Goal: Information Seeking & Learning: Learn about a topic

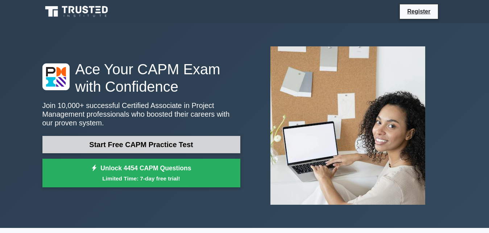
click at [129, 145] on link "Start Free CAPM Practice Test" at bounding box center [141, 144] width 198 height 17
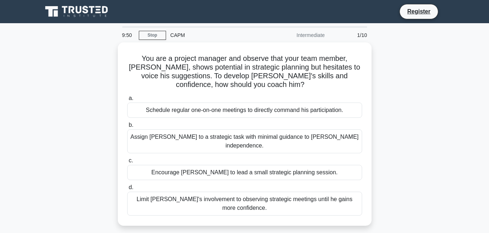
click at [177, 39] on div "CAPM" at bounding box center [216, 35] width 100 height 14
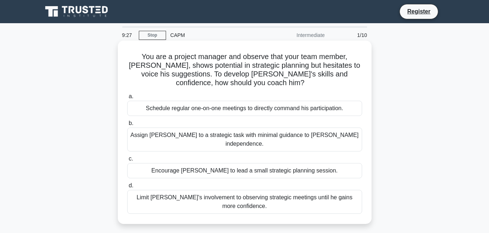
click at [274, 190] on div "Limit Nate's involvement to observing strategic meetings until he gains more co…" at bounding box center [244, 202] width 235 height 24
click at [127, 187] on input "d. Limit Nate's involvement to observing strategic meetings until he gains more…" at bounding box center [127, 185] width 0 height 5
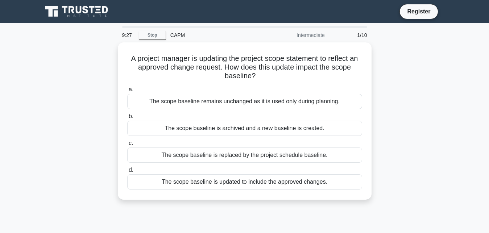
click at [274, 187] on div "The scope baseline is updated to include the approved changes." at bounding box center [244, 181] width 235 height 15
click at [127, 172] on input "d. The scope baseline is updated to include the approved changes." at bounding box center [127, 170] width 0 height 5
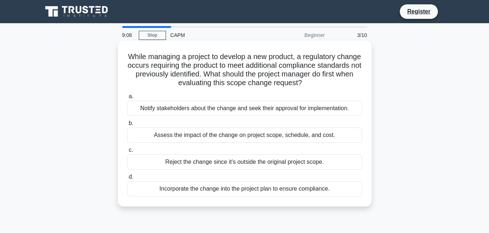
click at [260, 112] on div "Notify stakeholders about the change and seek their approval for implementation." at bounding box center [244, 108] width 235 height 15
click at [127, 99] on input "a. Notify stakeholders about the change and seek their approval for implementat…" at bounding box center [127, 96] width 0 height 5
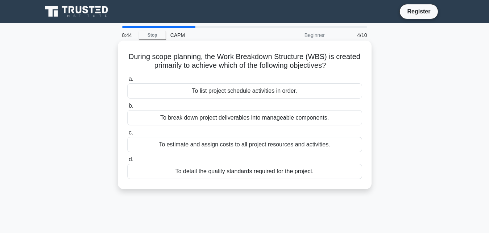
click at [270, 118] on div "To break down project deliverables into manageable components." at bounding box center [244, 117] width 235 height 15
click at [127, 108] on input "b. To break down project deliverables into manageable components." at bounding box center [127, 106] width 0 height 5
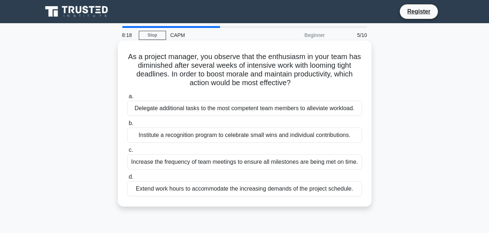
click at [191, 135] on div "Institute a recognition program to celebrate small wins and individual contribu…" at bounding box center [244, 135] width 235 height 15
click at [127, 126] on input "b. Institute a recognition program to celebrate small wins and individual contr…" at bounding box center [127, 123] width 0 height 5
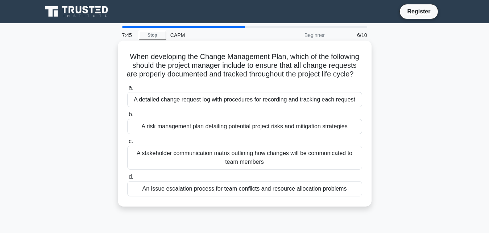
click at [166, 95] on div "A detailed change request log with procedures for recording and tracking each r…" at bounding box center [244, 99] width 235 height 15
click at [127, 90] on input "a. A detailed change request log with procedures for recording and tracking eac…" at bounding box center [127, 87] width 0 height 5
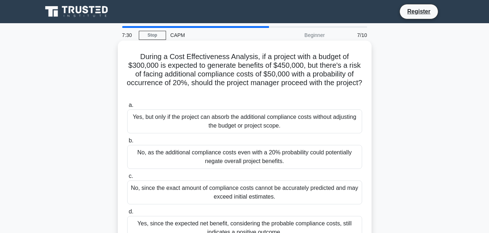
click at [213, 121] on div "Yes, but only if the project can absorb the additional compliance costs without…" at bounding box center [244, 121] width 235 height 24
click at [127, 108] on input "a. Yes, but only if the project can absorb the additional compliance costs with…" at bounding box center [127, 105] width 0 height 5
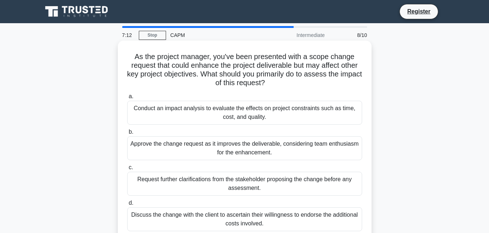
click at [227, 120] on div "Conduct an impact analysis to evaluate the effects on project constraints such …" at bounding box center [244, 113] width 235 height 24
click at [127, 99] on input "a. Conduct an impact analysis to evaluate the effects on project constraints su…" at bounding box center [127, 96] width 0 height 5
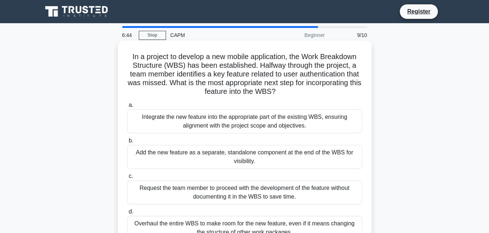
click at [225, 119] on div "Integrate the new feature into the appropriate part of the existing WBS, ensuri…" at bounding box center [244, 121] width 235 height 24
click at [127, 108] on input "a. Integrate the new feature into the appropriate part of the existing WBS, ens…" at bounding box center [127, 105] width 0 height 5
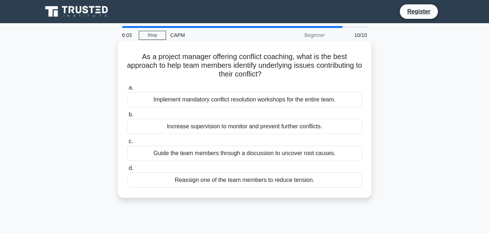
click at [225, 127] on div "Increase supervision to monitor and prevent further conflicts." at bounding box center [244, 126] width 235 height 15
click at [127, 117] on input "b. Increase supervision to monitor and prevent further conflicts." at bounding box center [127, 114] width 0 height 5
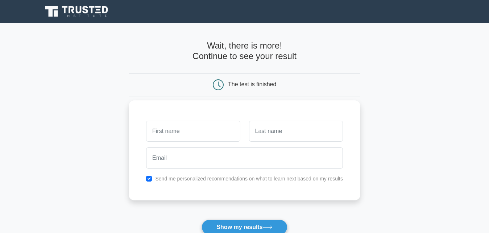
click at [199, 138] on input "text" at bounding box center [193, 131] width 94 height 21
type input "mariam"
click at [255, 135] on input "text" at bounding box center [296, 131] width 94 height 21
type input "e"
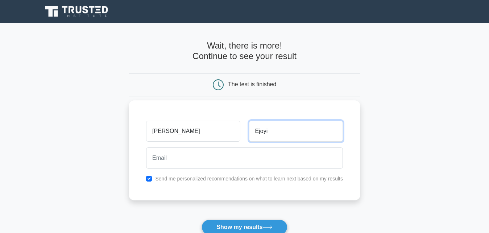
type input "Ejoyi"
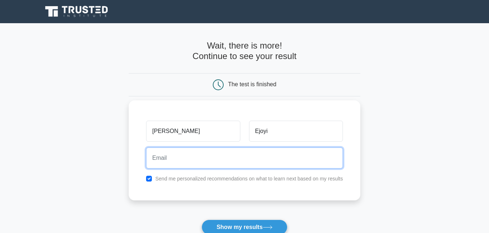
click at [155, 162] on input "email" at bounding box center [244, 157] width 197 height 21
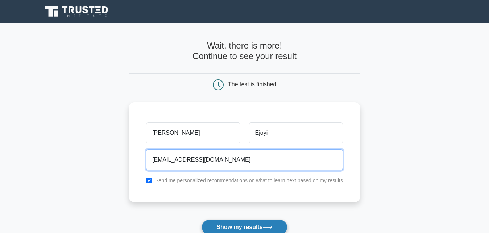
type input "ejoyimariam5@gmail.com"
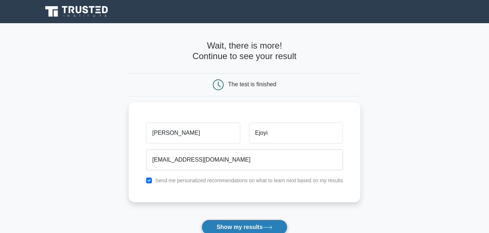
click at [243, 227] on button "Show my results" at bounding box center [243, 227] width 85 height 15
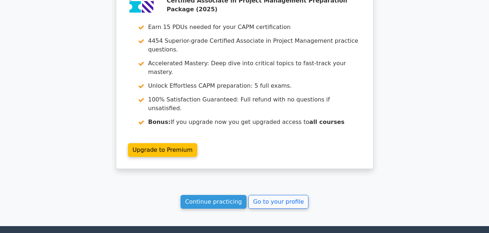
scroll to position [1280, 0]
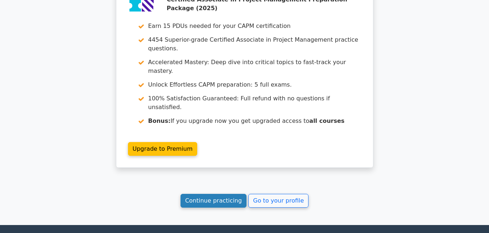
click at [227, 194] on link "Continue practicing" at bounding box center [213, 201] width 66 height 14
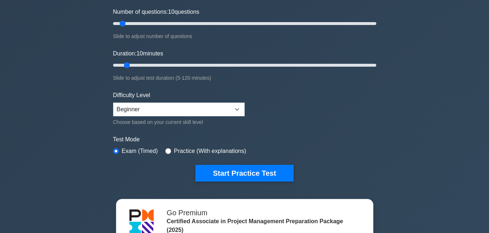
scroll to position [166, 0]
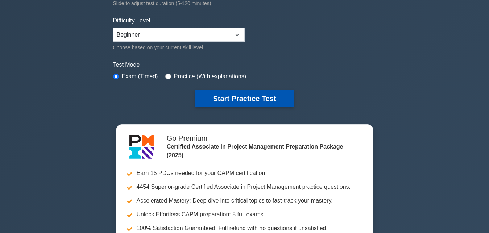
click at [251, 95] on button "Start Practice Test" at bounding box center [244, 98] width 98 height 17
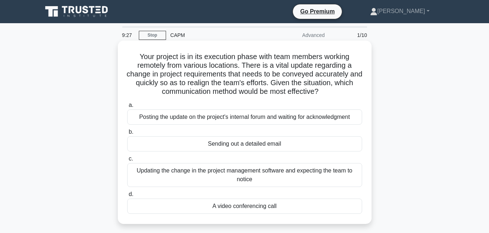
click at [242, 118] on div "Posting the update on the project's internal forum and waiting for acknowledgme…" at bounding box center [244, 116] width 235 height 15
click at [127, 108] on input "a. Posting the update on the project's internal forum and waiting for acknowled…" at bounding box center [127, 105] width 0 height 5
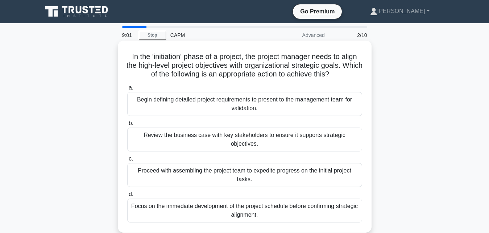
click at [237, 135] on div "Review the business case with key stakeholders to ensure it supports strategic …" at bounding box center [244, 140] width 235 height 24
click at [127, 126] on input "b. Review the business case with key stakeholders to ensure it supports strateg…" at bounding box center [127, 123] width 0 height 5
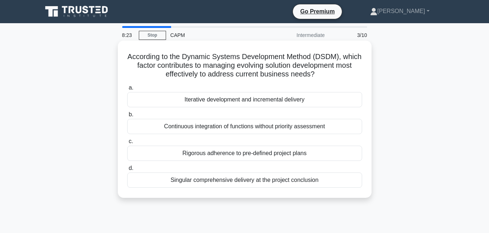
click at [244, 129] on div "Continuous integration of functions without priority assessment" at bounding box center [244, 126] width 235 height 15
click at [127, 117] on input "b. Continuous integration of functions without priority assessment" at bounding box center [127, 114] width 0 height 5
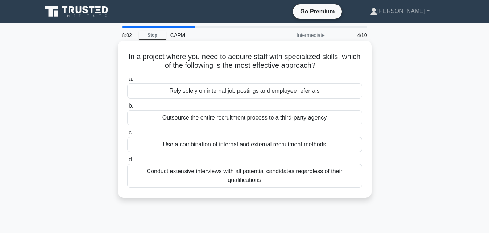
click at [208, 140] on div "Use a combination of internal and external recruitment methods" at bounding box center [244, 144] width 235 height 15
click at [127, 135] on input "c. Use a combination of internal and external recruitment methods" at bounding box center [127, 132] width 0 height 5
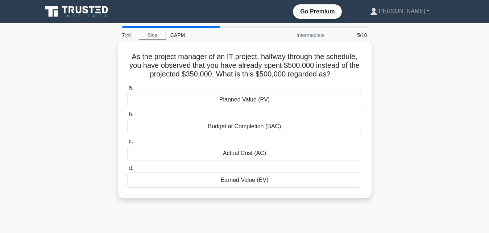
click at [242, 100] on div "Planned Value (PV)" at bounding box center [244, 99] width 235 height 15
click at [127, 90] on input "a. Planned Value (PV)" at bounding box center [127, 87] width 0 height 5
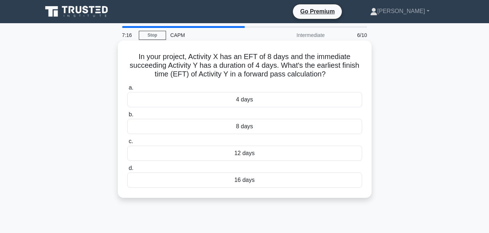
click at [242, 100] on div "4 days" at bounding box center [244, 99] width 235 height 15
click at [127, 90] on input "a. 4 days" at bounding box center [127, 87] width 0 height 5
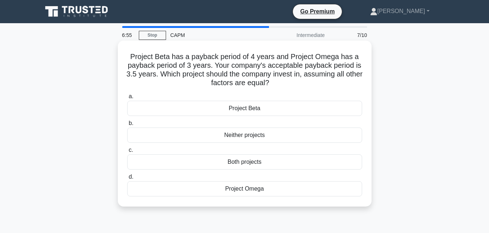
click at [240, 162] on div "Both projects" at bounding box center [244, 161] width 235 height 15
click at [127, 152] on input "c. Both projects" at bounding box center [127, 150] width 0 height 5
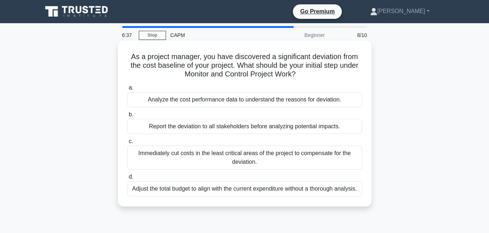
click at [204, 98] on div "Analyze the cost performance data to understand the reasons for deviation." at bounding box center [244, 99] width 235 height 15
click at [127, 90] on input "a. Analyze the cost performance data to understand the reasons for deviation." at bounding box center [127, 87] width 0 height 5
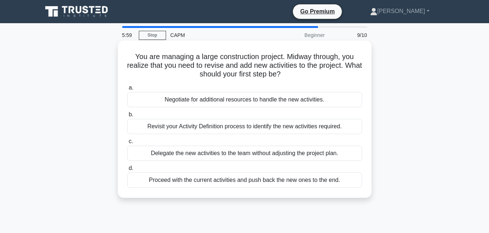
click at [247, 130] on div "Revisit your Activity Definition process to identify the new activities require…" at bounding box center [244, 126] width 235 height 15
click at [127, 117] on input "b. Revisit your Activity Definition process to identify the new activities requ…" at bounding box center [127, 114] width 0 height 5
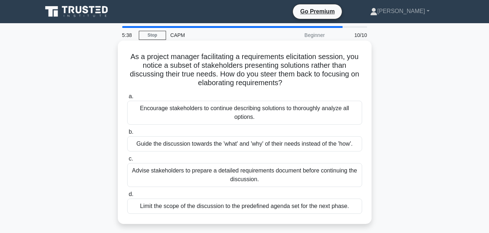
click at [240, 110] on div "Encourage stakeholders to continue describing solutions to thoroughly analyze a…" at bounding box center [244, 113] width 235 height 24
click at [127, 99] on input "a. Encourage stakeholders to continue describing solutions to thoroughly analyz…" at bounding box center [127, 96] width 0 height 5
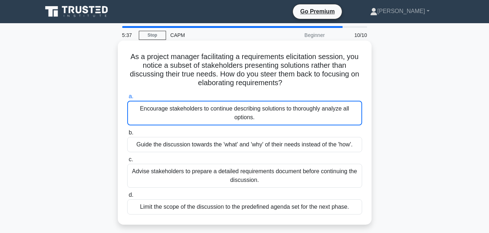
click at [240, 110] on div "Encourage stakeholders to continue describing solutions to thoroughly analyze a…" at bounding box center [244, 113] width 235 height 25
click at [127, 99] on input "a. Encourage stakeholders to continue describing solutions to thoroughly analyz…" at bounding box center [127, 96] width 0 height 5
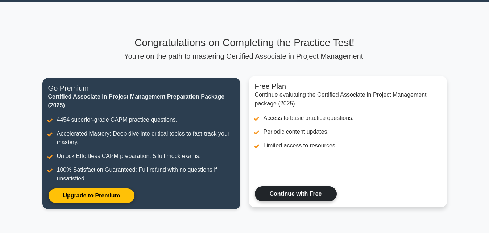
scroll to position [18, 0]
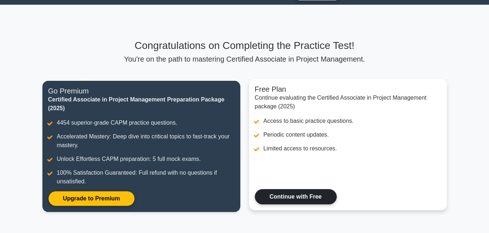
click at [296, 199] on link "Continue with Free" at bounding box center [296, 196] width 82 height 15
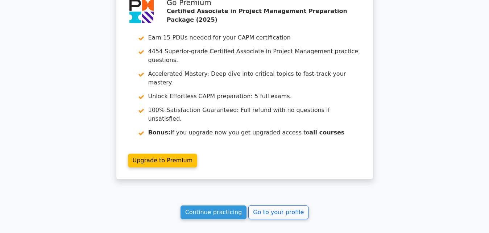
scroll to position [1388, 0]
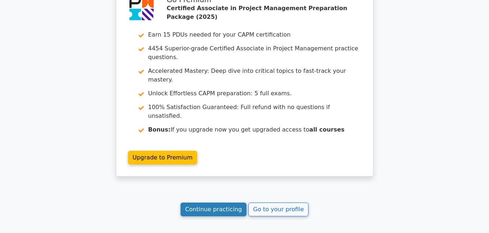
click at [222, 202] on link "Continue practicing" at bounding box center [213, 209] width 66 height 14
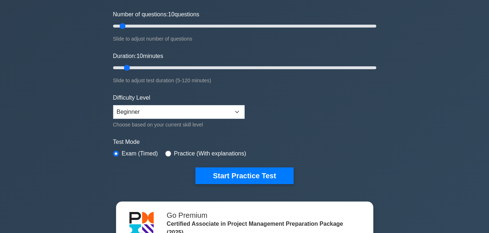
scroll to position [92, 0]
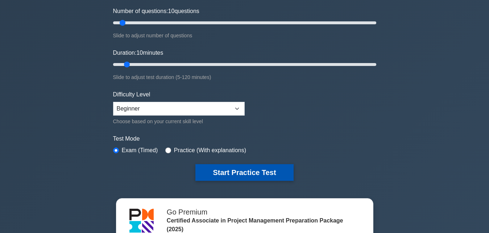
click at [227, 172] on button "Start Practice Test" at bounding box center [244, 172] width 98 height 17
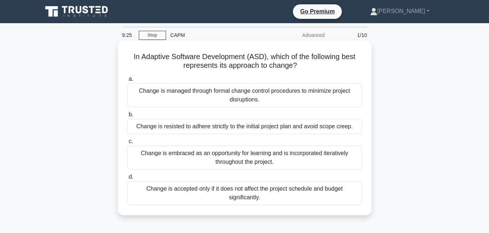
click at [230, 126] on div "Change is resisted to adhere strictly to the initial project plan and avoid sco…" at bounding box center [244, 126] width 235 height 15
click at [127, 117] on input "b. Change is resisted to adhere strictly to the initial project plan and avoid …" at bounding box center [127, 114] width 0 height 5
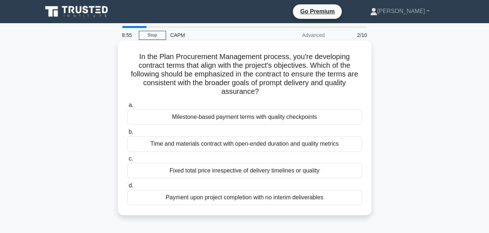
click at [288, 145] on div "Time and materials contract with open-ended duration and quality metrics" at bounding box center [244, 143] width 235 height 15
click at [127, 134] on input "b. Time and materials contract with open-ended duration and quality metrics" at bounding box center [127, 132] width 0 height 5
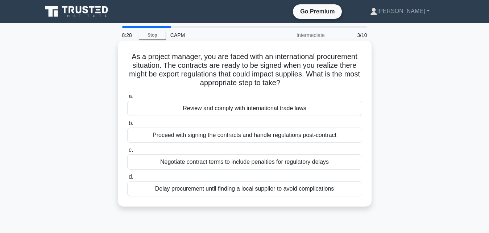
click at [215, 164] on div "Negotiate contract terms to include penalties for regulatory delays" at bounding box center [244, 161] width 235 height 15
click at [127, 152] on input "c. Negotiate contract terms to include penalties for regulatory delays" at bounding box center [127, 150] width 0 height 5
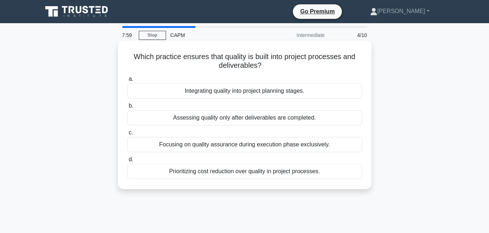
click at [292, 145] on div "Focusing on quality assurance during execution phase exclusively." at bounding box center [244, 144] width 235 height 15
click at [127, 135] on input "c. Focusing on quality assurance during execution phase exclusively." at bounding box center [127, 132] width 0 height 5
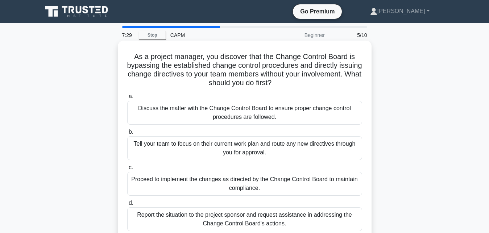
click at [248, 116] on div "Discuss the matter with the Change Control Board to ensure proper change contro…" at bounding box center [244, 113] width 235 height 24
click at [127, 99] on input "a. Discuss the matter with the Change Control Board to ensure proper change con…" at bounding box center [127, 96] width 0 height 5
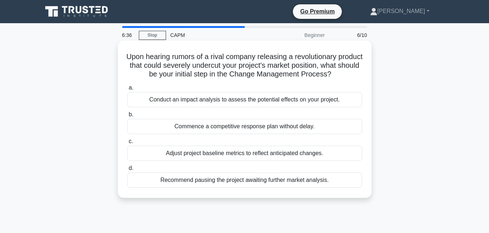
click at [252, 124] on div "Commence a competitive response plan without delay." at bounding box center [244, 126] width 235 height 15
click at [127, 117] on input "b. Commence a competitive response plan without delay." at bounding box center [127, 114] width 0 height 5
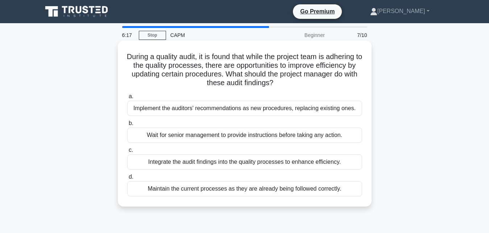
click at [234, 105] on div "Implement the auditors' recommendations as new procedures, replacing existing o…" at bounding box center [244, 108] width 235 height 15
click at [127, 99] on input "a. Implement the auditors' recommendations as new procedures, replacing existin…" at bounding box center [127, 96] width 0 height 5
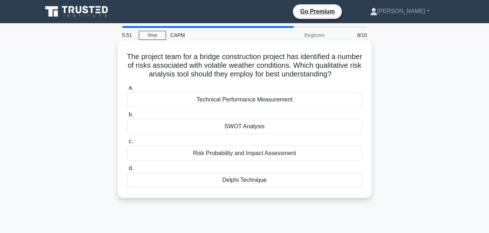
click at [255, 134] on div "SWOT Analysis" at bounding box center [244, 126] width 235 height 15
click at [127, 117] on input "b. SWOT Analysis" at bounding box center [127, 114] width 0 height 5
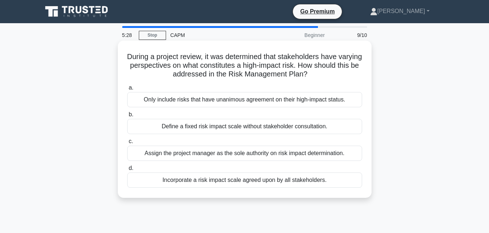
click at [281, 128] on div "Define a fixed risk impact scale without stakeholder consultation." at bounding box center [244, 126] width 235 height 15
click at [127, 117] on input "b. Define a fixed risk impact scale without stakeholder consultation." at bounding box center [127, 114] width 0 height 5
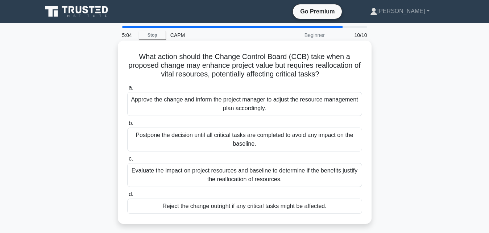
click at [235, 178] on div "Evaluate the impact on project resources and baseline to determine if the benef…" at bounding box center [244, 175] width 235 height 24
click at [127, 161] on input "c. Evaluate the impact on project resources and baseline to determine if the be…" at bounding box center [127, 158] width 0 height 5
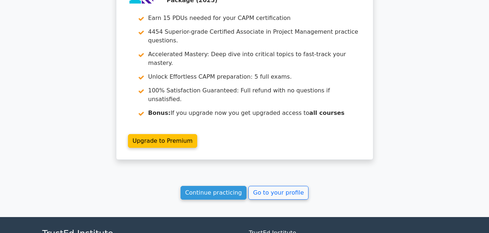
scroll to position [1272, 0]
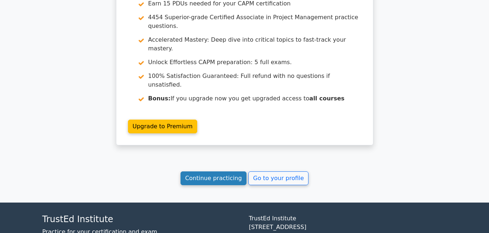
click at [216, 171] on link "Continue practicing" at bounding box center [213, 178] width 66 height 14
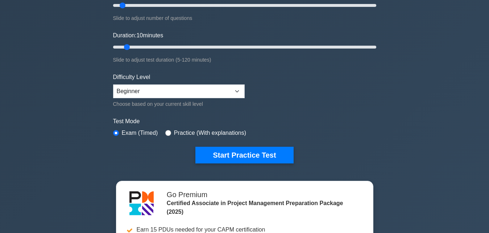
scroll to position [111, 0]
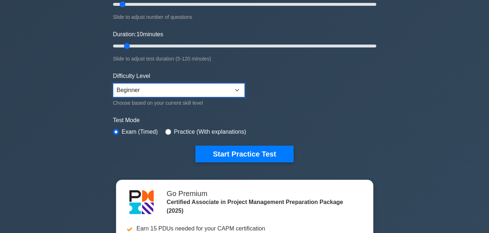
click at [217, 94] on select "Beginner Intermediate Expert" at bounding box center [178, 90] width 131 height 14
select select "expert"
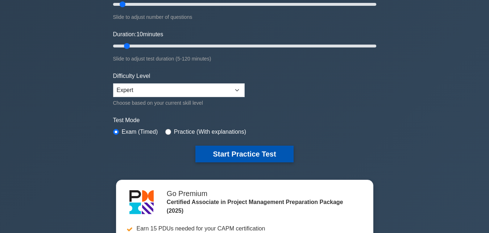
click at [238, 154] on button "Start Practice Test" at bounding box center [244, 154] width 98 height 17
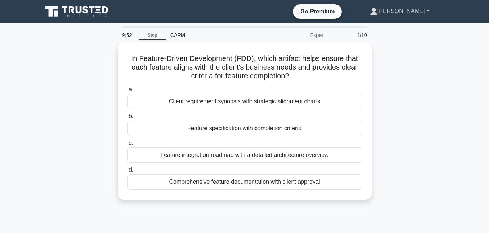
click at [412, 13] on link "[PERSON_NAME]" at bounding box center [399, 11] width 94 height 14
click at [400, 69] on div "In Feature-Driven Development (FDD), which artifact helps ensure that each feat…" at bounding box center [244, 125] width 413 height 166
click at [178, 38] on div "CAPM" at bounding box center [216, 35] width 100 height 14
click at [177, 38] on div "CAPM" at bounding box center [216, 35] width 100 height 14
click at [179, 41] on div "CAPM" at bounding box center [216, 35] width 100 height 14
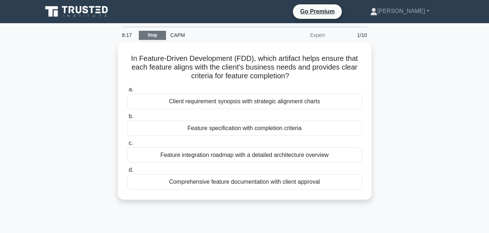
click at [148, 36] on link "Stop" at bounding box center [152, 35] width 27 height 9
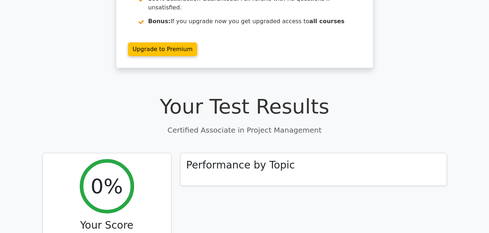
scroll to position [148, 0]
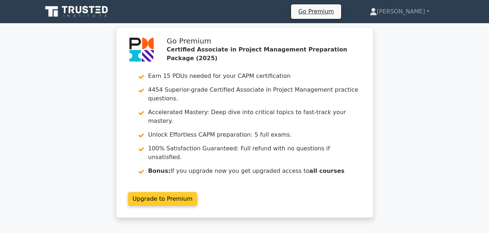
click at [168, 192] on link "Upgrade to Premium" at bounding box center [163, 199] width 70 height 14
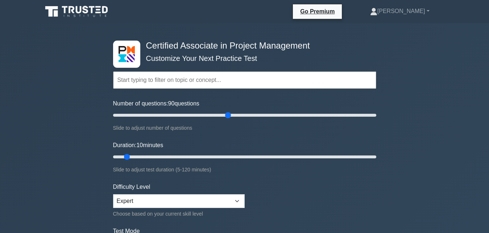
drag, startPoint x: 121, startPoint y: 114, endPoint x: 230, endPoint y: 129, distance: 109.4
click at [230, 120] on input "Number of questions: 90 questions" at bounding box center [244, 115] width 263 height 9
drag, startPoint x: 230, startPoint y: 114, endPoint x: 384, endPoint y: 117, distance: 154.0
type input "200"
click at [376, 117] on input "Number of questions: 200 questions" at bounding box center [244, 115] width 263 height 9
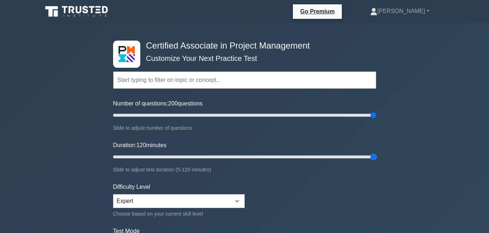
drag, startPoint x: 126, startPoint y: 156, endPoint x: 387, endPoint y: 155, distance: 261.2
type input "120"
click at [376, 155] on input "Duration: 120 minutes" at bounding box center [244, 156] width 263 height 9
select select "beginner"
click option "Beginner" at bounding box center [0, 0] width 0 height 0
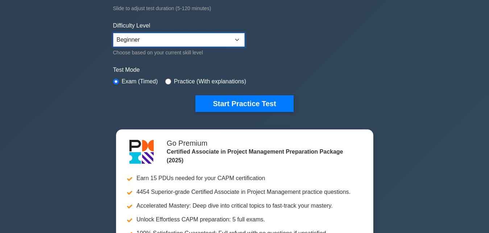
scroll to position [117, 0]
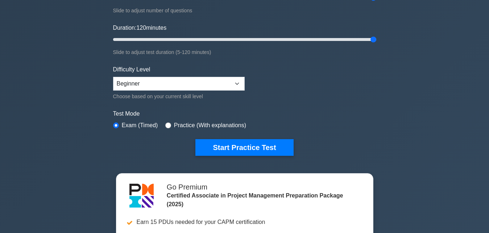
click at [486, 23] on div "Certified Associate in Project Management Customize Your Next Practice Test Top…" at bounding box center [244, 127] width 489 height 442
click at [166, 125] on input "radio" at bounding box center [168, 125] width 6 height 6
radio input "true"
click at [118, 124] on input "radio" at bounding box center [116, 125] width 6 height 6
radio input "true"
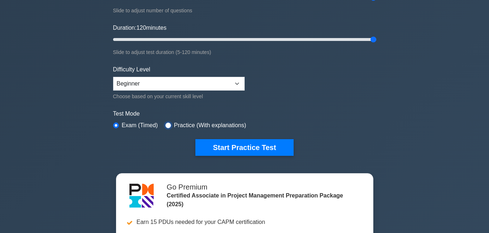
click at [167, 125] on input "radio" at bounding box center [168, 125] width 6 height 6
radio input "true"
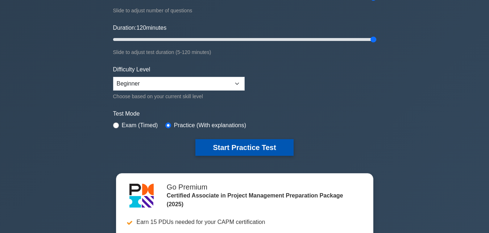
click at [224, 143] on button "Start Practice Test" at bounding box center [244, 147] width 98 height 17
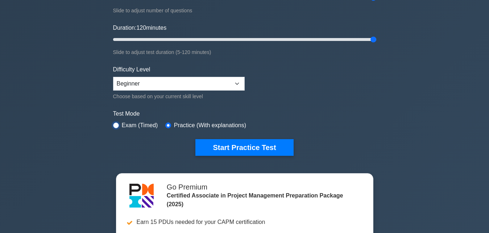
click at [116, 125] on input "radio" at bounding box center [116, 125] width 6 height 6
radio input "true"
click option "Expert" at bounding box center [0, 0] width 0 height 0
select select "beginner"
click option "Beginner" at bounding box center [0, 0] width 0 height 0
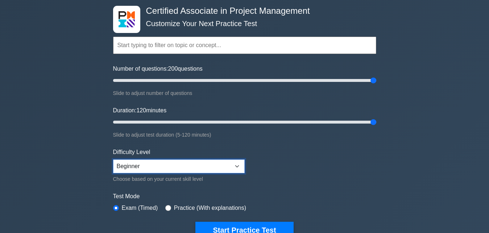
scroll to position [119, 0]
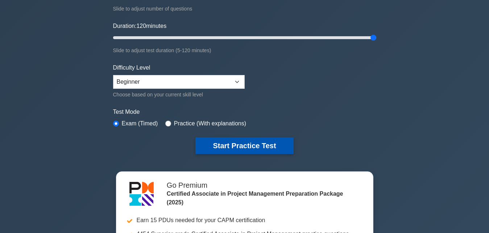
click at [251, 144] on button "Start Practice Test" at bounding box center [244, 145] width 98 height 17
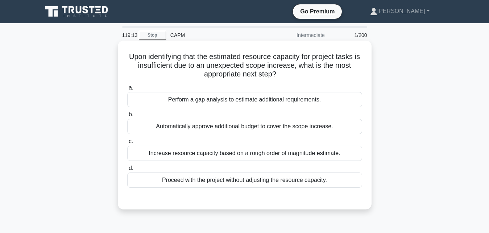
click at [214, 156] on div "Increase resource capacity based on a rough order of magnitude estimate." at bounding box center [244, 153] width 235 height 15
click at [127, 144] on input "c. Increase resource capacity based on a rough order of magnitude estimate." at bounding box center [127, 141] width 0 height 5
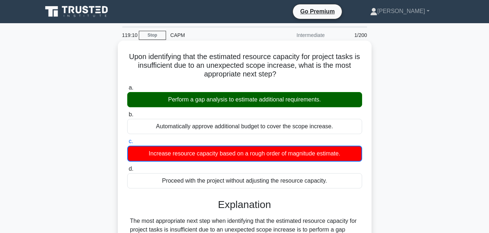
click at [231, 97] on div "Perform a gap analysis to estimate additional requirements." at bounding box center [244, 99] width 235 height 15
click at [127, 90] on input "a. Perform a gap analysis to estimate additional requirements." at bounding box center [127, 87] width 0 height 5
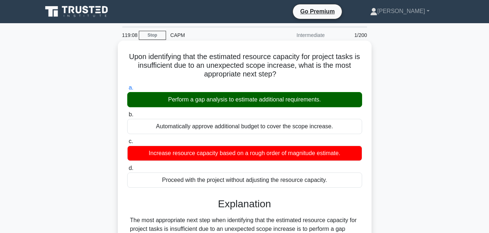
click at [232, 156] on div "Increase resource capacity based on a rough order of magnitude estimate." at bounding box center [244, 153] width 235 height 15
click at [127, 144] on input "c. Increase resource capacity based on a rough order of magnitude estimate." at bounding box center [127, 141] width 0 height 5
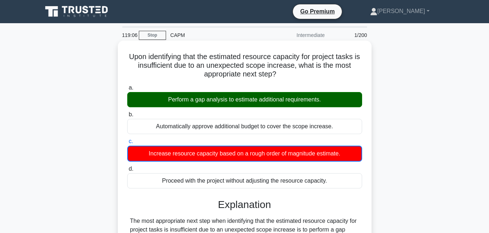
click at [245, 92] on label "a. Perform a gap analysis to estimate additional requirements." at bounding box center [244, 95] width 235 height 24
click at [127, 90] on input "a. Perform a gap analysis to estimate additional requirements." at bounding box center [127, 87] width 0 height 5
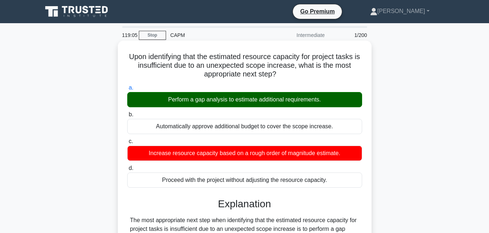
click at [246, 97] on div "Perform a gap analysis to estimate additional requirements." at bounding box center [244, 99] width 235 height 15
click at [127, 90] on input "a. Perform a gap analysis to estimate additional requirements." at bounding box center [127, 87] width 0 height 5
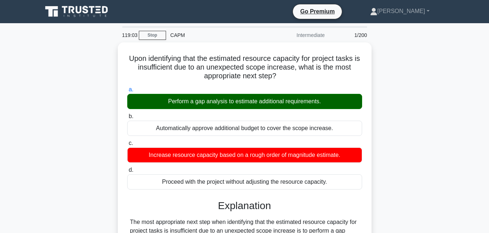
click at [397, 198] on div "Upon identifying that the estimated resource capacity for project tasks is insu…" at bounding box center [244, 225] width 413 height 366
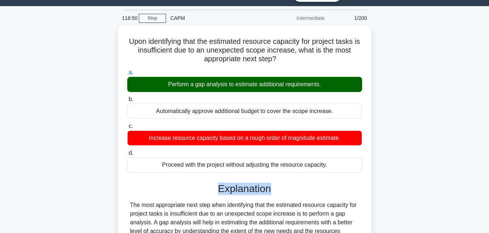
scroll to position [13, 0]
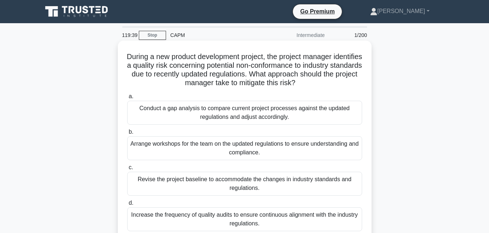
click at [229, 121] on div "Conduct a gap analysis to compare current project processes against the updated…" at bounding box center [244, 113] width 235 height 24
click at [127, 99] on input "a. Conduct a gap analysis to compare current project processes against the upda…" at bounding box center [127, 96] width 0 height 5
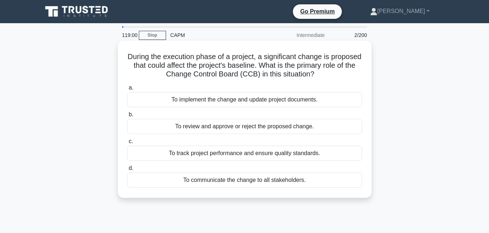
click at [212, 99] on div "To implement the change and update project documents." at bounding box center [244, 99] width 235 height 15
click at [127, 90] on input "a. To implement the change and update project documents." at bounding box center [127, 87] width 0 height 5
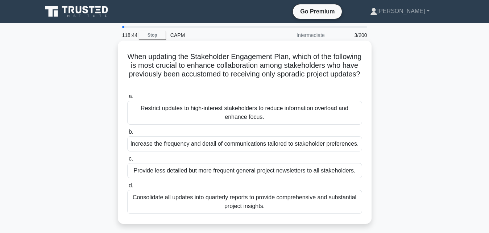
click at [228, 106] on div "Restrict updates to high-interest stakeholders to reduce information overload a…" at bounding box center [244, 113] width 235 height 24
click at [127, 99] on input "a. Restrict updates to high-interest stakeholders to reduce information overloa…" at bounding box center [127, 96] width 0 height 5
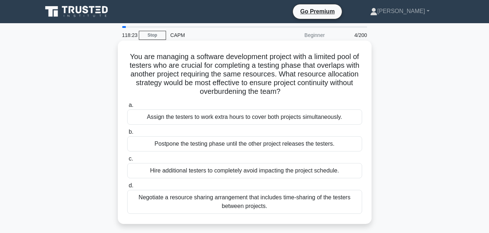
click at [234, 210] on div "Negotiate a resource sharing arrangement that includes time-sharing of the test…" at bounding box center [244, 202] width 235 height 24
click at [127, 188] on input "d. Negotiate a resource sharing arrangement that includes time-sharing of the t…" at bounding box center [127, 185] width 0 height 5
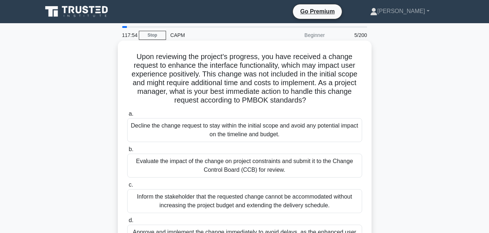
click at [244, 169] on div "Evaluate the impact of the change on project constraints and submit it to the C…" at bounding box center [244, 166] width 235 height 24
click at [127, 152] on input "b. Evaluate the impact of the change on project constraints and submit it to th…" at bounding box center [127, 149] width 0 height 5
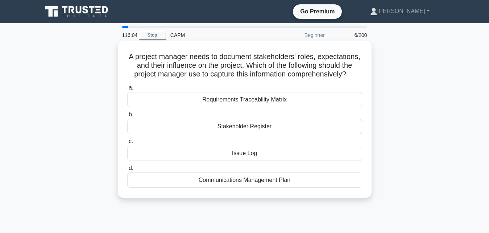
click at [258, 102] on div "Requirements Traceability Matrix" at bounding box center [244, 99] width 235 height 15
click at [127, 90] on input "a. Requirements Traceability Matrix" at bounding box center [127, 87] width 0 height 5
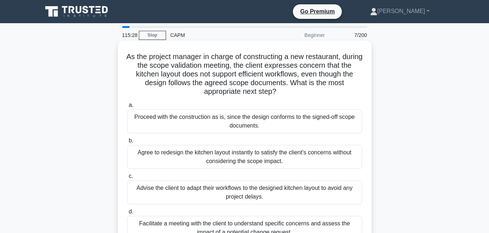
click at [258, 121] on div "Proceed with the construction as is, since the design conforms to the signed-of…" at bounding box center [244, 121] width 235 height 24
click at [127, 108] on input "a. Proceed with the construction as is, since the design conforms to the signed…" at bounding box center [127, 105] width 0 height 5
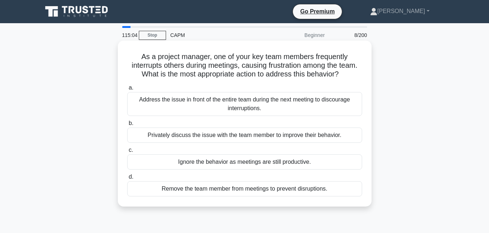
click at [265, 103] on div "Address the issue in front of the entire team during the next meeting to discou…" at bounding box center [244, 104] width 235 height 24
click at [127, 90] on input "a. Address the issue in front of the entire team during the next meeting to dis…" at bounding box center [127, 87] width 0 height 5
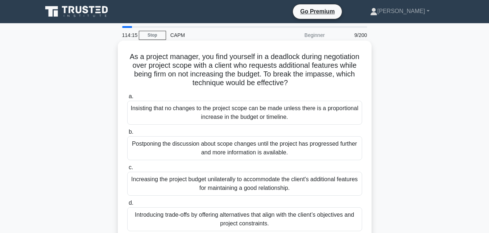
click at [249, 181] on div "Increasing the project budget unilaterally to accommodate the client's addition…" at bounding box center [244, 184] width 235 height 24
click at [127, 170] on input "c. Increasing the project budget unilaterally to accommodate the client's addit…" at bounding box center [127, 167] width 0 height 5
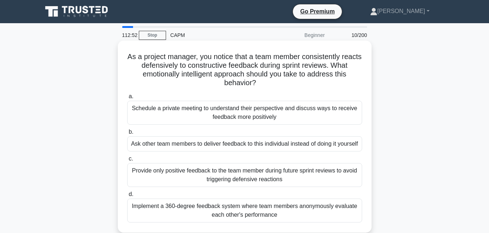
click at [241, 112] on div "Schedule a private meeting to understand their perspective and discuss ways to …" at bounding box center [244, 113] width 235 height 24
click at [127, 99] on input "a. Schedule a private meeting to understand their perspective and discuss ways …" at bounding box center [127, 96] width 0 height 5
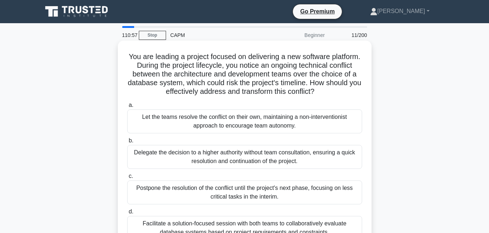
click at [210, 123] on div "Let the teams resolve the conflict on their own, maintaining a non-intervention…" at bounding box center [244, 121] width 235 height 24
click at [127, 108] on input "a. Let the teams resolve the conflict on their own, maintaining a non-intervent…" at bounding box center [127, 105] width 0 height 5
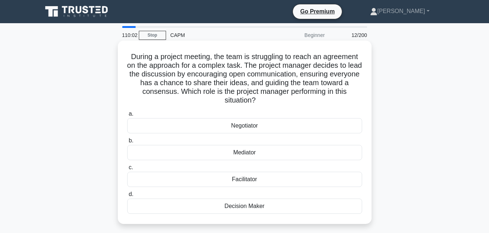
click at [247, 152] on div "Mediator" at bounding box center [244, 152] width 235 height 15
click at [127, 143] on input "b. Mediator" at bounding box center [127, 140] width 0 height 5
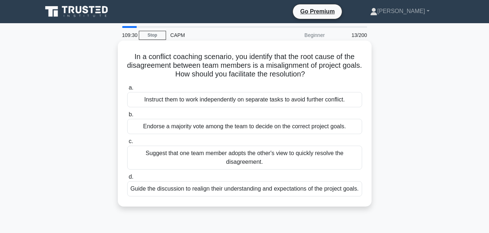
click at [232, 156] on div "Suggest that one team member adopts the other's view to quickly resolve the dis…" at bounding box center [244, 158] width 235 height 24
click at [127, 144] on input "c. Suggest that one team member adopts the other's view to quickly resolve the …" at bounding box center [127, 141] width 0 height 5
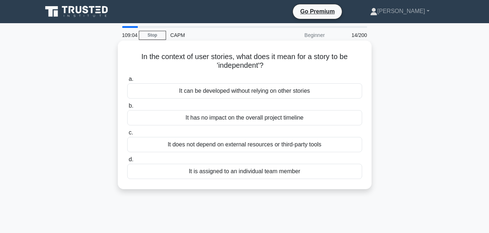
click at [287, 89] on div "It can be developed without relying on other stories" at bounding box center [244, 90] width 235 height 15
click at [127, 81] on input "a. It can be developed without relying on other stories" at bounding box center [127, 79] width 0 height 5
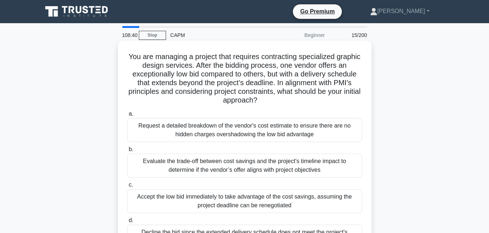
click at [214, 138] on div "Request a detailed breakdown of the vendor's cost estimate to ensure there are …" at bounding box center [244, 130] width 235 height 24
click at [127, 116] on input "a. Request a detailed breakdown of the vendor's cost estimate to ensure there a…" at bounding box center [127, 114] width 0 height 5
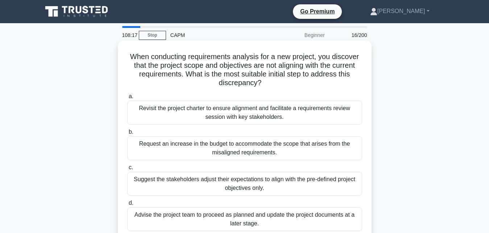
click at [301, 108] on div "Revisit the project charter to ensure alignment and facilitate a requirements r…" at bounding box center [244, 113] width 235 height 24
click at [127, 99] on input "a. Revisit the project charter to ensure alignment and facilitate a requirement…" at bounding box center [127, 96] width 0 height 5
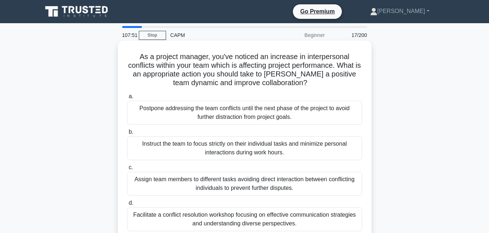
click at [255, 145] on div "Instruct the team to focus strictly on their individual tasks and minimize pers…" at bounding box center [244, 148] width 235 height 24
click at [127, 134] on input "b. Instruct the team to focus strictly on their individual tasks and minimize p…" at bounding box center [127, 132] width 0 height 5
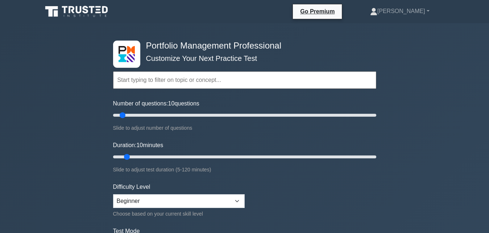
scroll to position [31, 0]
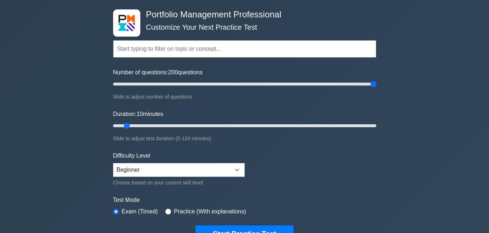
drag, startPoint x: 121, startPoint y: 85, endPoint x: 376, endPoint y: 87, distance: 255.0
type input "200"
click at [376, 87] on input "Number of questions: 200 questions" at bounding box center [244, 84] width 263 height 9
drag, startPoint x: 127, startPoint y: 126, endPoint x: 391, endPoint y: 127, distance: 264.4
type input "120"
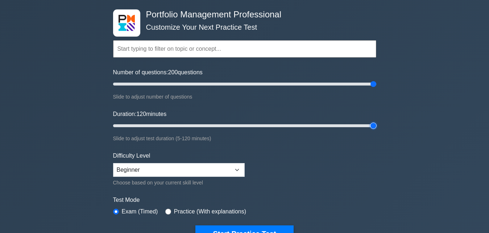
click at [376, 127] on input "Duration: 120 minutes" at bounding box center [244, 125] width 263 height 9
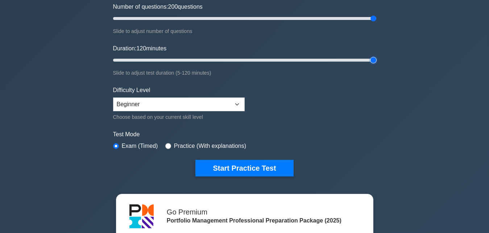
scroll to position [94, 0]
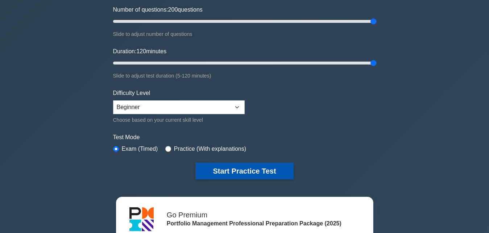
click at [265, 175] on button "Start Practice Test" at bounding box center [244, 171] width 98 height 17
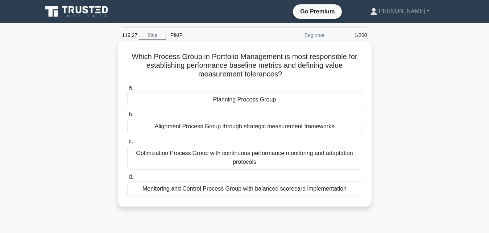
click at [297, 154] on div "Optimization Process Group with continuous performance monitoring and adaptatio…" at bounding box center [244, 158] width 235 height 24
click at [127, 144] on input "c. Optimization Process Group with continuous performance monitoring and adapta…" at bounding box center [127, 141] width 0 height 5
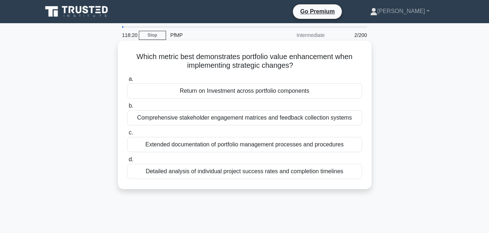
click at [210, 115] on div "Comprehensive stakeholder engagement matrices and feedback collection systems" at bounding box center [244, 117] width 235 height 15
click at [127, 108] on input "b. Comprehensive stakeholder engagement matrices and feedback collection systems" at bounding box center [127, 106] width 0 height 5
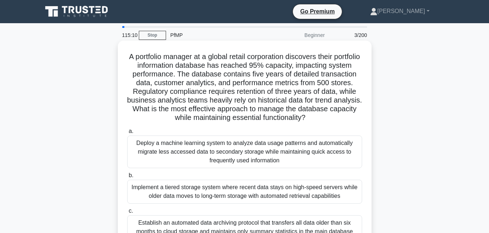
click at [241, 152] on div "Deploy a machine learning system to analyze data usage patterns and automatical…" at bounding box center [244, 151] width 235 height 33
click at [127, 134] on input "a. Deploy a machine learning system to analyze data usage patterns and automati…" at bounding box center [127, 131] width 0 height 5
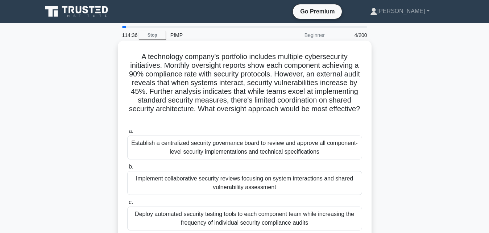
click at [185, 149] on div "Establish a centralized security governance board to review and approve all com…" at bounding box center [244, 147] width 235 height 24
click at [127, 134] on input "a. Establish a centralized security governance board to review and approve all …" at bounding box center [127, 131] width 0 height 5
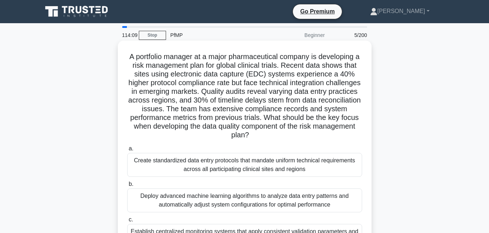
click at [282, 147] on label "a. Create standardized data entry protocols that mandate uniform technical requ…" at bounding box center [244, 160] width 235 height 33
click at [127, 147] on input "a. Create standardized data entry protocols that mandate uniform technical requ…" at bounding box center [127, 148] width 0 height 5
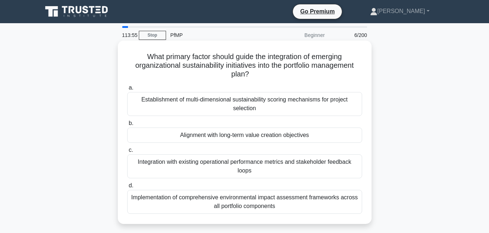
click at [271, 106] on div "Establishment of multi-dimensional sustainability scoring mechanisms for projec…" at bounding box center [244, 104] width 235 height 24
click at [127, 90] on input "a. Establishment of multi-dimensional sustainability scoring mechanisms for pro…" at bounding box center [127, 87] width 0 height 5
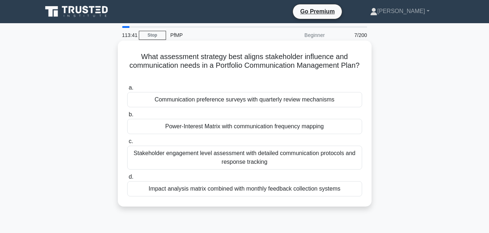
click at [227, 148] on div "Stakeholder engagement level assessment with detailed communication protocols a…" at bounding box center [244, 158] width 235 height 24
click at [127, 144] on input "c. Stakeholder engagement level assessment with detailed communication protocol…" at bounding box center [127, 141] width 0 height 5
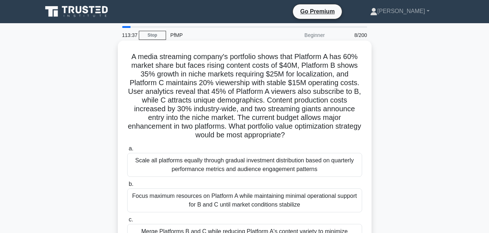
click at [231, 165] on div "Scale all platforms equally through gradual investment distribution based on qu…" at bounding box center [244, 165] width 235 height 24
click at [127, 151] on input "a. Scale all platforms equally through gradual investment distribution based on…" at bounding box center [127, 148] width 0 height 5
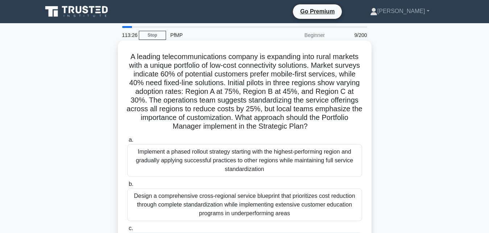
click at [183, 205] on div "Design a comprehensive cross-regional service blueprint that prioritizes cost r…" at bounding box center [244, 204] width 235 height 33
click at [127, 187] on input "b. Design a comprehensive cross-regional service blueprint that prioritizes cos…" at bounding box center [127, 184] width 0 height 5
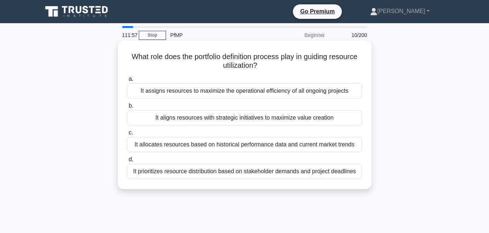
click at [218, 88] on div "It assigns resources to maximize the operational efficiency of all ongoing proj…" at bounding box center [244, 90] width 235 height 15
click at [127, 81] on input "a. It assigns resources to maximize the operational efficiency of all ongoing p…" at bounding box center [127, 79] width 0 height 5
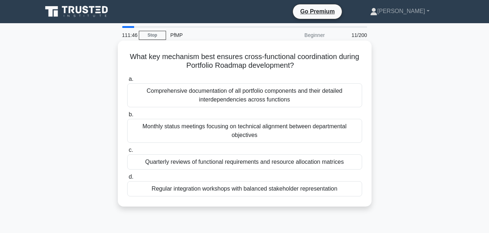
click at [223, 100] on div "Comprehensive documentation of all portfolio components and their detailed inte…" at bounding box center [244, 95] width 235 height 24
click at [127, 81] on input "a. Comprehensive documentation of all portfolio components and their detailed i…" at bounding box center [127, 79] width 0 height 5
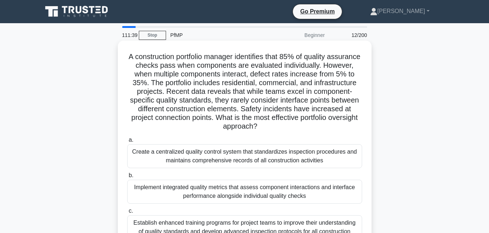
click at [179, 192] on div "Implement integrated quality metrics that assess component interactions and int…" at bounding box center [244, 192] width 235 height 24
click at [127, 178] on input "b. Implement integrated quality metrics that assess component interactions and …" at bounding box center [127, 175] width 0 height 5
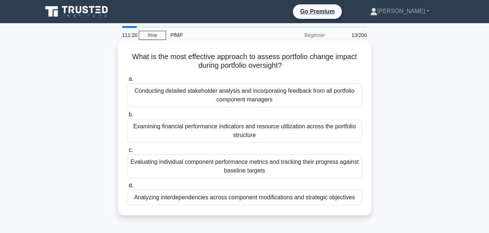
click at [235, 100] on div "Conducting detailed stakeholder analysis and incorporating feedback from all po…" at bounding box center [244, 95] width 235 height 24
click at [127, 81] on input "a. Conducting detailed stakeholder analysis and incorporating feedback from all…" at bounding box center [127, 79] width 0 height 5
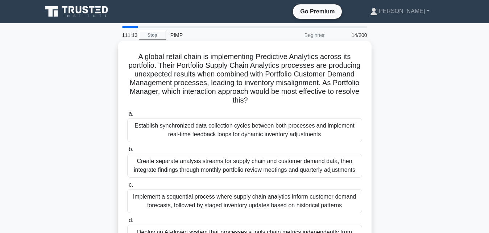
click at [204, 165] on div "Create separate analysis streams for supply chain and customer demand data, the…" at bounding box center [244, 166] width 235 height 24
click at [127, 152] on input "b. Create separate analysis streams for supply chain and customer demand data, …" at bounding box center [127, 149] width 0 height 5
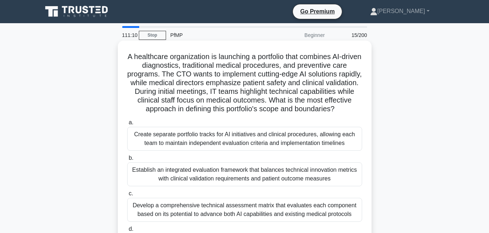
click at [227, 145] on div "Create separate portfolio tracks for AI initiatives and clinical procedures, al…" at bounding box center [244, 139] width 235 height 24
click at [127, 125] on input "a. Create separate portfolio tracks for AI initiatives and clinical procedures,…" at bounding box center [127, 122] width 0 height 5
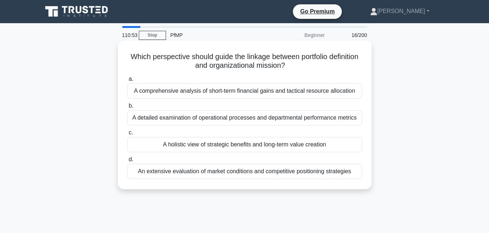
click at [229, 122] on div "A detailed examination of operational processes and departmental performance me…" at bounding box center [244, 117] width 235 height 15
click at [127, 108] on input "b. A detailed examination of operational processes and departmental performance…" at bounding box center [127, 106] width 0 height 5
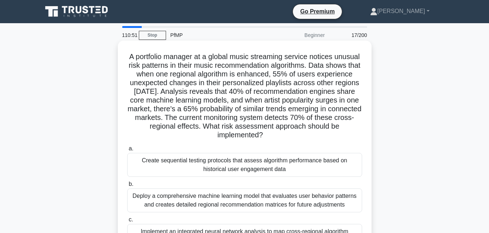
click at [194, 205] on div "Deploy a comprehensive machine learning model that evaluates user behavior patt…" at bounding box center [244, 200] width 235 height 24
click at [127, 187] on input "b. Deploy a comprehensive machine learning model that evaluates user behavior p…" at bounding box center [127, 184] width 0 height 5
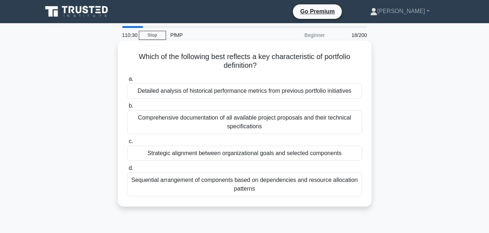
drag, startPoint x: 214, startPoint y: 119, endPoint x: 209, endPoint y: 125, distance: 8.0
click at [209, 125] on div "Comprehensive documentation of all available project proposals and their techni…" at bounding box center [244, 122] width 235 height 24
click at [214, 129] on div "Comprehensive documentation of all available project proposals and their techni…" at bounding box center [244, 122] width 235 height 24
click at [127, 108] on input "b. Comprehensive documentation of all available project proposals and their tec…" at bounding box center [127, 106] width 0 height 5
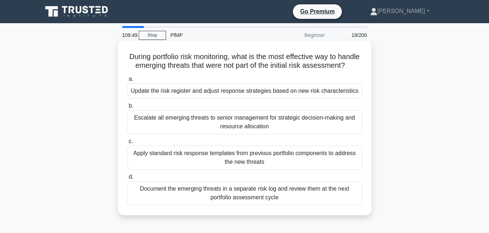
click at [231, 156] on div "Apply standard risk response templates from previous portfolio components to ad…" at bounding box center [244, 158] width 235 height 24
click at [127, 144] on input "c. Apply standard risk response templates from previous portfolio components to…" at bounding box center [127, 141] width 0 height 5
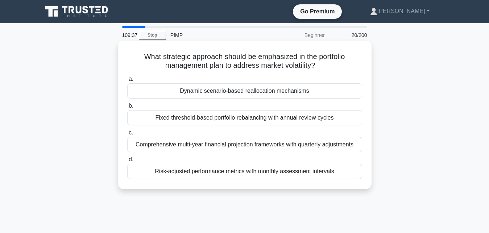
click at [228, 147] on div "Comprehensive multi-year financial projection frameworks with quarterly adjustm…" at bounding box center [244, 144] width 235 height 15
click at [127, 135] on input "c. Comprehensive multi-year financial projection frameworks with quarterly adju…" at bounding box center [127, 132] width 0 height 5
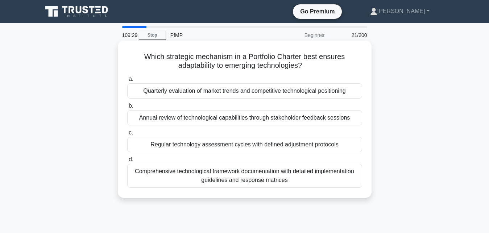
click at [234, 90] on div "Quarterly evaluation of market trends and competitive technological positioning" at bounding box center [244, 90] width 235 height 15
click at [127, 81] on input "a. Quarterly evaluation of market trends and competitive technological position…" at bounding box center [127, 79] width 0 height 5
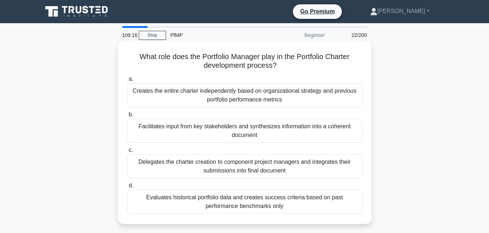
click at [201, 87] on div "Creates the entire charter independently based on organizational strategy and p…" at bounding box center [244, 95] width 235 height 24
click at [127, 81] on input "a. Creates the entire charter independently based on organizational strategy an…" at bounding box center [127, 79] width 0 height 5
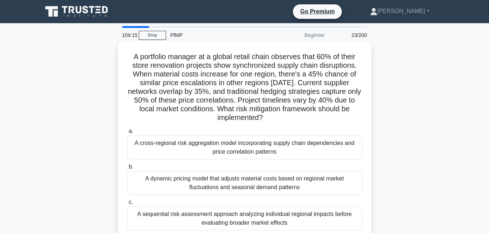
click at [216, 110] on h5 "A portfolio manager at a global retail chain observes that 60% of their store r…" at bounding box center [244, 87] width 236 height 70
click at [183, 213] on div "A sequential risk assessment approach analyzing individual regional impacts bef…" at bounding box center [244, 218] width 235 height 24
click at [127, 205] on input "c. A sequential risk assessment approach analyzing individual regional impacts …" at bounding box center [127, 202] width 0 height 5
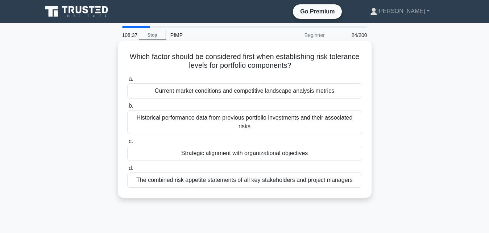
click at [186, 89] on div "Current market conditions and competitive landscape analysis metrics" at bounding box center [244, 90] width 235 height 15
click at [127, 81] on input "a. Current market conditions and competitive landscape analysis metrics" at bounding box center [127, 79] width 0 height 5
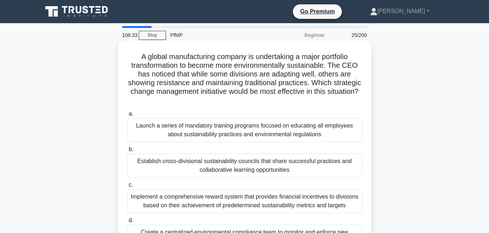
click at [204, 128] on div "Launch a series of mandatory training programs focused on educating all employe…" at bounding box center [244, 130] width 235 height 24
click at [127, 116] on input "a. Launch a series of mandatory training programs focused on educating all empl…" at bounding box center [127, 114] width 0 height 5
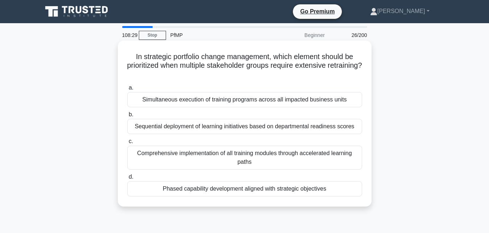
click at [192, 157] on div "Comprehensive implementation of all training modules through accelerated learni…" at bounding box center [244, 158] width 235 height 24
click at [127, 144] on input "c. Comprehensive implementation of all training modules through accelerated lea…" at bounding box center [127, 141] width 0 height 5
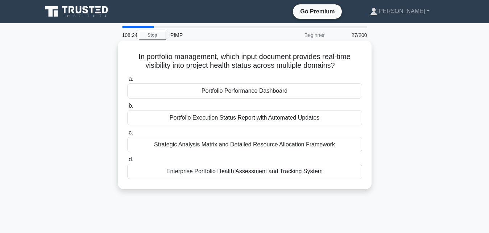
click at [249, 120] on div "Portfolio Execution Status Report with Automated Updates" at bounding box center [244, 117] width 235 height 15
click at [127, 108] on input "b. Portfolio Execution Status Report with Automated Updates" at bounding box center [127, 106] width 0 height 5
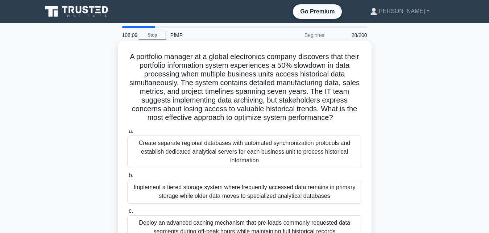
click at [217, 147] on div "Create separate regional databases with automated synchronization protocols and…" at bounding box center [244, 151] width 235 height 33
click at [127, 134] on input "a. Create separate regional databases with automated synchronization protocols …" at bounding box center [127, 131] width 0 height 5
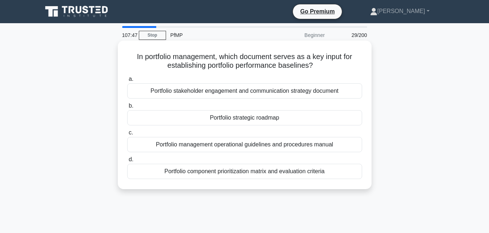
click at [214, 143] on div "Portfolio management operational guidelines and procedures manual" at bounding box center [244, 144] width 235 height 15
click at [127, 135] on input "c. Portfolio management operational guidelines and procedures manual" at bounding box center [127, 132] width 0 height 5
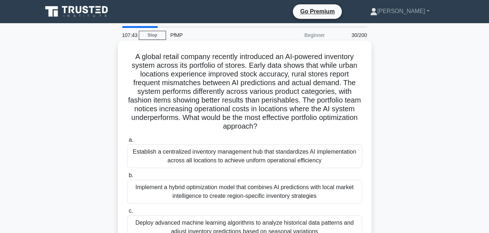
click at [204, 159] on div "Establish a centralized inventory management hub that standardizes AI implement…" at bounding box center [244, 156] width 235 height 24
click at [127, 142] on input "a. Establish a centralized inventory management hub that standardizes AI implem…" at bounding box center [127, 140] width 0 height 5
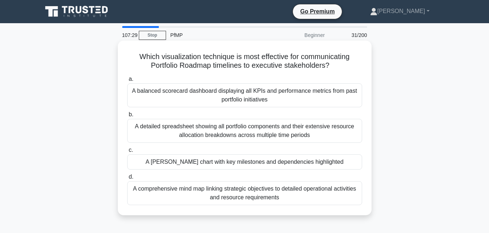
click at [230, 134] on div "A detailed spreadsheet showing all portfolio components and their extensive res…" at bounding box center [244, 131] width 235 height 24
click at [127, 117] on input "b. A detailed spreadsheet showing all portfolio components and their extensive …" at bounding box center [127, 114] width 0 height 5
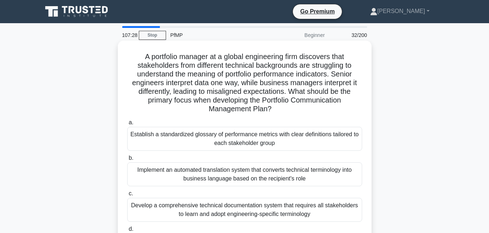
drag, startPoint x: 247, startPoint y: 116, endPoint x: 262, endPoint y: 145, distance: 32.7
click at [262, 145] on div "A portfolio manager at a global engineering firm discovers that stakeholders fr…" at bounding box center [245, 153] width 248 height 221
click at [276, 145] on div "Establish a standardized glossary of performance metrics with clear definitions…" at bounding box center [244, 139] width 235 height 24
click at [127, 125] on input "a. Establish a standardized glossary of performance metrics with clear definiti…" at bounding box center [127, 122] width 0 height 5
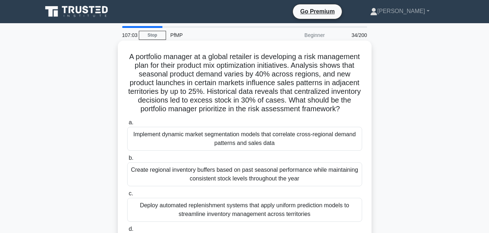
click at [314, 146] on div "Implement dynamic market segmentation models that correlate cross-regional dema…" at bounding box center [244, 139] width 235 height 24
click at [127, 125] on input "a. Implement dynamic market segmentation models that correlate cross-regional d…" at bounding box center [127, 122] width 0 height 5
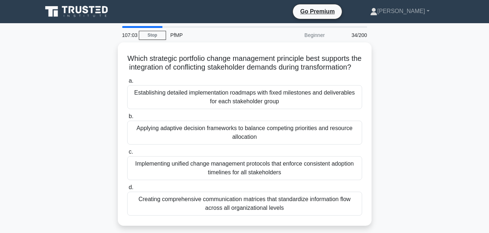
click at [314, 146] on div "a. Establishing detailed implementation roadmaps with fixed milestones and deli…" at bounding box center [244, 146] width 243 height 142
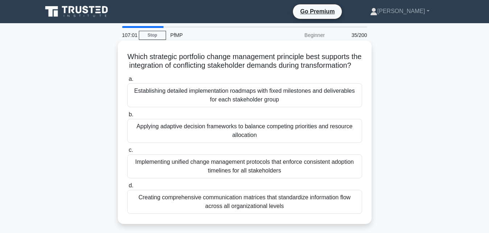
click at [335, 136] on div "Applying adaptive decision frameworks to balance competing priorities and resou…" at bounding box center [244, 131] width 235 height 24
click at [127, 117] on input "b. Applying adaptive decision frameworks to balance competing priorities and re…" at bounding box center [127, 114] width 0 height 5
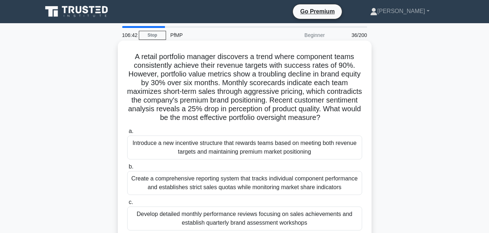
click at [216, 144] on div "Introduce a new incentive structure that rewards teams based on meeting both re…" at bounding box center [244, 147] width 235 height 24
click at [127, 134] on input "a. Introduce a new incentive structure that rewards teams based on meeting both…" at bounding box center [127, 131] width 0 height 5
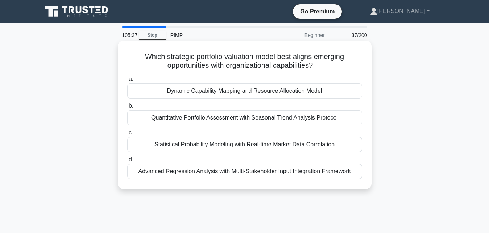
drag, startPoint x: 205, startPoint y: 123, endPoint x: 345, endPoint y: 70, distance: 149.9
click at [345, 70] on div "Which strategic portfolio valuation model best aligns emerging opportunities wi…" at bounding box center [245, 114] width 248 height 143
click at [350, 85] on div "Dynamic Capability Mapping and Resource Allocation Model" at bounding box center [244, 90] width 235 height 15
click at [127, 81] on input "a. Dynamic Capability Mapping and Resource Allocation Model" at bounding box center [127, 79] width 0 height 5
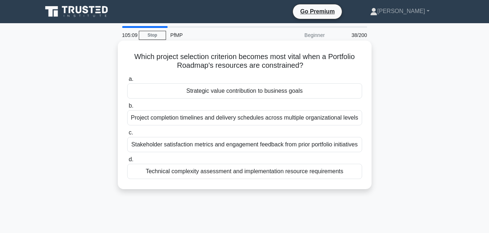
click at [174, 120] on div "Project completion timelines and delivery schedules across multiple organizatio…" at bounding box center [244, 117] width 235 height 15
click at [127, 108] on input "b. Project completion timelines and delivery schedules across multiple organiza…" at bounding box center [127, 106] width 0 height 5
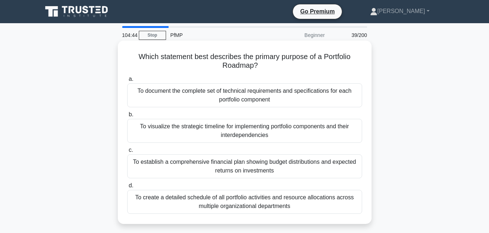
click at [233, 201] on div "To create a detailed schedule of all portfolio activities and resource allocati…" at bounding box center [244, 202] width 235 height 24
click at [127, 188] on input "d. To create a detailed schedule of all portfolio activities and resource alloc…" at bounding box center [127, 185] width 0 height 5
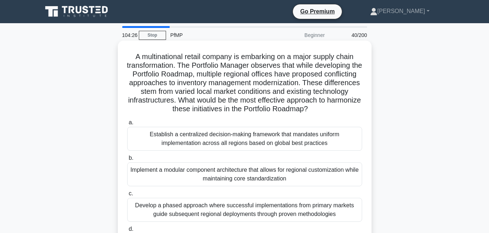
click at [225, 214] on div "Develop a phased approach where successful implementations from primary markets…" at bounding box center [244, 210] width 235 height 24
click at [127, 196] on input "c. Develop a phased approach where successful implementations from primary mark…" at bounding box center [127, 193] width 0 height 5
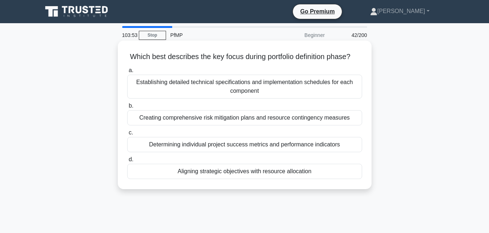
click at [297, 92] on div "Establishing detailed technical specifications and implementation schedules for…" at bounding box center [244, 87] width 235 height 24
click at [127, 73] on input "a. Establishing detailed technical specifications and implementation schedules …" at bounding box center [127, 70] width 0 height 5
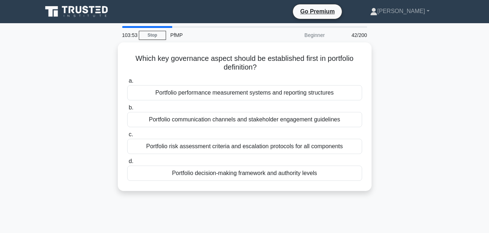
click at [297, 92] on div "Portfolio performance measurement systems and reporting structures" at bounding box center [244, 92] width 235 height 15
click at [127, 83] on input "a. Portfolio performance measurement systems and reporting structures" at bounding box center [127, 81] width 0 height 5
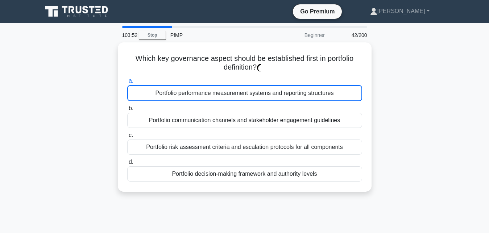
click at [297, 92] on div "Portfolio performance measurement systems and reporting structures" at bounding box center [244, 93] width 235 height 16
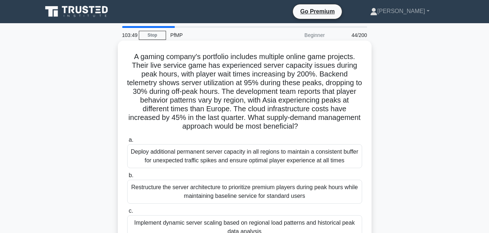
click at [263, 156] on div "Deploy additional permanent server capacity in all regions to maintain a consis…" at bounding box center [244, 156] width 235 height 24
click at [127, 142] on input "a. Deploy additional permanent server capacity in all regions to maintain a con…" at bounding box center [127, 140] width 0 height 5
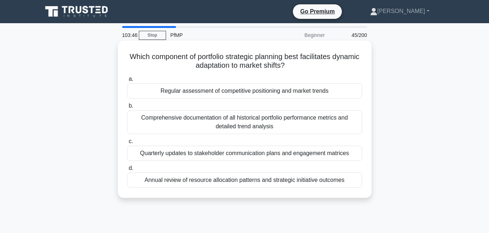
click at [273, 122] on div "Comprehensive documentation of all historical portfolio performance metrics and…" at bounding box center [244, 122] width 235 height 24
click at [127, 108] on input "b. Comprehensive documentation of all historical portfolio performance metrics …" at bounding box center [127, 106] width 0 height 5
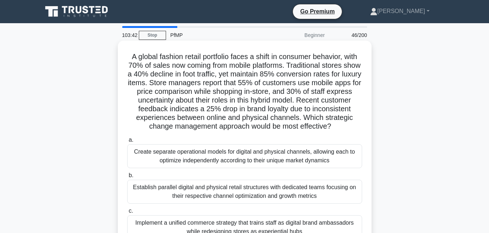
click at [256, 164] on div "Create separate operational models for digital and physical channels, allowing …" at bounding box center [244, 156] width 235 height 24
click at [127, 142] on input "a. Create separate operational models for digital and physical channels, allowi…" at bounding box center [127, 140] width 0 height 5
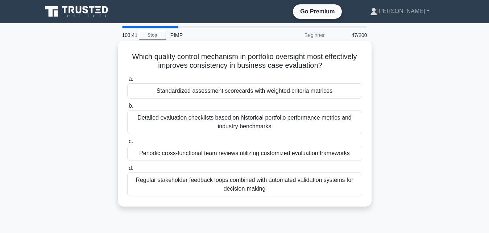
click at [267, 114] on div "Detailed evaluation checklists based on historical portfolio performance metric…" at bounding box center [244, 122] width 235 height 24
click at [127, 108] on input "b. Detailed evaluation checklists based on historical portfolio performance met…" at bounding box center [127, 106] width 0 height 5
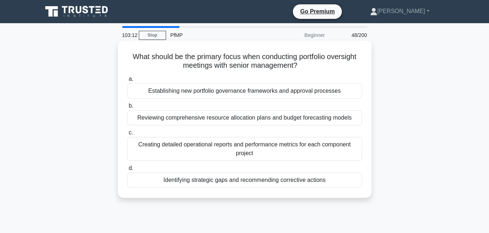
click at [231, 117] on div "Reviewing comprehensive resource allocation plans and budget forecasting models" at bounding box center [244, 117] width 235 height 15
click at [127, 108] on input "b. Reviewing comprehensive resource allocation plans and budget forecasting mod…" at bounding box center [127, 106] width 0 height 5
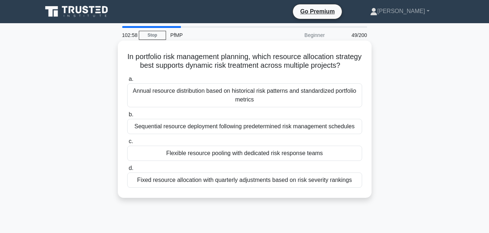
click at [206, 128] on div "Sequential resource deployment following predetermined risk management schedules" at bounding box center [244, 126] width 235 height 15
click at [127, 117] on input "b. Sequential resource deployment following predetermined risk management sched…" at bounding box center [127, 114] width 0 height 5
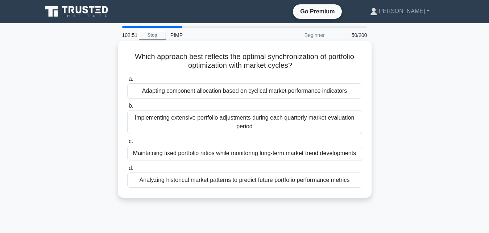
click at [226, 118] on div "Implementing extensive portfolio adjustments during each quarterly market evalu…" at bounding box center [244, 122] width 235 height 24
click at [127, 108] on input "b. Implementing extensive portfolio adjustments during each quarterly market ev…" at bounding box center [127, 106] width 0 height 5
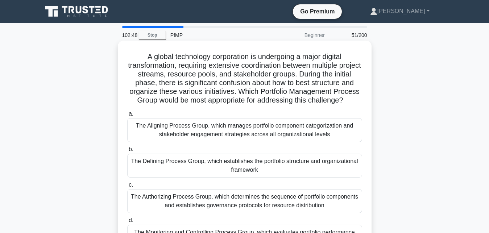
click at [210, 138] on div "The Aligning Process Group, which manages portfolio component categorization an…" at bounding box center [244, 130] width 235 height 24
click at [127, 116] on input "a. The Aligning Process Group, which manages portfolio component categorization…" at bounding box center [127, 114] width 0 height 5
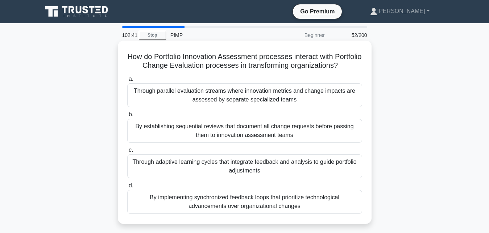
click at [218, 93] on div "Through parallel evaluation streams where innovation metrics and change impacts…" at bounding box center [244, 95] width 235 height 24
click at [127, 81] on input "a. Through parallel evaluation streams where innovation metrics and change impa…" at bounding box center [127, 79] width 0 height 5
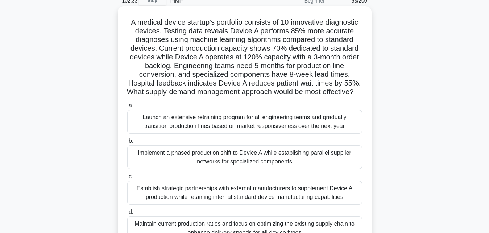
scroll to position [37, 0]
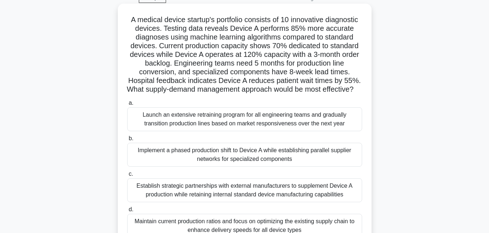
click at [277, 188] on div "Establish strategic partnerships with external manufacturers to supplement Devi…" at bounding box center [244, 190] width 235 height 24
click at [127, 176] on input "c. Establish strategic partnerships with external manufacturers to supplement D…" at bounding box center [127, 174] width 0 height 5
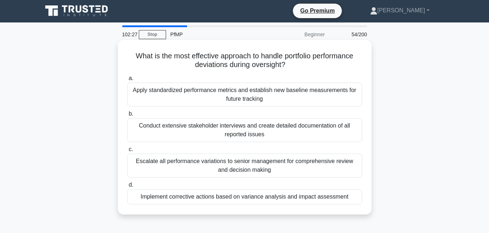
scroll to position [0, 0]
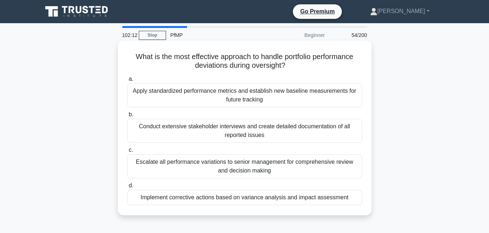
click at [245, 94] on div "Apply standardized performance metrics and establish new baseline measurements …" at bounding box center [244, 95] width 235 height 24
click at [127, 81] on input "a. Apply standardized performance metrics and establish new baseline measuremen…" at bounding box center [127, 79] width 0 height 5
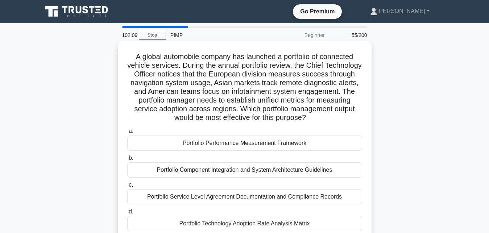
click at [216, 200] on div "Portfolio Service Level Agreement Documentation and Compliance Records" at bounding box center [244, 196] width 235 height 15
click at [127, 187] on input "c. Portfolio Service Level Agreement Documentation and Compliance Records" at bounding box center [127, 185] width 0 height 5
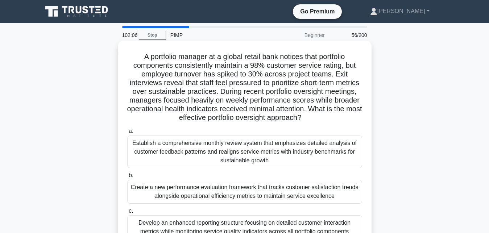
click at [227, 146] on div "Establish a comprehensive monthly review system that emphasizes detailed analys…" at bounding box center [244, 151] width 235 height 33
click at [127, 134] on input "a. Establish a comprehensive monthly review system that emphasizes detailed ana…" at bounding box center [127, 131] width 0 height 5
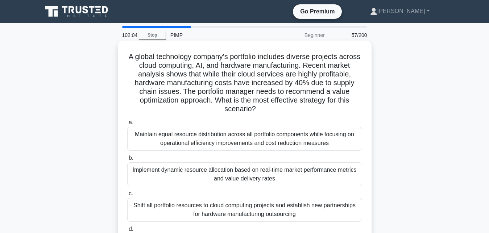
click at [238, 127] on div "Maintain equal resource distribution across all portfolio components while focu…" at bounding box center [244, 139] width 235 height 24
click at [127, 121] on input "a. Maintain equal resource distribution across all portfolio components while f…" at bounding box center [127, 122] width 0 height 5
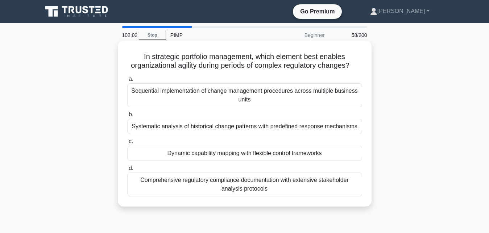
click at [211, 183] on div "Comprehensive regulatory compliance documentation with extensive stakeholder an…" at bounding box center [244, 184] width 235 height 24
click at [127, 171] on input "d. Comprehensive regulatory compliance documentation with extensive stakeholder…" at bounding box center [127, 168] width 0 height 5
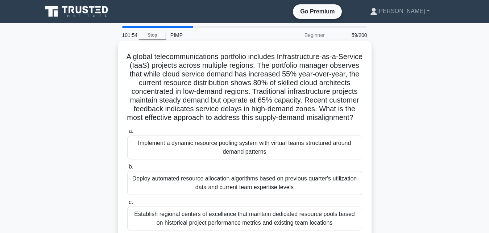
click at [232, 225] on div "Establish regional centers of excellence that maintain dedicated resource pools…" at bounding box center [244, 218] width 235 height 24
click at [127, 205] on input "c. Establish regional centers of excellence that maintain dedicated resource po…" at bounding box center [127, 202] width 0 height 5
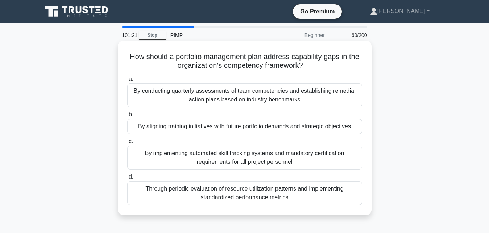
click at [217, 169] on div "By implementing automated skill tracking systems and mandatory certification re…" at bounding box center [244, 158] width 235 height 24
click at [127, 144] on input "c. By implementing automated skill tracking systems and mandatory certification…" at bounding box center [127, 141] width 0 height 5
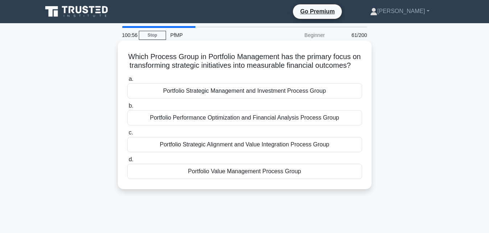
click at [178, 118] on div "Portfolio Performance Optimization and Financial Analysis Process Group" at bounding box center [244, 117] width 235 height 15
click at [127, 108] on input "b. Portfolio Performance Optimization and Financial Analysis Process Group" at bounding box center [127, 106] width 0 height 5
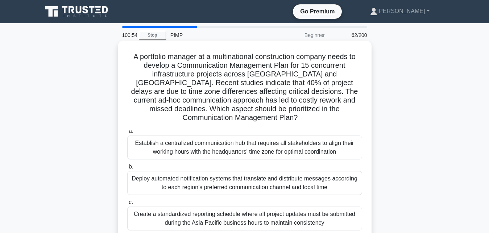
click at [185, 143] on div "Establish a centralized communication hub that requires all stakeholders to ali…" at bounding box center [244, 147] width 235 height 24
click at [127, 134] on input "a. Establish a centralized communication hub that requires all stakeholders to …" at bounding box center [127, 131] width 0 height 5
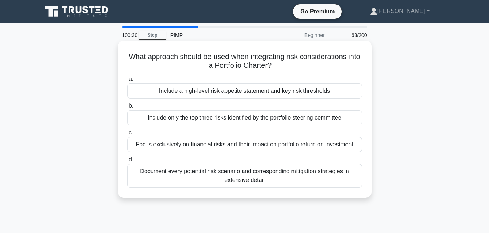
click at [234, 89] on div "Include a high-level risk appetite statement and key risk thresholds" at bounding box center [244, 90] width 235 height 15
click at [127, 81] on input "a. Include a high-level risk appetite statement and key risk thresholds" at bounding box center [127, 79] width 0 height 5
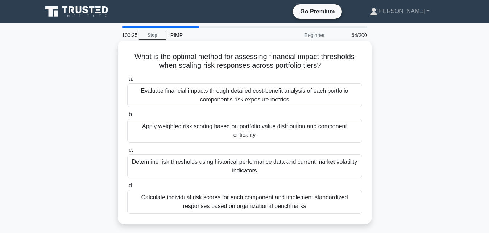
click at [226, 101] on div "Evaluate financial impacts through detailed cost-benefit analysis of each portf…" at bounding box center [244, 95] width 235 height 24
click at [127, 81] on input "a. Evaluate financial impacts through detailed cost-benefit analysis of each po…" at bounding box center [127, 79] width 0 height 5
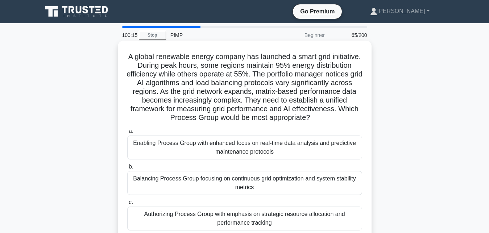
click at [333, 153] on div "Enabling Process Group with enhanced focus on real-time data analysis and predi…" at bounding box center [244, 147] width 235 height 24
click at [127, 134] on input "a. Enabling Process Group with enhanced focus on real-time data analysis and pr…" at bounding box center [127, 131] width 0 height 5
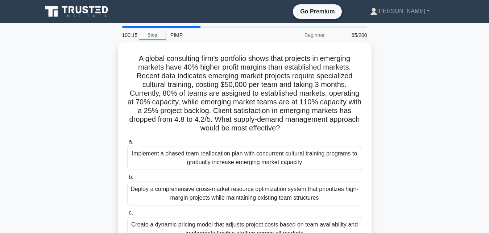
click at [333, 153] on div "Implement a phased team reallocation plan with concurrent cultural training pro…" at bounding box center [244, 158] width 235 height 24
click at [127, 144] on input "a. Implement a phased team reallocation plan with concurrent cultural training …" at bounding box center [127, 141] width 0 height 5
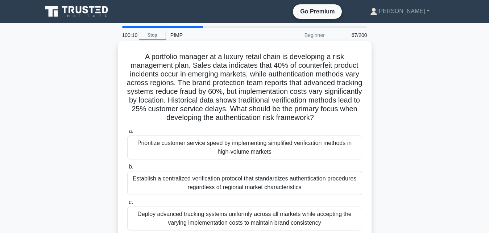
click at [279, 159] on div "Prioritize customer service speed by implementing simplified verification metho…" at bounding box center [244, 147] width 235 height 24
click at [127, 134] on input "a. Prioritize customer service speed by implementing simplified verification me…" at bounding box center [127, 131] width 0 height 5
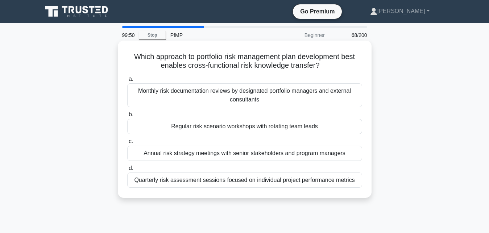
click at [274, 99] on div "Monthly risk documentation reviews by designated portfolio managers and externa…" at bounding box center [244, 95] width 235 height 24
click at [127, 81] on input "a. Monthly risk documentation reviews by designated portfolio managers and exte…" at bounding box center [127, 79] width 0 height 5
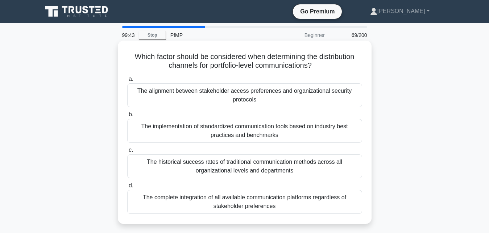
click at [255, 108] on div "a. The alignment between stakeholder access preferences and organizational secu…" at bounding box center [244, 144] width 243 height 142
click at [237, 91] on div "The alignment between stakeholder access preferences and organizational securit…" at bounding box center [244, 95] width 235 height 24
click at [127, 81] on input "a. The alignment between stakeholder access preferences and organizational secu…" at bounding box center [127, 79] width 0 height 5
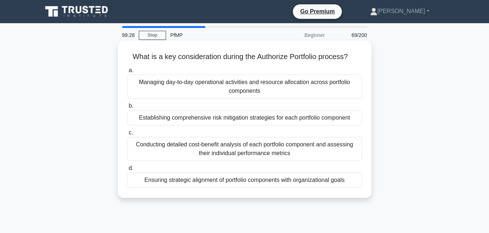
click at [239, 119] on div "Establishing comprehensive risk mitigation strategies for each portfolio compon…" at bounding box center [244, 117] width 235 height 15
click at [127, 108] on input "b. Establishing comprehensive risk mitigation strategies for each portfolio com…" at bounding box center [127, 106] width 0 height 5
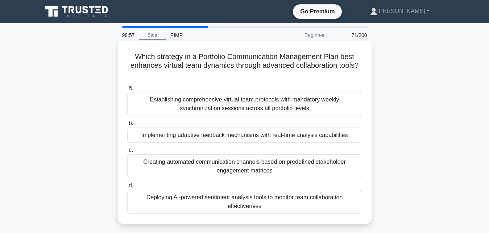
click at [202, 112] on div "Establishing comprehensive virtual team protocols with mandatory weekly synchro…" at bounding box center [244, 104] width 235 height 24
click at [127, 90] on input "a. Establishing comprehensive virtual team protocols with mandatory weekly sync…" at bounding box center [127, 87] width 0 height 5
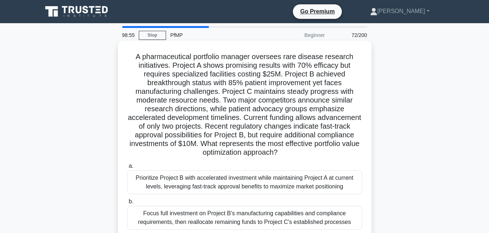
click at [220, 186] on div "Prioritize Project B with accelerated investment while maintaining Project A at…" at bounding box center [244, 182] width 235 height 24
click at [127, 168] on input "a. Prioritize Project B with accelerated investment while maintaining Project A…" at bounding box center [127, 166] width 0 height 5
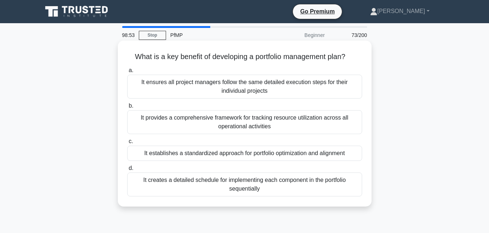
click at [228, 123] on div "It provides a comprehensive framework for tracking resource utilization across …" at bounding box center [244, 122] width 235 height 24
click at [127, 108] on input "b. It provides a comprehensive framework for tracking resource utilization acro…" at bounding box center [127, 106] width 0 height 5
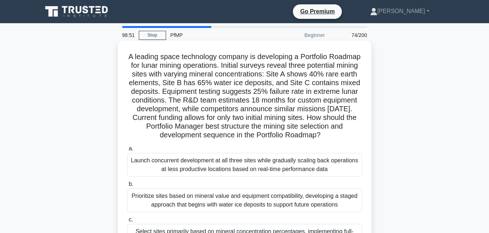
click at [223, 168] on div "Launch concurrent development at all three sites while gradually scaling back o…" at bounding box center [244, 165] width 235 height 24
click at [127, 151] on input "a. Launch concurrent development at all three sites while gradually scaling bac…" at bounding box center [127, 148] width 0 height 5
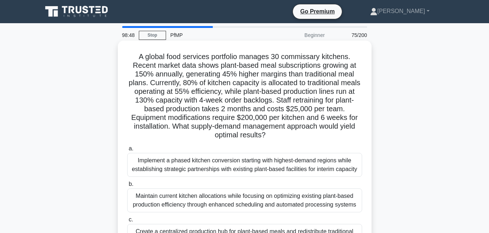
click at [233, 170] on div "Implement a phased kitchen conversion starting with highest-demand regions whil…" at bounding box center [244, 165] width 235 height 24
click at [127, 151] on input "a. Implement a phased kitchen conversion starting with highest-demand regions w…" at bounding box center [127, 148] width 0 height 5
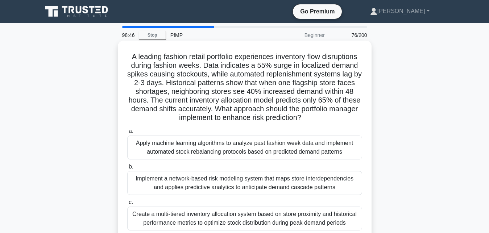
click at [234, 149] on div "Apply machine learning algorithms to analyze past fashion week data and impleme…" at bounding box center [244, 147] width 235 height 24
click at [127, 134] on input "a. Apply machine learning algorithms to analyze past fashion week data and impl…" at bounding box center [127, 131] width 0 height 5
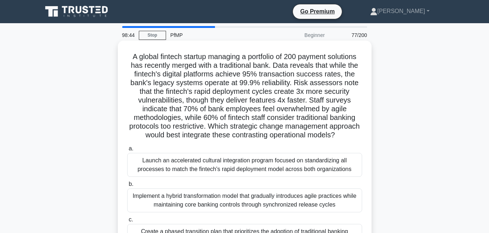
click at [232, 167] on div "Launch an accelerated cultural integration program focused on standardizing all…" at bounding box center [244, 165] width 235 height 24
click at [127, 151] on input "a. Launch an accelerated cultural integration program focused on standardizing …" at bounding box center [127, 148] width 0 height 5
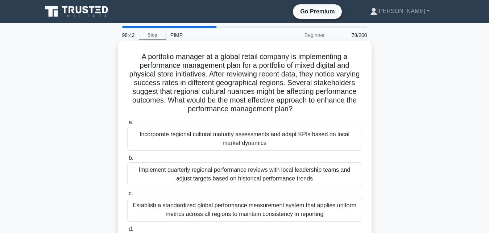
click at [230, 179] on div "Implement quarterly regional performance reviews with local leadership teams an…" at bounding box center [244, 174] width 235 height 24
click at [127, 160] on input "b. Implement quarterly regional performance reviews with local leadership teams…" at bounding box center [127, 158] width 0 height 5
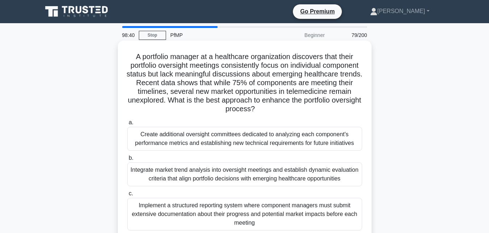
click at [231, 215] on div "Implement a structured reporting system where component managers must submit ex…" at bounding box center [244, 214] width 235 height 33
click at [127, 196] on input "c. Implement a structured reporting system where component managers must submit…" at bounding box center [127, 193] width 0 height 5
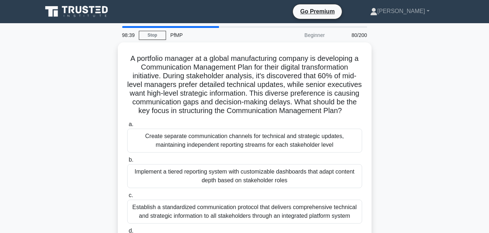
click at [231, 209] on div "Establish a standardized communication protocol that delivers comprehensive tec…" at bounding box center [244, 212] width 235 height 24
click at [127, 198] on input "c. Establish a standardized communication protocol that delivers comprehensive …" at bounding box center [127, 195] width 0 height 5
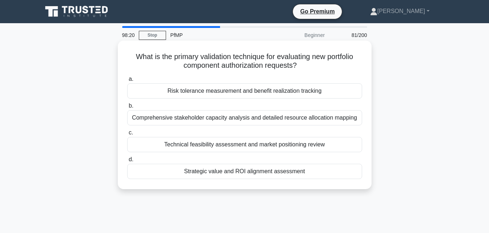
click at [197, 91] on div "Risk tolerance measurement and benefit realization tracking" at bounding box center [244, 90] width 235 height 15
click at [127, 81] on input "a. Risk tolerance measurement and benefit realization tracking" at bounding box center [127, 79] width 0 height 5
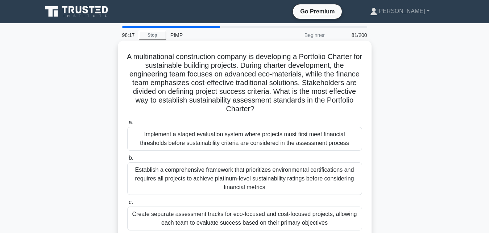
click at [185, 138] on div "Implement a staged evaluation system where projects must first meet financial t…" at bounding box center [244, 139] width 235 height 24
click at [127, 125] on input "a. Implement a staged evaluation system where projects must first meet financia…" at bounding box center [127, 122] width 0 height 5
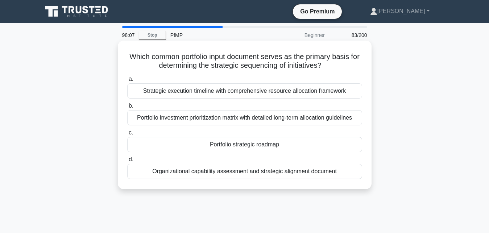
click at [219, 117] on div "Portfolio investment prioritization matrix with detailed long-term allocation g…" at bounding box center [244, 117] width 235 height 15
click at [127, 108] on input "b. Portfolio investment prioritization matrix with detailed long-term allocatio…" at bounding box center [127, 106] width 0 height 5
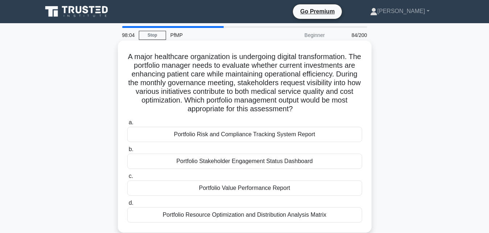
click at [211, 161] on div "Portfolio Stakeholder Engagement Status Dashboard" at bounding box center [244, 161] width 235 height 15
click at [127, 152] on input "b. Portfolio Stakeholder Engagement Status Dashboard" at bounding box center [127, 149] width 0 height 5
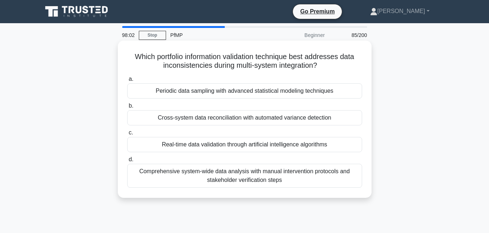
click at [212, 169] on div "Comprehensive system-wide data analysis with manual intervention protocols and …" at bounding box center [244, 176] width 235 height 24
click at [127, 162] on input "d. Comprehensive system-wide data analysis with manual intervention protocols a…" at bounding box center [127, 159] width 0 height 5
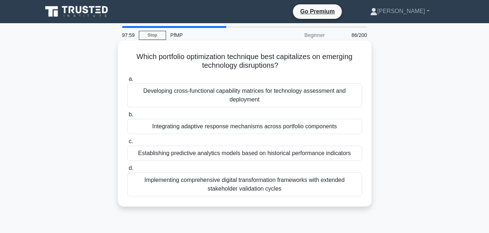
click at [214, 90] on div "Developing cross-functional capability matrices for technology assessment and d…" at bounding box center [244, 95] width 235 height 24
click at [127, 81] on input "a. Developing cross-functional capability matrices for technology assessment an…" at bounding box center [127, 79] width 0 height 5
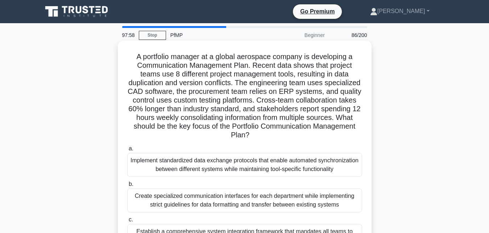
click at [215, 161] on div "Implement standardized data exchange protocols that enable automated synchroniz…" at bounding box center [244, 165] width 235 height 24
click at [127, 151] on input "a. Implement standardized data exchange protocols that enable automated synchro…" at bounding box center [127, 148] width 0 height 5
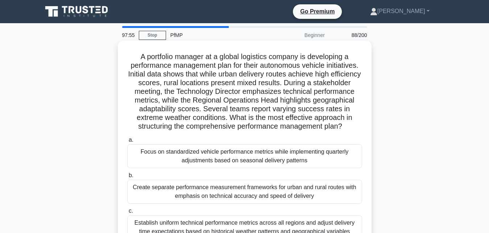
click at [218, 192] on div "Create separate performance measurement frameworks for urban and rural routes w…" at bounding box center [244, 192] width 235 height 24
click at [127, 178] on input "b. Create separate performance measurement frameworks for urban and rural route…" at bounding box center [127, 175] width 0 height 5
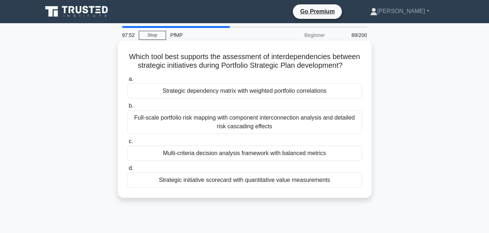
click at [226, 120] on div "Full-scale portfolio risk mapping with component interconnection analysis and d…" at bounding box center [244, 122] width 235 height 24
click at [127, 108] on input "b. Full-scale portfolio risk mapping with component interconnection analysis an…" at bounding box center [127, 106] width 0 height 5
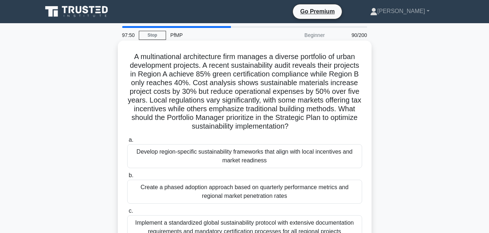
click at [212, 189] on div "Create a phased adoption approach based on quarterly performance metrics and re…" at bounding box center [244, 192] width 235 height 24
click at [127, 178] on input "b. Create a phased adoption approach based on quarterly performance metrics and…" at bounding box center [127, 175] width 0 height 5
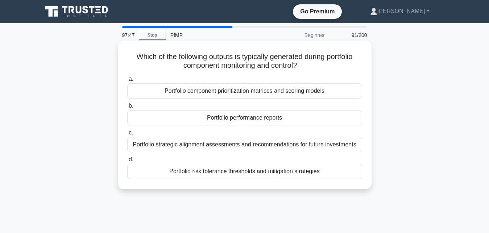
click at [214, 141] on div "Portfolio strategic alignment assessments and recommendations for future invest…" at bounding box center [244, 144] width 235 height 15
click at [127, 135] on input "c. Portfolio strategic alignment assessments and recommendations for future inv…" at bounding box center [127, 132] width 0 height 5
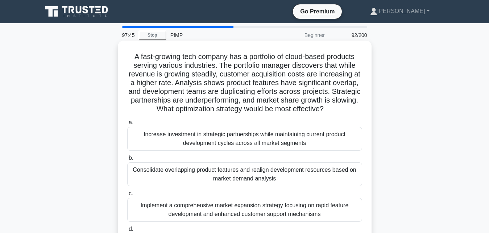
click at [210, 169] on div "Consolidate overlapping product features and realign development resources base…" at bounding box center [244, 174] width 235 height 24
click at [127, 160] on input "b. Consolidate overlapping product features and realign development resources b…" at bounding box center [127, 158] width 0 height 5
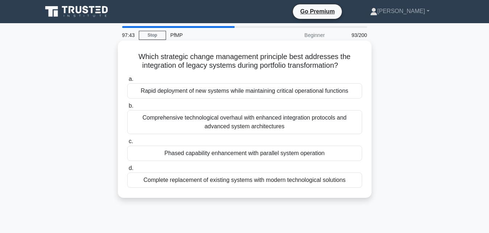
click at [206, 120] on div "Comprehensive technological overhaul with enhanced integration protocols and ad…" at bounding box center [244, 122] width 235 height 24
click at [127, 108] on input "b. Comprehensive technological overhaul with enhanced integration protocols and…" at bounding box center [127, 106] width 0 height 5
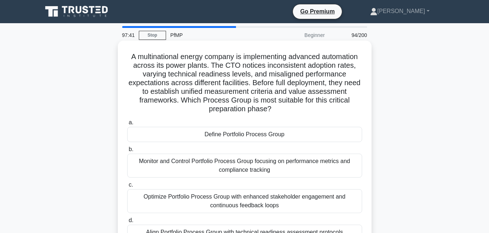
click at [201, 160] on div "Monitor and Control Portfolio Process Group focusing on performance metrics and…" at bounding box center [244, 166] width 235 height 24
click at [127, 152] on input "b. Monitor and Control Portfolio Process Group focusing on performance metrics …" at bounding box center [127, 149] width 0 height 5
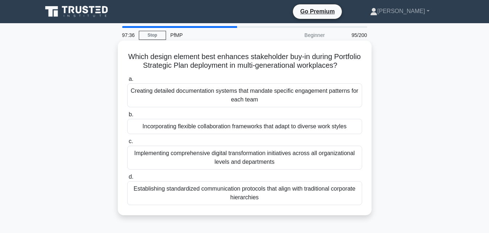
click at [222, 91] on div "Creating detailed documentation systems that mandate specific engagement patter…" at bounding box center [244, 95] width 235 height 24
click at [127, 81] on input "a. Creating detailed documentation systems that mandate specific engagement pat…" at bounding box center [127, 79] width 0 height 5
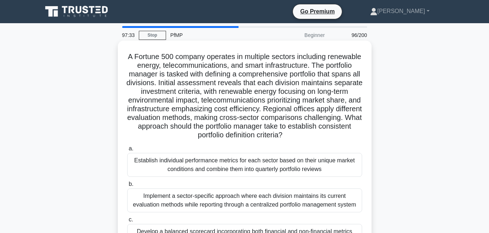
click at [185, 203] on div "Implement a sector-specific approach where each division maintains its current …" at bounding box center [244, 200] width 235 height 24
click at [127, 187] on input "b. Implement a sector-specific approach where each division maintains its curre…" at bounding box center [127, 184] width 0 height 5
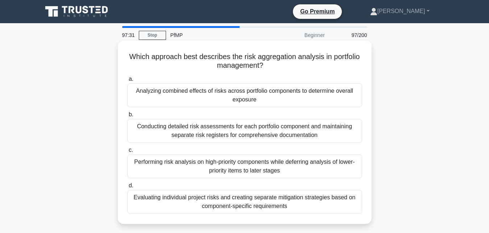
click at [198, 138] on div "Conducting detailed risk assessments for each portfolio component and maintaini…" at bounding box center [244, 131] width 235 height 24
click at [127, 117] on input "b. Conducting detailed risk assessments for each portfolio component and mainta…" at bounding box center [127, 114] width 0 height 5
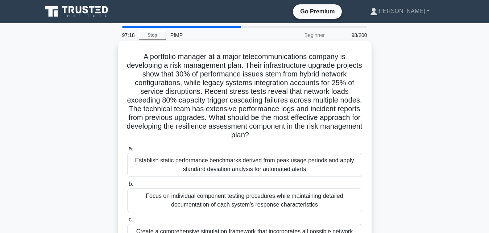
click at [188, 162] on div "Establish static performance benchmarks derived from peak usage periods and app…" at bounding box center [244, 165] width 235 height 24
click at [127, 151] on input "a. Establish static performance benchmarks derived from peak usage periods and …" at bounding box center [127, 148] width 0 height 5
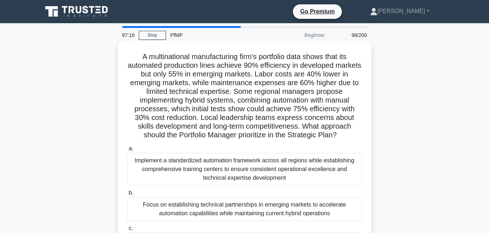
click at [194, 162] on div "Implement a standardized automation framework across all regions while establis…" at bounding box center [244, 169] width 235 height 33
click at [127, 151] on input "a. Implement a standardized automation framework across all regions while estab…" at bounding box center [127, 148] width 0 height 5
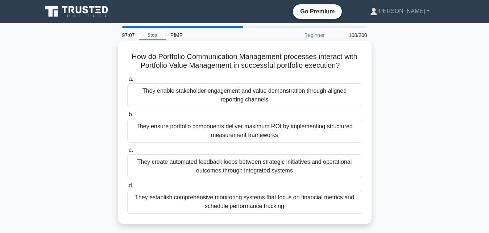
click at [221, 133] on div "They ensure portfolio components deliver maximum ROI by implementing structured…" at bounding box center [244, 131] width 235 height 24
click at [127, 117] on input "b. They ensure portfolio components deliver maximum ROI by implementing structu…" at bounding box center [127, 114] width 0 height 5
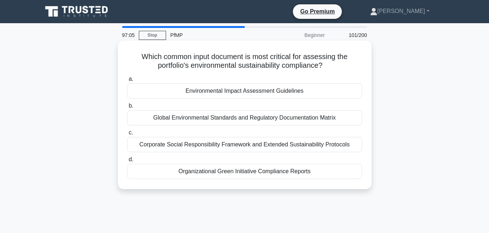
click at [227, 85] on div "Environmental Impact Assessment Guidelines" at bounding box center [244, 90] width 235 height 15
click at [127, 81] on input "a. Environmental Impact Assessment Guidelines" at bounding box center [127, 79] width 0 height 5
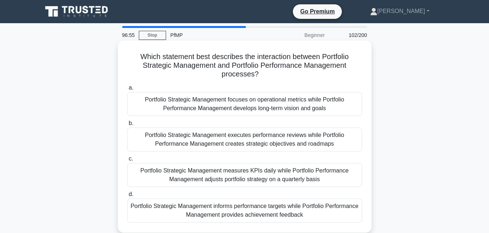
click at [199, 140] on div "Portfolio Strategic Management executes performance reviews while Portfolio Per…" at bounding box center [244, 140] width 235 height 24
click at [127, 126] on input "b. Portfolio Strategic Management executes performance reviews while Portfolio …" at bounding box center [127, 123] width 0 height 5
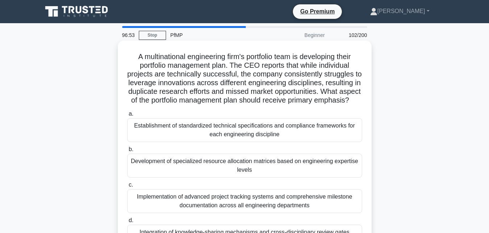
click at [202, 166] on div "Development of specialized resource allocation matrices based on engineering ex…" at bounding box center [244, 166] width 235 height 24
click at [127, 152] on input "b. Development of specialized resource allocation matrices based on engineering…" at bounding box center [127, 149] width 0 height 5
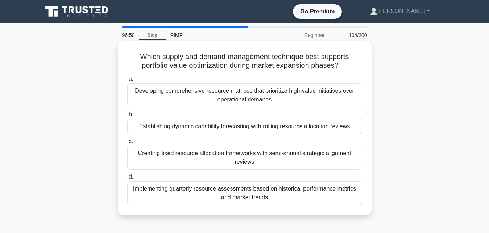
click at [200, 123] on div "Establishing dynamic capability forecasting with rolling resource allocation re…" at bounding box center [244, 126] width 235 height 15
click at [127, 117] on input "b. Establishing dynamic capability forecasting with rolling resource allocation…" at bounding box center [127, 114] width 0 height 5
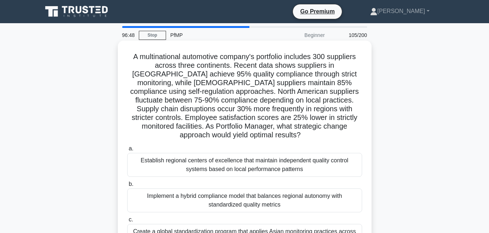
click at [187, 189] on div "Implement a hybrid compliance model that balances regional autonomy with standa…" at bounding box center [244, 200] width 235 height 24
click at [127, 187] on input "b. Implement a hybrid compliance model that balances regional autonomy with sta…" at bounding box center [127, 184] width 0 height 5
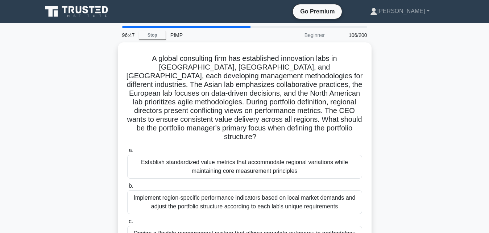
click at [189, 196] on div "Implement region-specific performance indicators based on local market demands …" at bounding box center [244, 202] width 235 height 24
click at [127, 188] on input "b. Implement region-specific performance indicators based on local market deman…" at bounding box center [127, 186] width 0 height 5
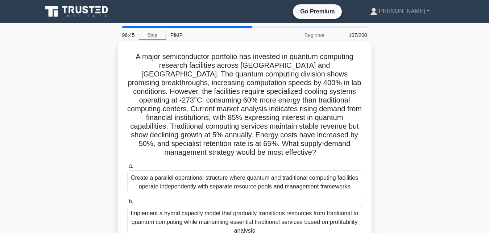
click at [192, 172] on div "Create a parallel operational structure where quantum and traditional computing…" at bounding box center [244, 182] width 235 height 24
click at [127, 168] on input "a. Create a parallel operational structure where quantum and traditional comput…" at bounding box center [127, 166] width 0 height 5
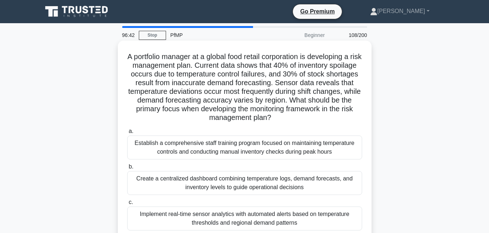
click at [182, 217] on div "Implement real-time sensor analytics with automated alerts based on temperature…" at bounding box center [244, 218] width 235 height 24
click at [127, 205] on input "c. Implement real-time sensor analytics with automated alerts based on temperat…" at bounding box center [127, 202] width 0 height 5
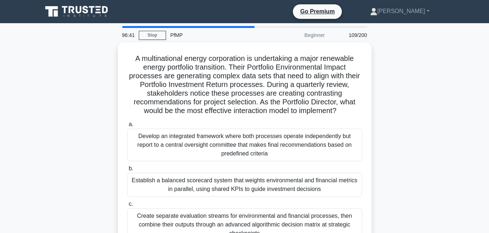
click at [182, 217] on div "Create separate evaluation streams for environmental and financial processes, t…" at bounding box center [244, 224] width 235 height 33
click at [127, 206] on input "c. Create separate evaluation streams for environmental and financial processes…" at bounding box center [127, 204] width 0 height 5
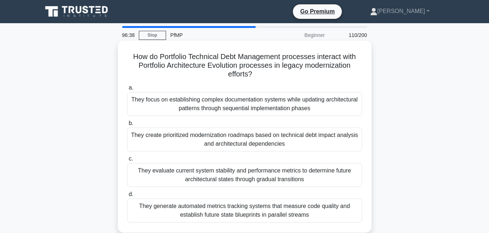
click at [177, 172] on div "They evaluate current system stability and performance metrics to determine fut…" at bounding box center [244, 175] width 235 height 24
click at [127, 161] on input "c. They evaluate current system stability and performance metrics to determine …" at bounding box center [127, 158] width 0 height 5
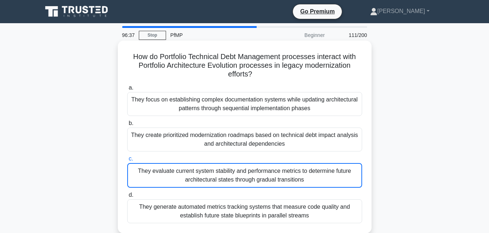
click at [177, 172] on div "They evaluate current system stability and performance metrics to determine fut…" at bounding box center [244, 175] width 235 height 25
click at [127, 161] on input "c. They evaluate current system stability and performance metrics to determine …" at bounding box center [127, 158] width 0 height 5
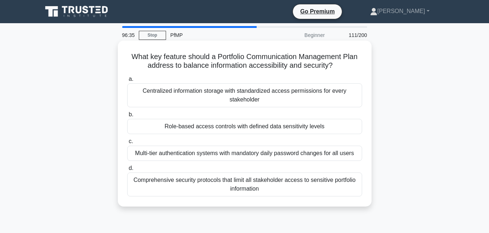
click at [163, 183] on div "Comprehensive security protocols that limit all stakeholder access to sensitive…" at bounding box center [244, 184] width 235 height 24
click at [127, 171] on input "d. Comprehensive security protocols that limit all stakeholder access to sensit…" at bounding box center [127, 168] width 0 height 5
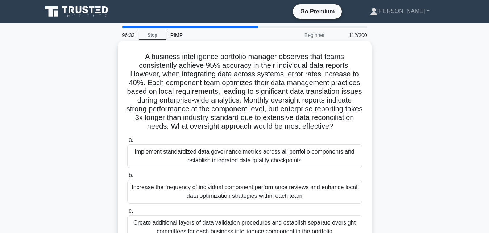
click at [167, 161] on div "Implement standardized data governance metrics across all portfolio components …" at bounding box center [244, 156] width 235 height 24
click at [127, 142] on input "a. Implement standardized data governance metrics across all portfolio componen…" at bounding box center [127, 140] width 0 height 5
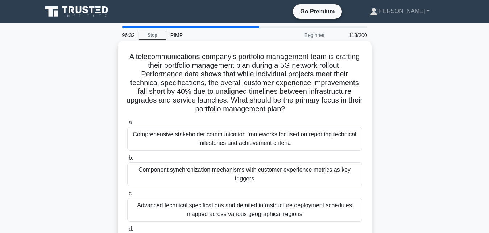
click at [171, 212] on div "Advanced technical specifications and detailed infrastructure deployment schedu…" at bounding box center [244, 210] width 235 height 24
click at [127, 196] on input "c. Advanced technical specifications and detailed infrastructure deployment sch…" at bounding box center [127, 193] width 0 height 5
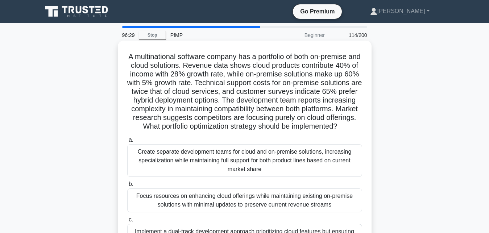
click at [173, 197] on div "Focus resources on enhancing cloud offerings while maintaining existing on-prem…" at bounding box center [244, 200] width 235 height 24
click at [127, 187] on input "b. Focus resources on enhancing cloud offerings while maintaining existing on-p…" at bounding box center [127, 184] width 0 height 5
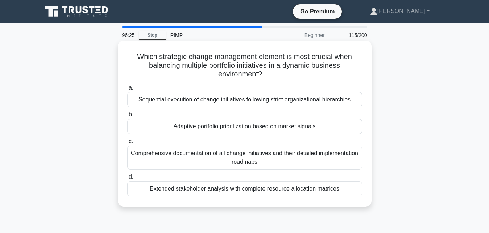
click at [175, 102] on div "Sequential execution of change initiatives following strict organizational hier…" at bounding box center [244, 99] width 235 height 15
click at [127, 90] on input "a. Sequential execution of change initiatives following strict organizational h…" at bounding box center [127, 87] width 0 height 5
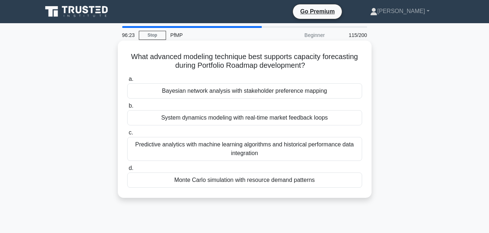
click at [188, 147] on div "Predictive analytics with machine learning algorithms and historical performanc…" at bounding box center [244, 149] width 235 height 24
click at [127, 135] on input "c. Predictive analytics with machine learning algorithms and historical perform…" at bounding box center [127, 132] width 0 height 5
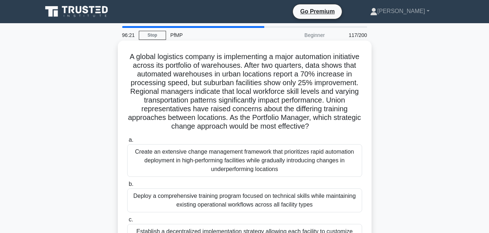
click at [178, 168] on div "Create an extensive change management framework that prioritizes rapid automati…" at bounding box center [244, 160] width 235 height 33
click at [127, 142] on input "a. Create an extensive change management framework that prioritizes rapid autom…" at bounding box center [127, 140] width 0 height 5
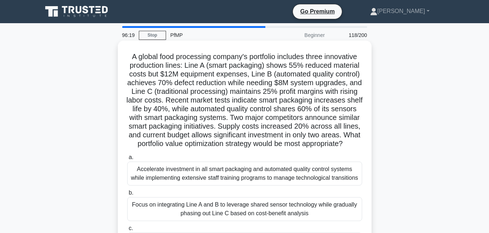
click at [189, 217] on div "Focus on integrating Line A and B to leverage shared sensor technology while gr…" at bounding box center [244, 209] width 235 height 24
click at [127, 195] on input "b. Focus on integrating Line A and B to leverage shared sensor technology while…" at bounding box center [127, 193] width 0 height 5
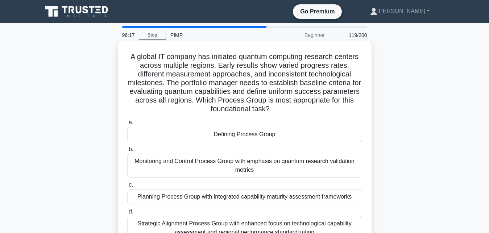
click at [185, 163] on div "Monitoring and Control Process Group with emphasis on quantum research validati…" at bounding box center [244, 166] width 235 height 24
click at [127, 152] on input "b. Monitoring and Control Process Group with emphasis on quantum research valid…" at bounding box center [127, 149] width 0 height 5
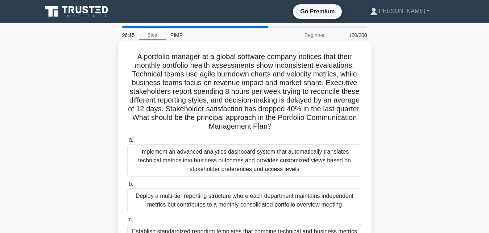
click at [192, 154] on div "Implement an advanced analytics dashboard system that automatically translates …" at bounding box center [244, 160] width 235 height 33
click at [127, 142] on input "a. Implement an advanced analytics dashboard system that automatically translat…" at bounding box center [127, 140] width 0 height 5
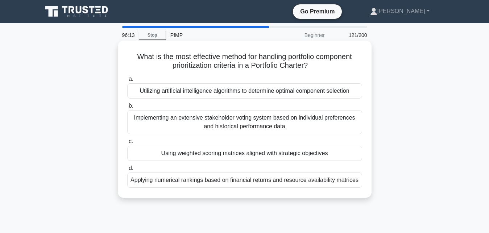
click at [179, 183] on div "Applying numerical rankings based on financial returns and resource availabilit…" at bounding box center [244, 179] width 235 height 15
click at [127, 171] on input "d. Applying numerical rankings based on financial returns and resource availabi…" at bounding box center [127, 168] width 0 height 5
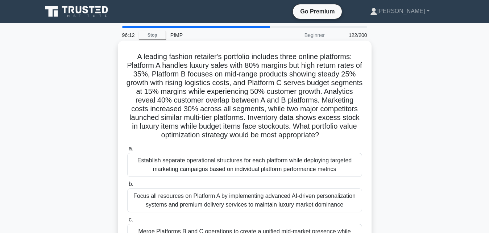
click at [170, 170] on div "Establish separate operational structures for each platform while deploying tar…" at bounding box center [244, 165] width 235 height 24
click at [127, 151] on input "a. Establish separate operational structures for each platform while deploying …" at bounding box center [127, 148] width 0 height 5
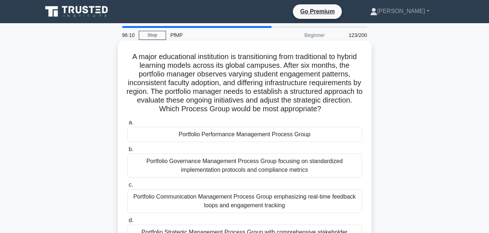
click at [175, 198] on div "Portfolio Communication Management Process Group emphasizing real-time feedback…" at bounding box center [244, 201] width 235 height 24
click at [127, 187] on input "c. Portfolio Communication Management Process Group emphasizing real-time feedb…" at bounding box center [127, 185] width 0 height 5
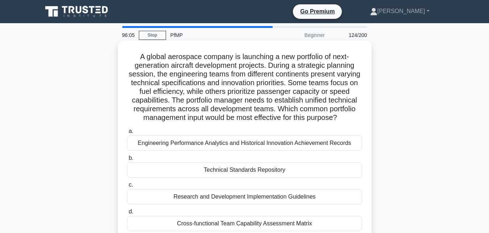
click at [167, 145] on div "Engineering Performance Analytics and Historical Innovation Achievement Records" at bounding box center [244, 142] width 235 height 15
click at [127, 134] on input "a. Engineering Performance Analytics and Historical Innovation Achievement Reco…" at bounding box center [127, 131] width 0 height 5
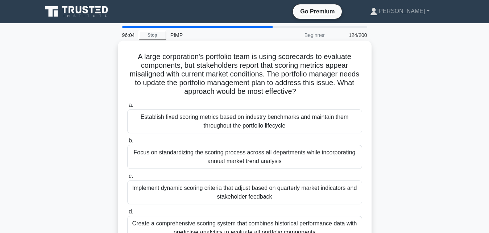
click at [163, 156] on div "Focus on standardizing the scoring process across all departments while incorpo…" at bounding box center [244, 157] width 235 height 24
click at [127, 143] on input "b. Focus on standardizing the scoring process across all departments while inco…" at bounding box center [127, 140] width 0 height 5
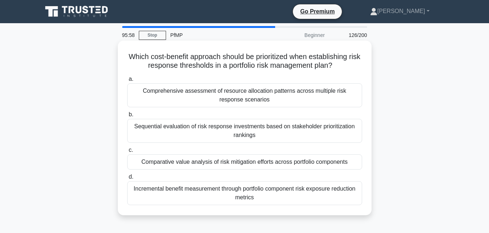
click at [184, 91] on div "Comprehensive assessment of resource allocation patterns across multiple risk r…" at bounding box center [244, 95] width 235 height 24
click at [127, 81] on input "a. Comprehensive assessment of resource allocation patterns across multiple ris…" at bounding box center [127, 79] width 0 height 5
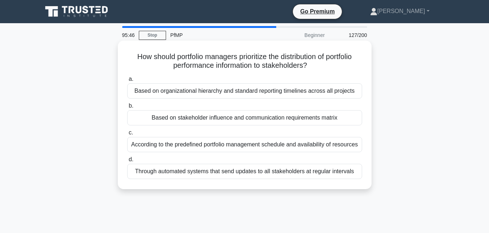
click at [175, 172] on div "Through automated systems that send updates to all stakeholders at regular inte…" at bounding box center [244, 171] width 235 height 15
click at [127, 162] on input "d. Through automated systems that send updates to all stakeholders at regular i…" at bounding box center [127, 159] width 0 height 5
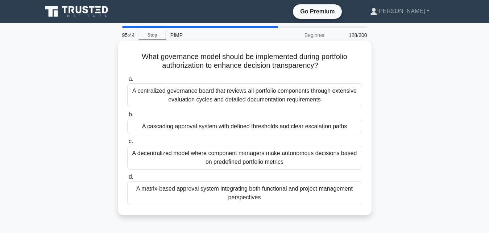
click at [204, 93] on div "A centralized governance board that reviews all portfolio components through ex…" at bounding box center [244, 95] width 235 height 24
click at [127, 81] on input "a. A centralized governance board that reviews all portfolio components through…" at bounding box center [127, 79] width 0 height 5
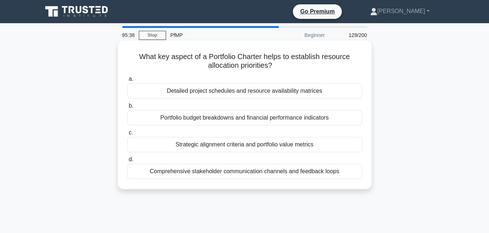
click at [209, 110] on label "b. Portfolio budget breakdowns and financial performance indicators" at bounding box center [244, 113] width 235 height 24
click at [127, 108] on input "b. Portfolio budget breakdowns and financial performance indicators" at bounding box center [127, 106] width 0 height 5
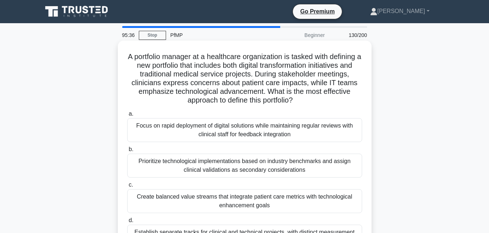
click at [217, 124] on div "Focus on rapid deployment of digital solutions while maintaining regular review…" at bounding box center [244, 130] width 235 height 24
click at [127, 116] on input "a. Focus on rapid deployment of digital solutions while maintaining regular rev…" at bounding box center [127, 114] width 0 height 5
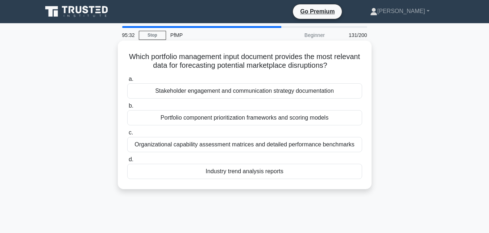
click at [215, 145] on div "Organizational capability assessment matrices and detailed performance benchmar…" at bounding box center [244, 144] width 235 height 15
click at [127, 135] on input "c. Organizational capability assessment matrices and detailed performance bench…" at bounding box center [127, 132] width 0 height 5
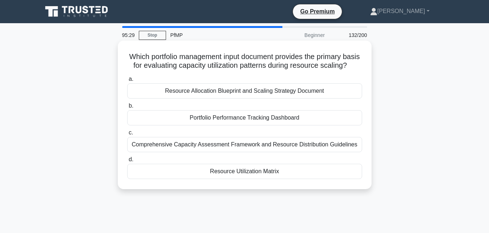
click at [220, 90] on div "Resource Allocation Blueprint and Scaling Strategy Document" at bounding box center [244, 90] width 235 height 15
click at [127, 81] on input "a. Resource Allocation Blueprint and Scaling Strategy Document" at bounding box center [127, 79] width 0 height 5
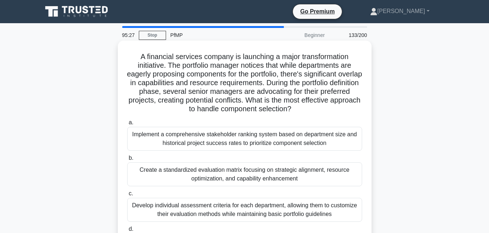
click at [228, 137] on div "Implement a comprehensive stakeholder ranking system based on department size a…" at bounding box center [244, 139] width 235 height 24
click at [127, 125] on input "a. Implement a comprehensive stakeholder ranking system based on department siz…" at bounding box center [127, 122] width 0 height 5
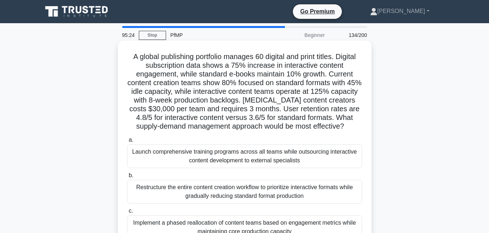
click at [232, 160] on div "Launch comprehensive training programs across all teams while outsourcing inter…" at bounding box center [244, 156] width 235 height 24
click at [127, 142] on input "a. Launch comprehensive training programs across all teams while outsourcing in…" at bounding box center [127, 140] width 0 height 5
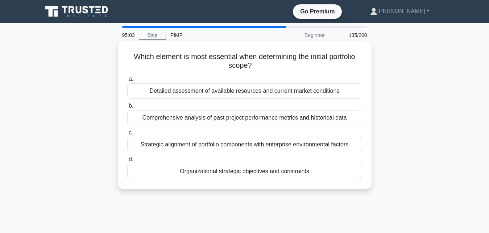
click at [211, 91] on div "Detailed assessment of available resources and current market conditions" at bounding box center [244, 90] width 235 height 15
click at [127, 81] on input "a. Detailed assessment of available resources and current market conditions" at bounding box center [127, 79] width 0 height 5
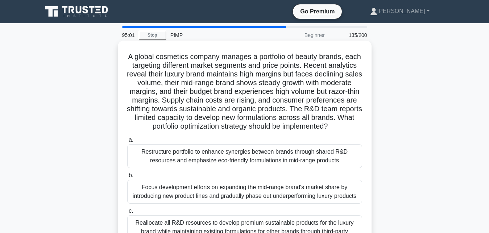
click at [196, 188] on div "Focus development efforts on expanding the mid-range brand's market share by in…" at bounding box center [244, 192] width 235 height 24
click at [127, 178] on input "b. Focus development efforts on expanding the mid-range brand's market share by…" at bounding box center [127, 175] width 0 height 5
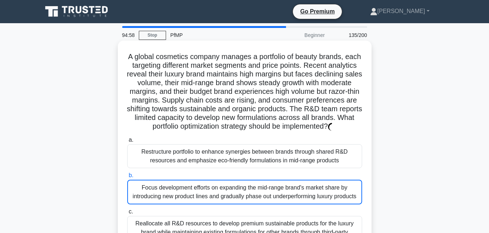
click at [183, 192] on div "Focus development efforts on expanding the mid-range brand's market share by in…" at bounding box center [244, 192] width 235 height 25
click at [127, 178] on input "b. Focus development efforts on expanding the mid-range brand's market share by…" at bounding box center [127, 175] width 0 height 5
click at [165, 187] on div "Focus development efforts on expanding the mid-range brand's market share by in…" at bounding box center [244, 192] width 235 height 25
click at [127, 178] on input "b. Focus development efforts on expanding the mid-range brand's market share by…" at bounding box center [127, 175] width 0 height 5
click at [165, 187] on div "Focus development efforts on expanding the mid-range brand's market share by in…" at bounding box center [244, 192] width 235 height 25
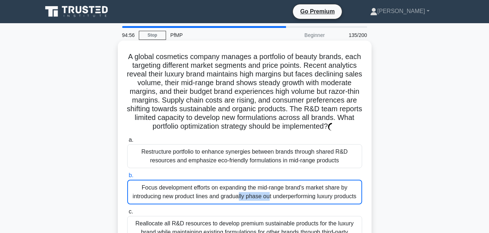
click at [127, 178] on input "b. Focus development efforts on expanding the mid-range brand's market share by…" at bounding box center [127, 175] width 0 height 5
click at [202, 187] on div "Focus development efforts on expanding the mid-range brand's market share by in…" at bounding box center [244, 192] width 235 height 25
click at [127, 178] on input "b. Focus development efforts on expanding the mid-range brand's market share by…" at bounding box center [127, 175] width 0 height 5
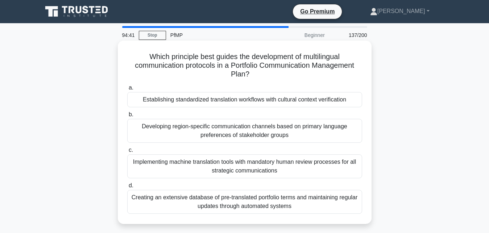
click at [223, 124] on div "Developing region-specific communication channels based on primary language pre…" at bounding box center [244, 131] width 235 height 24
click at [127, 117] on input "b. Developing region-specific communication channels based on primary language …" at bounding box center [127, 114] width 0 height 5
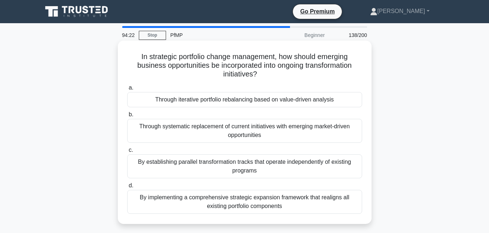
click at [216, 130] on div "Through systematic replacement of current initiatives with emerging market-driv…" at bounding box center [244, 131] width 235 height 24
click at [127, 117] on input "b. Through systematic replacement of current initiatives with emerging market-d…" at bounding box center [127, 114] width 0 height 5
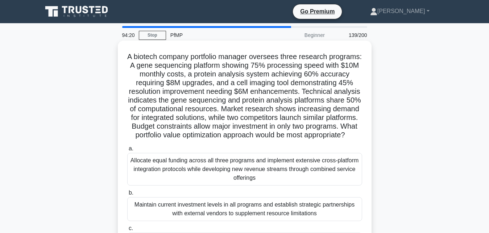
click at [199, 170] on div "Allocate equal funding across all three programs and implement extensive cross-…" at bounding box center [244, 169] width 235 height 33
click at [127, 151] on input "a. Allocate equal funding across all three programs and implement extensive cro…" at bounding box center [127, 148] width 0 height 5
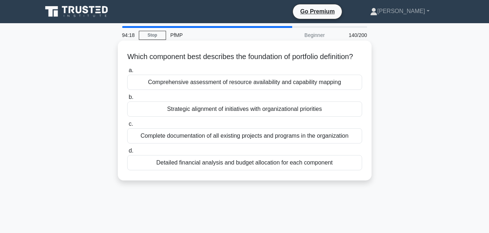
click at [187, 90] on div "Comprehensive assessment of resource availability and capability mapping" at bounding box center [244, 82] width 235 height 15
click at [127, 73] on input "a. Comprehensive assessment of resource availability and capability mapping" at bounding box center [127, 70] width 0 height 5
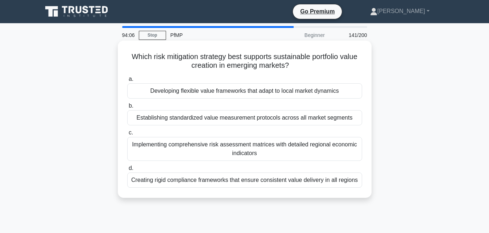
click at [230, 142] on div "Implementing comprehensive risk assessment matrices with detailed regional econ…" at bounding box center [244, 149] width 235 height 24
click at [127, 135] on input "c. Implementing comprehensive risk assessment matrices with detailed regional e…" at bounding box center [127, 132] width 0 height 5
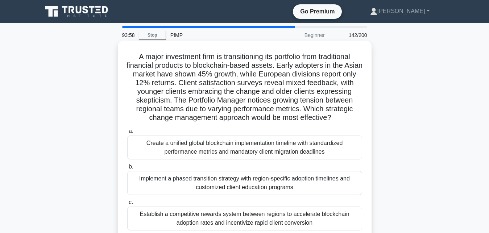
click at [214, 144] on div "Create a unified global blockchain implementation timeline with standardized pe…" at bounding box center [244, 147] width 235 height 24
click at [127, 134] on input "a. Create a unified global blockchain implementation timeline with standardized…" at bounding box center [127, 131] width 0 height 5
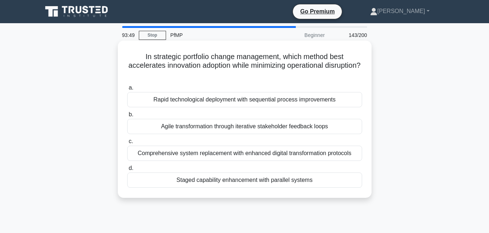
click at [193, 154] on div "Comprehensive system replacement with enhanced digital transformation protocols" at bounding box center [244, 153] width 235 height 15
click at [127, 144] on input "c. Comprehensive system replacement with enhanced digital transformation protoc…" at bounding box center [127, 141] width 0 height 5
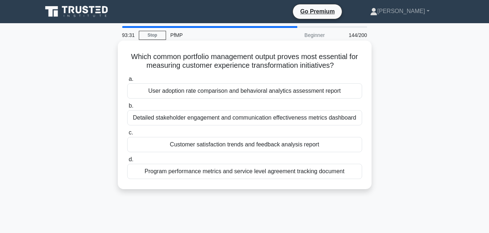
click at [187, 91] on div "User adoption rate comparison and behavioral analytics assessment report" at bounding box center [244, 90] width 235 height 15
click at [127, 81] on input "a. User adoption rate comparison and behavioral analytics assessment report" at bounding box center [127, 79] width 0 height 5
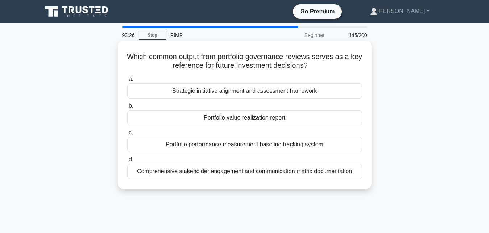
click at [191, 90] on div "Strategic initiative alignment and assessment framework" at bounding box center [244, 90] width 235 height 15
click at [127, 81] on input "a. Strategic initiative alignment and assessment framework" at bounding box center [127, 79] width 0 height 5
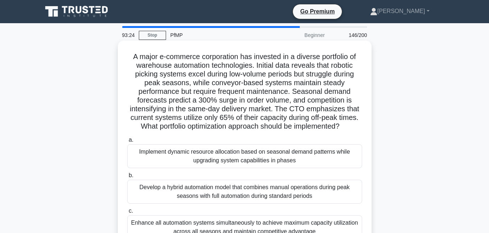
click at [213, 159] on div "Implement dynamic resource allocation based on seasonal demand patterns while u…" at bounding box center [244, 156] width 235 height 24
click at [127, 142] on input "a. Implement dynamic resource allocation based on seasonal demand patterns whil…" at bounding box center [127, 140] width 0 height 5
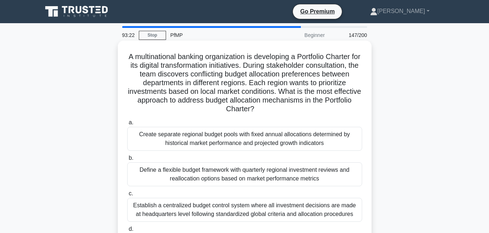
click at [206, 138] on div "Create separate regional budget pools with fixed annual allocations determined …" at bounding box center [244, 139] width 235 height 24
click at [127, 125] on input "a. Create separate regional budget pools with fixed annual allocations determin…" at bounding box center [127, 122] width 0 height 5
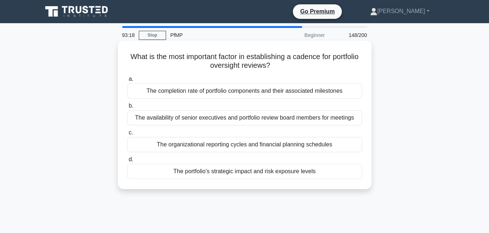
click at [181, 95] on div "The completion rate of portfolio components and their associated milestones" at bounding box center [244, 90] width 235 height 15
click at [127, 81] on input "a. The completion rate of portfolio components and their associated milestones" at bounding box center [127, 79] width 0 height 5
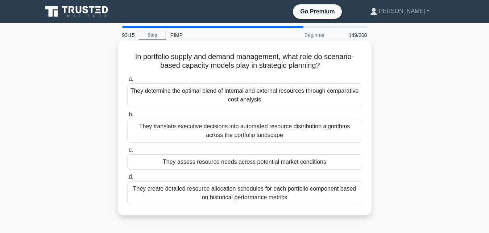
click at [198, 131] on div "They translate executive decisions into automated resource distribution algorit…" at bounding box center [244, 131] width 235 height 24
click at [127, 117] on input "b. They translate executive decisions into automated resource distribution algo…" at bounding box center [127, 114] width 0 height 5
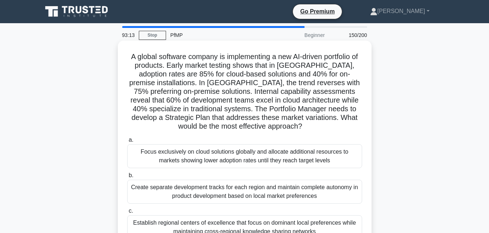
click at [188, 156] on div "Focus exclusively on cloud solutions globally and allocate additional resources…" at bounding box center [244, 156] width 235 height 24
click at [127, 142] on input "a. Focus exclusively on cloud solutions globally and allocate additional resour…" at bounding box center [127, 140] width 0 height 5
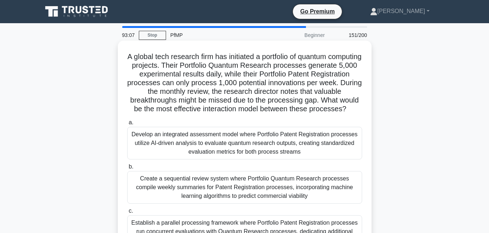
click at [192, 145] on div "Develop an integrated assessment model where Portfolio Patent Registration proc…" at bounding box center [244, 143] width 235 height 33
click at [127, 125] on input "a. Develop an integrated assessment model where Portfolio Patent Registration p…" at bounding box center [127, 122] width 0 height 5
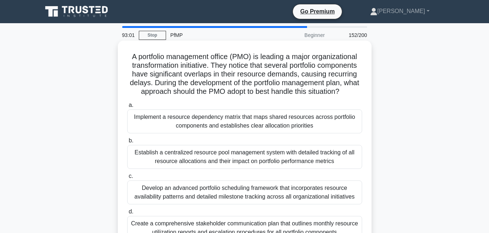
click at [166, 195] on div "Develop an advanced portfolio scheduling framework that incorporates resource a…" at bounding box center [244, 192] width 235 height 24
click at [127, 179] on input "c. Develop an advanced portfolio scheduling framework that incorporates resourc…" at bounding box center [127, 176] width 0 height 5
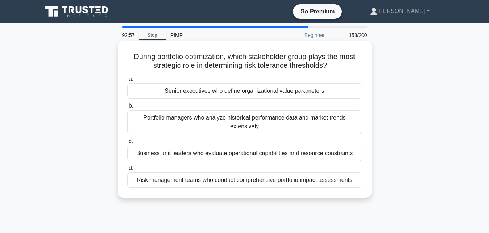
click at [183, 121] on div "Portfolio managers who analyze historical performance data and market trends ex…" at bounding box center [244, 122] width 235 height 24
click at [127, 108] on input "b. Portfolio managers who analyze historical performance data and market trends…" at bounding box center [127, 106] width 0 height 5
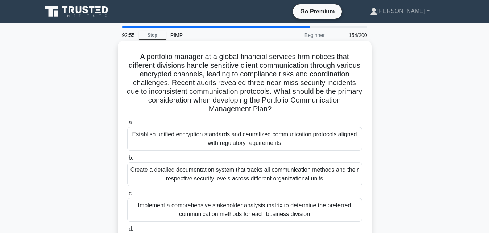
click at [171, 176] on div "Create a detailed documentation system that tracks all communication methods an…" at bounding box center [244, 174] width 235 height 24
click at [127, 160] on input "b. Create a detailed documentation system that tracks all communication methods…" at bounding box center [127, 158] width 0 height 5
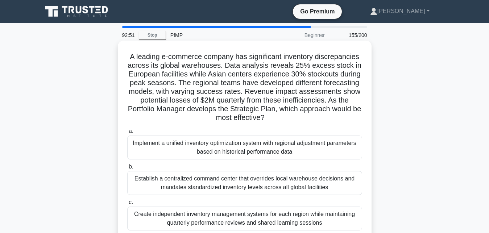
click at [217, 187] on div "Establish a centralized command center that overrides local warehouse decisions…" at bounding box center [244, 183] width 235 height 24
click at [127, 169] on input "b. Establish a centralized command center that overrides local warehouse decisi…" at bounding box center [127, 166] width 0 height 5
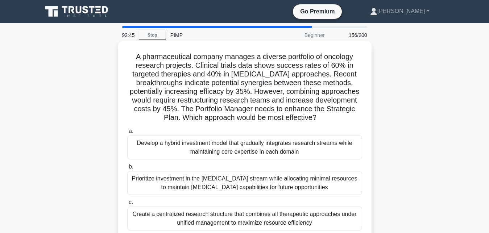
click at [201, 189] on div "Prioritize investment in the targeted therapy stream while allocating minimal r…" at bounding box center [244, 183] width 235 height 24
click at [127, 169] on input "b. Prioritize investment in the targeted therapy stream while allocating minima…" at bounding box center [127, 166] width 0 height 5
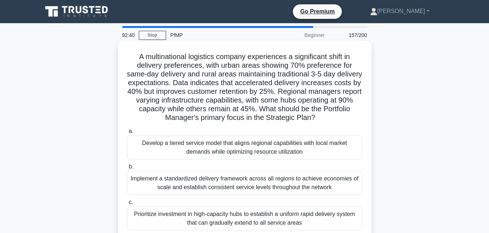
click at [186, 145] on div "Develop a tiered service model that aligns regional capabilities with local mar…" at bounding box center [244, 147] width 235 height 24
click at [127, 134] on input "a. Develop a tiered service model that aligns regional capabilities with local …" at bounding box center [127, 131] width 0 height 5
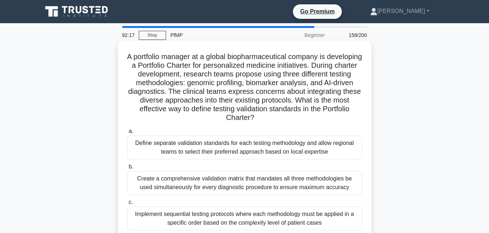
click at [230, 152] on div "Define separate validation standards for each testing methodology and allow reg…" at bounding box center [244, 147] width 235 height 24
click at [127, 134] on input "a. Define separate validation standards for each testing methodology and allow …" at bounding box center [127, 131] width 0 height 5
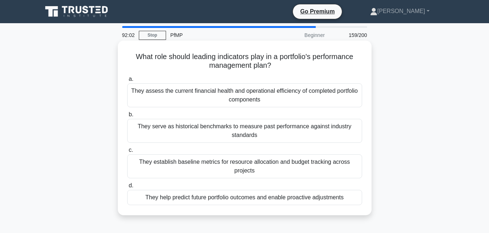
click at [232, 134] on div "They serve as historical benchmarks to measure past performance against industr…" at bounding box center [244, 131] width 235 height 24
click at [127, 117] on input "b. They serve as historical benchmarks to measure past performance against indu…" at bounding box center [127, 114] width 0 height 5
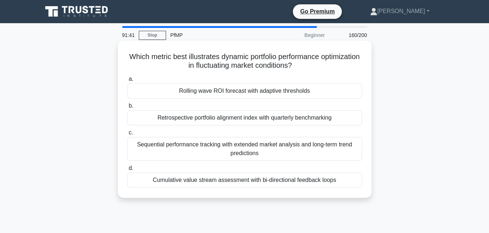
click at [292, 156] on div "Sequential performance tracking with extended market analysis and long-term tre…" at bounding box center [244, 149] width 235 height 24
click at [127, 135] on input "c. Sequential performance tracking with extended market analysis and long-term …" at bounding box center [127, 132] width 0 height 5
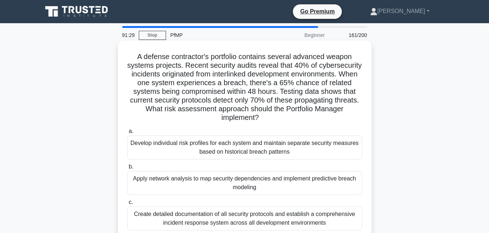
click at [255, 139] on div "Develop individual risk profiles for each system and maintain separate security…" at bounding box center [244, 147] width 235 height 24
click at [127, 134] on input "a. Develop individual risk profiles for each system and maintain separate secur…" at bounding box center [127, 131] width 0 height 5
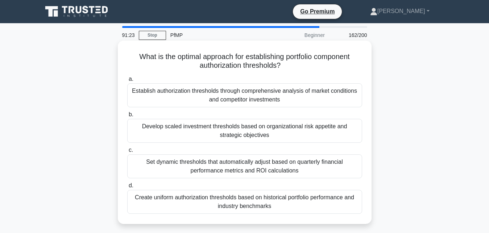
click at [235, 101] on div "Establish authorization thresholds through comprehensive analysis of market con…" at bounding box center [244, 95] width 235 height 24
click at [127, 81] on input "a. Establish authorization thresholds through comprehensive analysis of market …" at bounding box center [127, 79] width 0 height 5
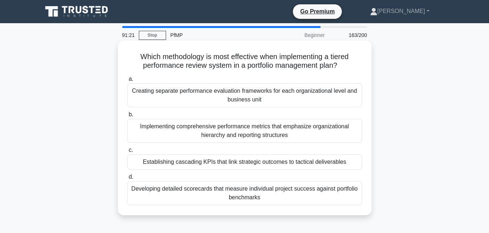
click at [229, 134] on div "Implementing comprehensive performance metrics that emphasize organizational hi…" at bounding box center [244, 131] width 235 height 24
click at [127, 117] on input "b. Implementing comprehensive performance metrics that emphasize organizational…" at bounding box center [127, 114] width 0 height 5
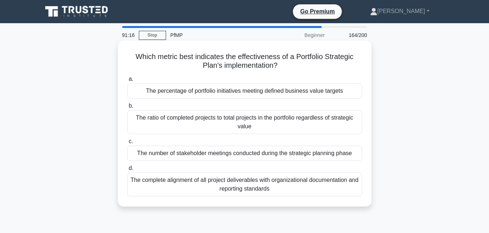
click at [227, 90] on div "The percentage of portfolio initiatives meeting defined business value targets" at bounding box center [244, 90] width 235 height 15
click at [127, 81] on input "a. The percentage of portfolio initiatives meeting defined business value targe…" at bounding box center [127, 79] width 0 height 5
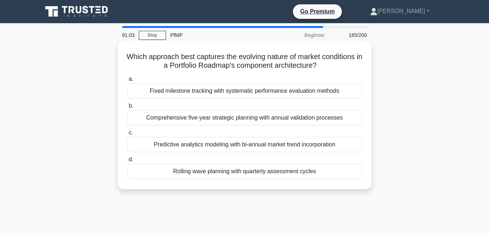
click at [217, 97] on div "Fixed milestone tracking with systematic performance evaluation methods" at bounding box center [244, 90] width 235 height 15
click at [127, 81] on input "a. Fixed milestone tracking with systematic performance evaluation methods" at bounding box center [127, 79] width 0 height 5
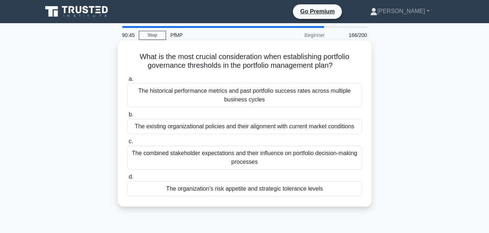
click at [237, 92] on div "The historical performance metrics and past portfolio success rates across mult…" at bounding box center [244, 95] width 235 height 24
click at [127, 81] on input "a. The historical performance metrics and past portfolio success rates across m…" at bounding box center [127, 79] width 0 height 5
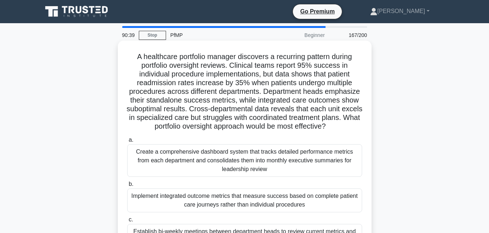
click at [219, 158] on div "Create a comprehensive dashboard system that tracks detailed performance metric…" at bounding box center [244, 160] width 235 height 33
click at [127, 142] on input "a. Create a comprehensive dashboard system that tracks detailed performance met…" at bounding box center [127, 140] width 0 height 5
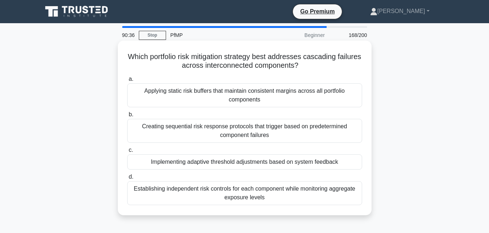
click at [227, 139] on div "Creating sequential risk response protocols that trigger based on predetermined…" at bounding box center [244, 131] width 235 height 24
click at [127, 117] on input "b. Creating sequential risk response protocols that trigger based on predetermi…" at bounding box center [127, 114] width 0 height 5
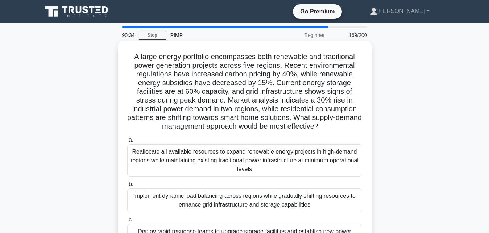
click at [218, 165] on div "Reallocate all available resources to expand renewable energy projects in high-…" at bounding box center [244, 160] width 235 height 33
click at [127, 142] on input "a. Reallocate all available resources to expand renewable energy projects in hi…" at bounding box center [127, 140] width 0 height 5
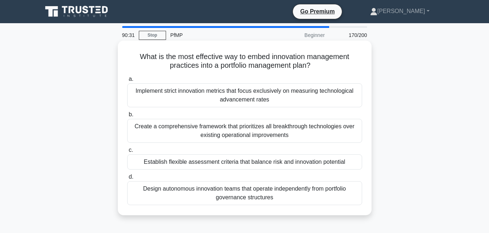
click at [247, 131] on div "Create a comprehensive framework that prioritizes all breakthrough technologies…" at bounding box center [244, 131] width 235 height 24
click at [127, 117] on input "b. Create a comprehensive framework that prioritizes all breakthrough technolog…" at bounding box center [127, 114] width 0 height 5
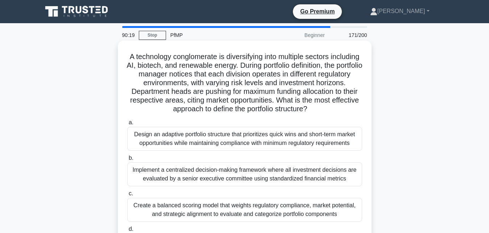
click at [240, 175] on div "Implement a centralized decision-making framework where all investment decision…" at bounding box center [244, 174] width 235 height 24
click at [127, 160] on input "b. Implement a centralized decision-making framework where all investment decis…" at bounding box center [127, 158] width 0 height 5
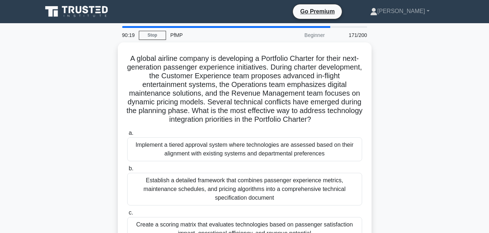
click at [240, 175] on div "Establish a detailed framework that combines passenger experience metrics, main…" at bounding box center [244, 189] width 235 height 33
click at [127, 171] on input "b. Establish a detailed framework that combines passenger experience metrics, m…" at bounding box center [127, 168] width 0 height 5
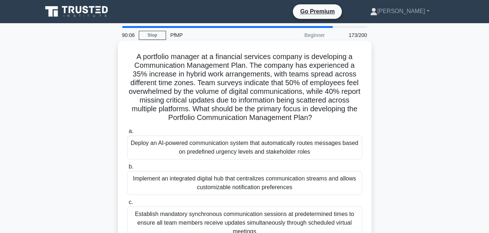
click at [269, 153] on div "Deploy an AI-powered communication system that automatically routes messages ba…" at bounding box center [244, 147] width 235 height 24
click at [127, 134] on input "a. Deploy an AI-powered communication system that automatically routes messages…" at bounding box center [127, 131] width 0 height 5
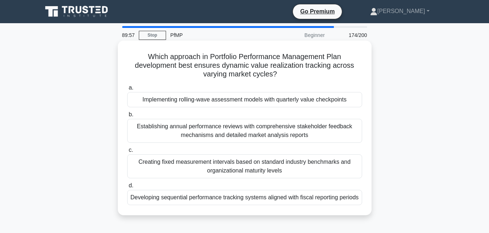
click at [237, 133] on div "Establishing annual performance reviews with comprehensive stakeholder feedback…" at bounding box center [244, 131] width 235 height 24
click at [127, 117] on input "b. Establishing annual performance reviews with comprehensive stakeholder feedb…" at bounding box center [127, 114] width 0 height 5
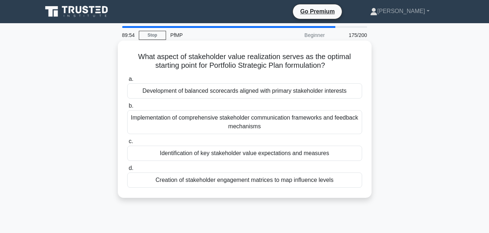
click at [239, 119] on div "Implementation of comprehensive stakeholder communication frameworks and feedba…" at bounding box center [244, 122] width 235 height 24
click at [127, 108] on input "b. Implementation of comprehensive stakeholder communication frameworks and fee…" at bounding box center [127, 106] width 0 height 5
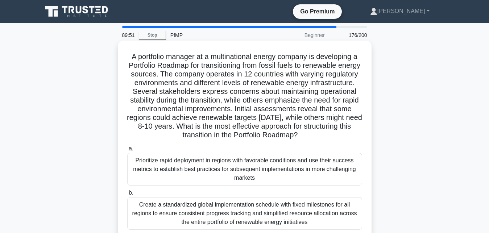
click at [227, 214] on div "Create a standardized global implementation schedule with fixed milestones for …" at bounding box center [244, 213] width 235 height 33
click at [127, 195] on input "b. Create a standardized global implementation schedule with fixed milestones f…" at bounding box center [127, 193] width 0 height 5
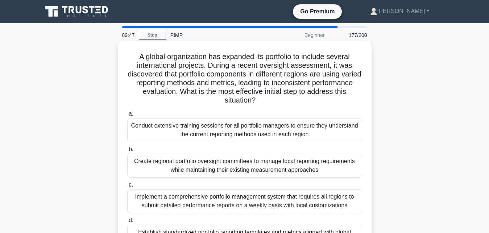
click at [222, 191] on div "Implement a comprehensive portfolio management system that requires all regions…" at bounding box center [244, 201] width 235 height 24
click at [127, 187] on input "c. Implement a comprehensive portfolio management system that requires all regi…" at bounding box center [127, 185] width 0 height 5
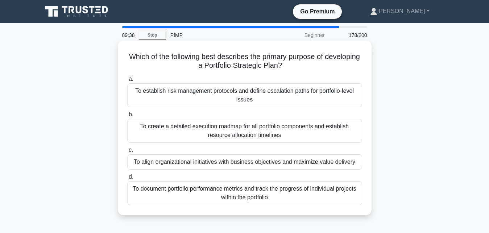
click at [228, 132] on div "To create a detailed execution roadmap for all portfolio components and establi…" at bounding box center [244, 131] width 235 height 24
click at [127, 117] on input "b. To create a detailed execution roadmap for all portfolio components and esta…" at bounding box center [127, 114] width 0 height 5
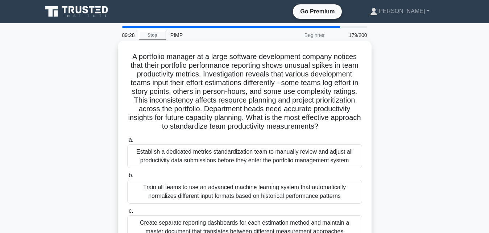
click at [205, 192] on div "Train all teams to use an advanced machine learning system that automatically n…" at bounding box center [244, 192] width 235 height 24
click at [127, 178] on input "b. Train all teams to use an advanced machine learning system that automaticall…" at bounding box center [127, 175] width 0 height 5
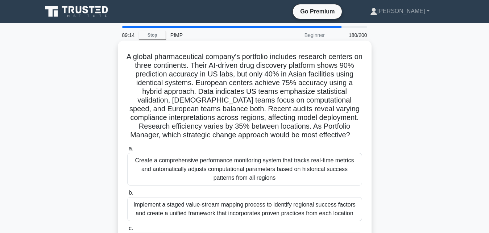
click at [188, 167] on div "Create a comprehensive performance monitoring system that tracks real-time metr…" at bounding box center [244, 169] width 235 height 33
click at [127, 151] on input "a. Create a comprehensive performance monitoring system that tracks real-time m…" at bounding box center [127, 148] width 0 height 5
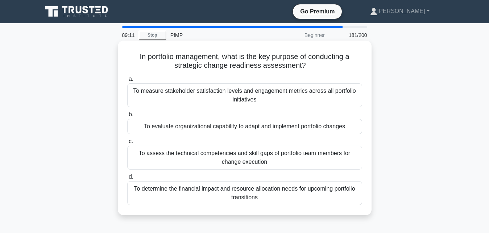
click at [209, 150] on div "To assess the technical competencies and skill gaps of portfolio team members f…" at bounding box center [244, 158] width 235 height 24
click at [127, 144] on input "c. To assess the technical competencies and skill gaps of portfolio team member…" at bounding box center [127, 141] width 0 height 5
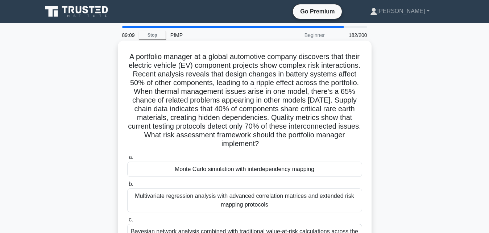
click at [197, 188] on div "Multivariate regression analysis with advanced correlation matrices and extende…" at bounding box center [244, 200] width 235 height 24
click at [127, 187] on input "b. Multivariate regression analysis with advanced correlation matrices and exte…" at bounding box center [127, 184] width 0 height 5
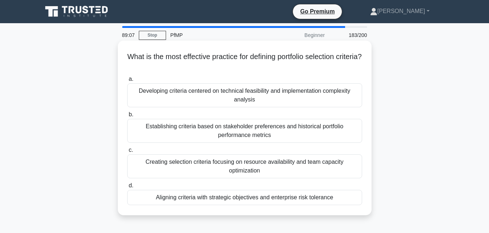
click at [226, 125] on div "Establishing criteria based on stakeholder preferences and historical portfolio…" at bounding box center [244, 131] width 235 height 24
click at [127, 117] on input "b. Establishing criteria based on stakeholder preferences and historical portfo…" at bounding box center [127, 114] width 0 height 5
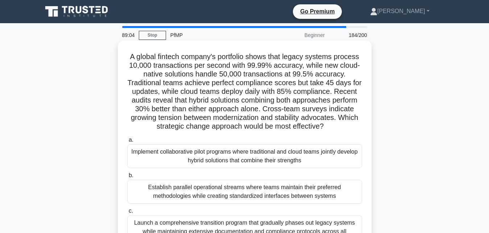
click at [200, 221] on div "Launch a comprehensive transition program that gradually phases out legacy syst…" at bounding box center [244, 231] width 235 height 33
click at [127, 213] on input "c. Launch a comprehensive transition program that gradually phases out legacy s…" at bounding box center [127, 211] width 0 height 5
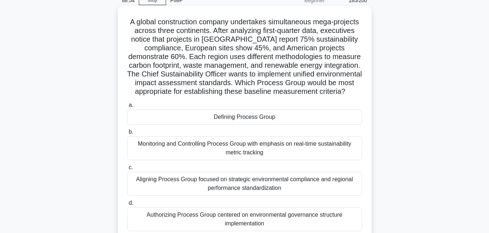
scroll to position [37, 0]
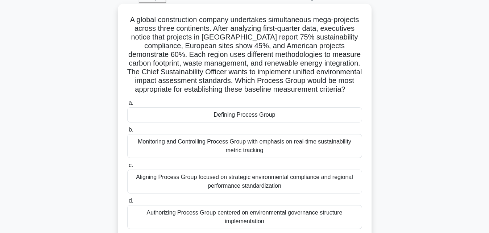
click at [223, 147] on div "Monitoring and Controlling Process Group with emphasis on real-time sustainabil…" at bounding box center [244, 146] width 235 height 24
click at [127, 132] on input "b. Monitoring and Controlling Process Group with emphasis on real-time sustaina…" at bounding box center [127, 130] width 0 height 5
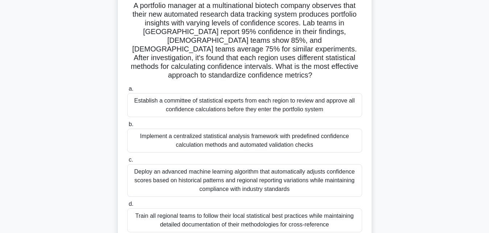
scroll to position [55, 0]
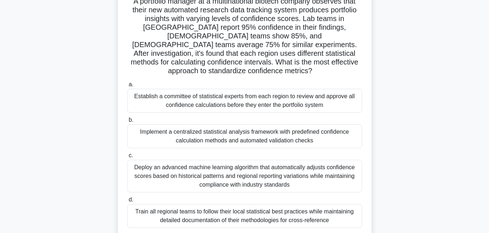
click at [238, 162] on div "Deploy an advanced machine learning algorithm that automatically adjusts confid…" at bounding box center [244, 176] width 235 height 33
click at [127, 158] on input "c. Deploy an advanced machine learning algorithm that automatically adjusts con…" at bounding box center [127, 155] width 0 height 5
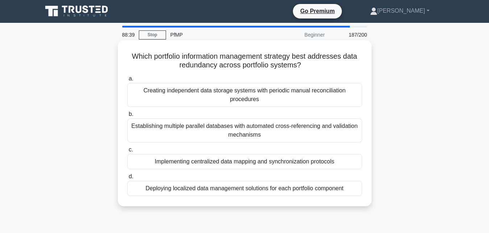
scroll to position [0, 0]
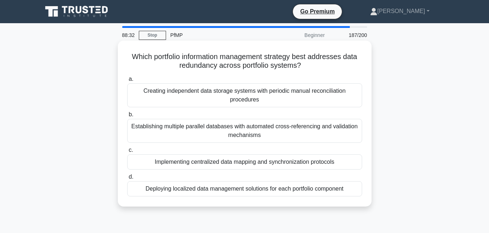
click at [233, 131] on div "Establishing multiple parallel databases with automated cross-referencing and v…" at bounding box center [244, 131] width 235 height 24
click at [127, 117] on input "b. Establishing multiple parallel databases with automated cross-referencing an…" at bounding box center [127, 114] width 0 height 5
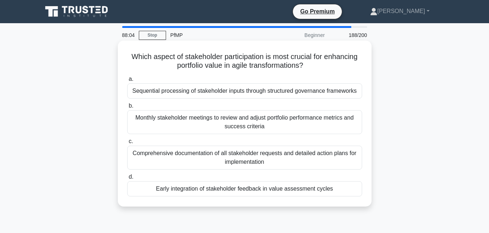
click at [212, 154] on div "Comprehensive documentation of all stakeholder requests and detailed action pla…" at bounding box center [244, 158] width 235 height 24
click at [127, 144] on input "c. Comprehensive documentation of all stakeholder requests and detailed action …" at bounding box center [127, 141] width 0 height 5
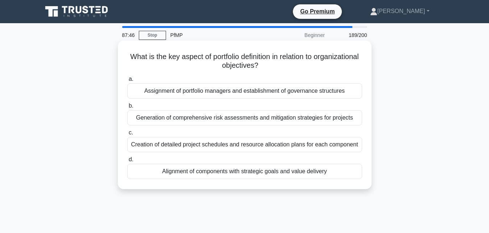
click at [238, 91] on div "Assignment of portfolio managers and establishment of governance structures" at bounding box center [244, 90] width 235 height 15
click at [127, 81] on input "a. Assignment of portfolio managers and establishment of governance structures" at bounding box center [127, 79] width 0 height 5
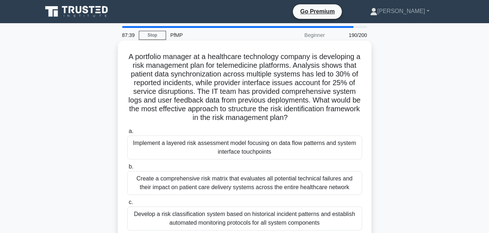
click at [236, 187] on div "Create a comprehensive risk matrix that evaluates all potential technical failu…" at bounding box center [244, 183] width 235 height 24
click at [127, 169] on input "b. Create a comprehensive risk matrix that evaluates all potential technical fa…" at bounding box center [127, 166] width 0 height 5
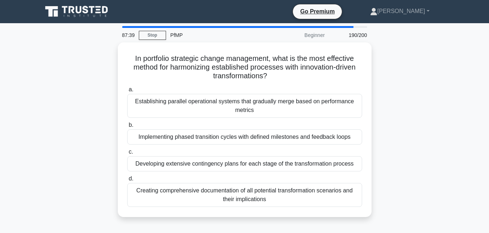
click at [236, 187] on div "Creating comprehensive documentation of all potential transformation scenarios …" at bounding box center [244, 195] width 235 height 24
click at [127, 181] on input "d. Creating comprehensive documentation of all potential transformation scenari…" at bounding box center [127, 178] width 0 height 5
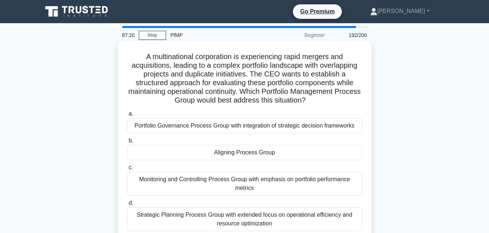
click at [210, 183] on div "Monitoring and Controlling Process Group with emphasis on portfolio performance…" at bounding box center [244, 184] width 235 height 24
click at [127, 170] on input "c. Monitoring and Controlling Process Group with emphasis on portfolio performa…" at bounding box center [127, 167] width 0 height 5
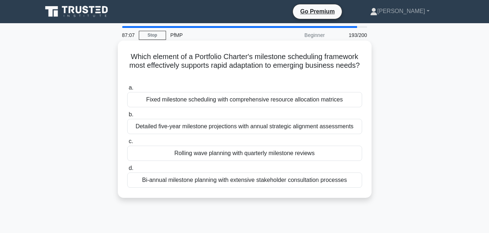
click at [245, 124] on div "Detailed five-year milestone projections with annual strategic alignment assess…" at bounding box center [244, 126] width 235 height 15
click at [127, 117] on input "b. Detailed five-year milestone projections with annual strategic alignment ass…" at bounding box center [127, 114] width 0 height 5
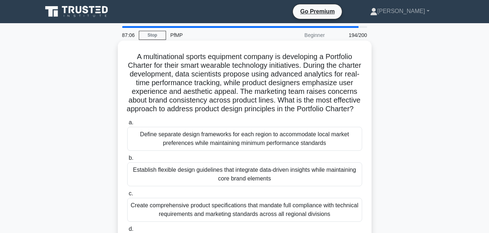
drag, startPoint x: 245, startPoint y: 124, endPoint x: 238, endPoint y: 145, distance: 21.9
click at [238, 145] on div "A multinational sports equipment company is developing a Portfolio Charter for …" at bounding box center [245, 153] width 248 height 221
click at [239, 185] on div "Establish flexible design guidelines that integrate data-driven insights while …" at bounding box center [244, 174] width 235 height 24
click at [127, 160] on input "b. Establish flexible design guidelines that integrate data-driven insights whi…" at bounding box center [127, 158] width 0 height 5
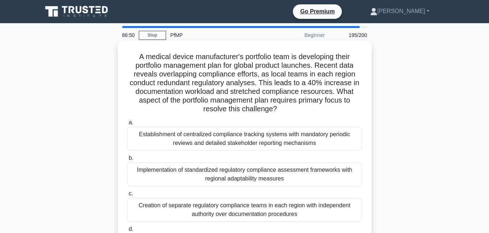
click at [241, 139] on div "Establishment of centralized compliance tracking systems with mandatory periodi…" at bounding box center [244, 139] width 235 height 24
click at [127, 125] on input "a. Establishment of centralized compliance tracking systems with mandatory peri…" at bounding box center [127, 122] width 0 height 5
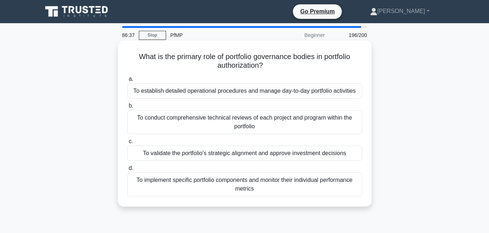
click at [230, 120] on div "To conduct comprehensive technical reviews of each project and program within t…" at bounding box center [244, 122] width 235 height 24
click at [127, 108] on input "b. To conduct comprehensive technical reviews of each project and program withi…" at bounding box center [127, 106] width 0 height 5
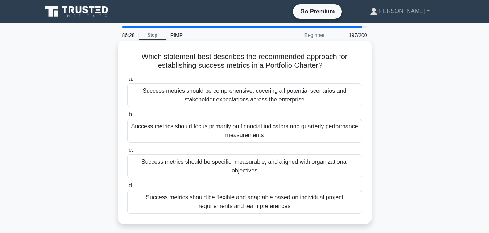
click at [248, 101] on div "Success metrics should be comprehensive, covering all potential scenarios and s…" at bounding box center [244, 95] width 235 height 24
click at [127, 81] on input "a. Success metrics should be comprehensive, covering all potential scenarios an…" at bounding box center [127, 79] width 0 height 5
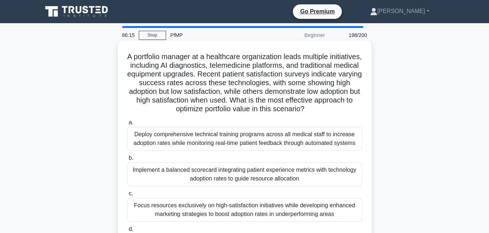
click at [241, 146] on div "Deploy comprehensive technical training programs across all medical staff to in…" at bounding box center [244, 139] width 235 height 24
click at [127, 125] on input "a. Deploy comprehensive technical training programs across all medical staff to…" at bounding box center [127, 122] width 0 height 5
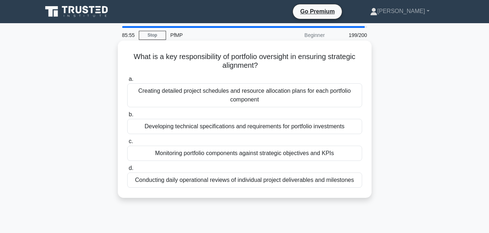
click at [250, 95] on div "Creating detailed project schedules and resource allocation plans for each port…" at bounding box center [244, 95] width 235 height 24
click at [127, 81] on input "a. Creating detailed project schedules and resource allocation plans for each p…" at bounding box center [127, 79] width 0 height 5
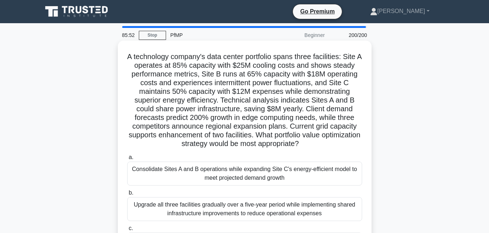
click at [206, 204] on div "Upgrade all three facilities gradually over a five-year period while implementi…" at bounding box center [244, 209] width 235 height 24
click at [127, 195] on input "b. Upgrade all three facilities gradually over a five-year period while impleme…" at bounding box center [127, 193] width 0 height 5
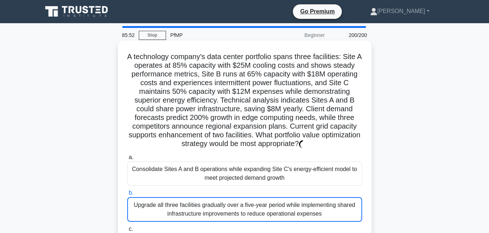
click at [206, 204] on div "Upgrade all three facilities gradually over a five-year period while implementi…" at bounding box center [244, 209] width 235 height 25
click at [127, 195] on input "b. Upgrade all three facilities gradually over a five-year period while impleme…" at bounding box center [127, 193] width 0 height 5
click at [271, 208] on div "Upgrade all three facilities gradually over a five-year period while implementi…" at bounding box center [244, 209] width 235 height 25
click at [127, 195] on input "b. Upgrade all three facilities gradually over a five-year period while impleme…" at bounding box center [127, 193] width 0 height 5
click at [270, 206] on div "Upgrade all three facilities gradually over a five-year period while implementi…" at bounding box center [244, 209] width 235 height 25
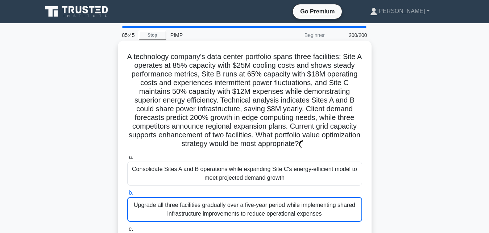
click at [127, 195] on input "b. Upgrade all three facilities gradually over a five-year period while impleme…" at bounding box center [127, 193] width 0 height 5
click at [312, 200] on div "Upgrade all three facilities gradually over a five-year period while implementi…" at bounding box center [244, 209] width 235 height 25
click at [127, 195] on input "b. Upgrade all three facilities gradually over a five-year period while impleme…" at bounding box center [127, 193] width 0 height 5
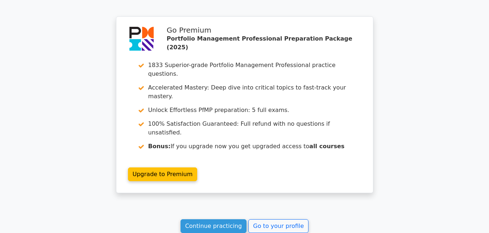
scroll to position [5188, 0]
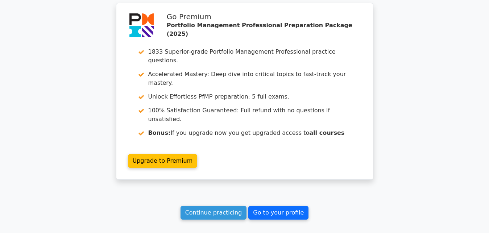
click at [260, 206] on link "Go to your profile" at bounding box center [278, 213] width 60 height 14
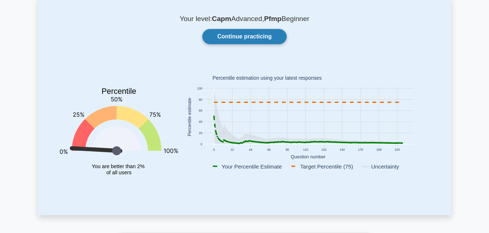
scroll to position [18, 0]
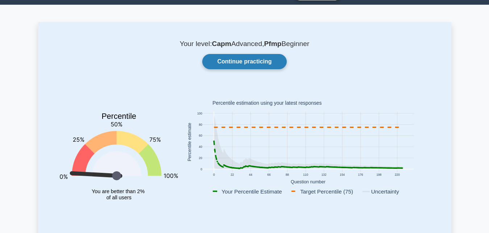
click at [242, 64] on link "Continue practicing" at bounding box center [244, 61] width 84 height 15
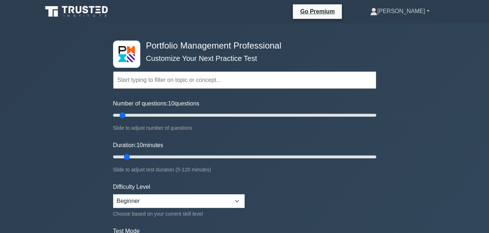
click at [422, 12] on link "[PERSON_NAME]" at bounding box center [399, 11] width 94 height 14
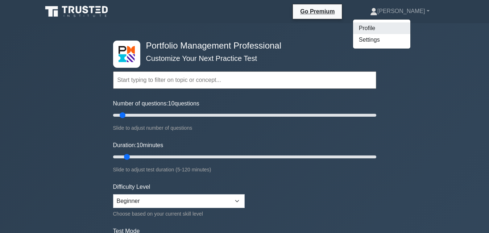
click at [401, 30] on link "Profile" at bounding box center [381, 28] width 57 height 12
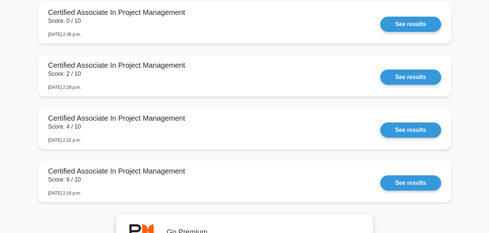
scroll to position [810, 0]
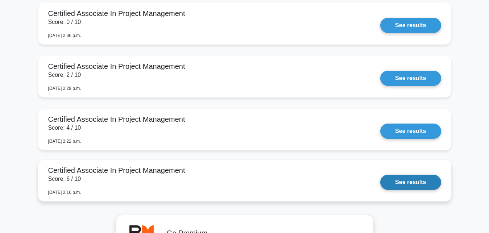
click at [398, 184] on link "See results" at bounding box center [410, 182] width 60 height 15
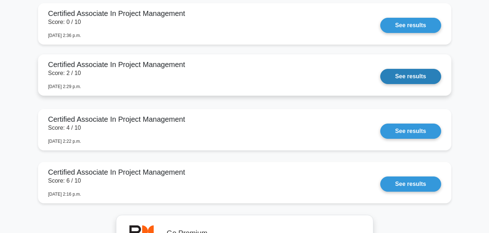
click at [406, 74] on link "See results" at bounding box center [410, 76] width 60 height 15
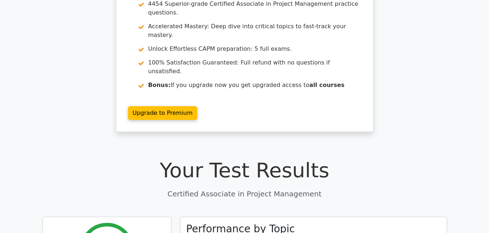
scroll to position [74, 0]
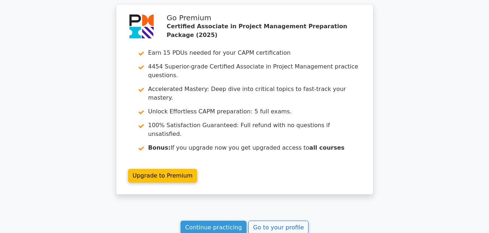
scroll to position [1238, 0]
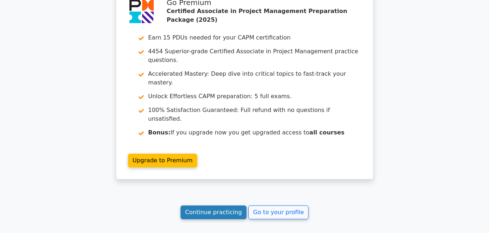
click at [230, 205] on link "Continue practicing" at bounding box center [213, 212] width 66 height 14
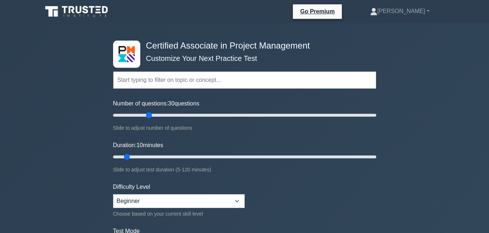
drag, startPoint x: 119, startPoint y: 116, endPoint x: 149, endPoint y: 119, distance: 30.3
type input "30"
click at [149, 119] on input "Number of questions: 30 questions" at bounding box center [244, 115] width 263 height 9
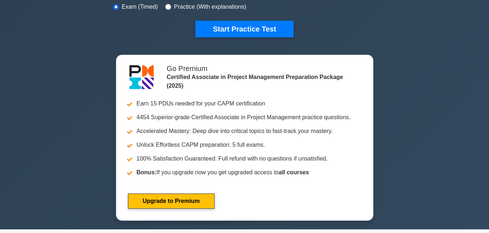
scroll to position [226, 0]
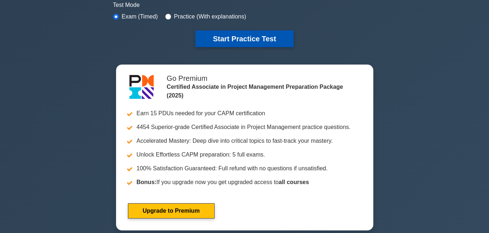
click at [270, 39] on button "Start Practice Test" at bounding box center [244, 38] width 98 height 17
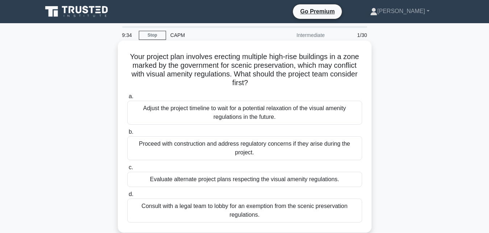
click at [286, 120] on div "Adjust the project timeline to wait for a potential relaxation of the visual am…" at bounding box center [244, 113] width 235 height 24
click at [127, 99] on input "a. Adjust the project timeline to wait for a potential relaxation of the visual…" at bounding box center [127, 96] width 0 height 5
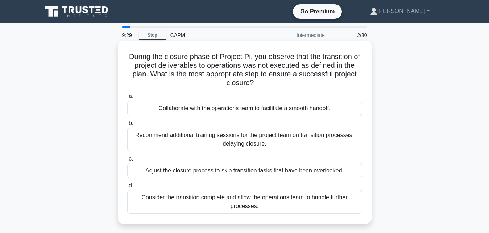
click at [185, 104] on div "Collaborate with the operations team to facilitate a smooth handoff." at bounding box center [244, 108] width 235 height 15
click at [127, 99] on input "a. Collaborate with the operations team to facilitate a smooth handoff." at bounding box center [127, 96] width 0 height 5
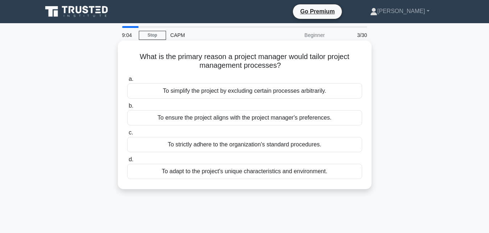
click at [227, 88] on div "To simplify the project by excluding certain processes arbitrarily." at bounding box center [244, 90] width 235 height 15
click at [127, 81] on input "a. To simplify the project by excluding certain processes arbitrarily." at bounding box center [127, 79] width 0 height 5
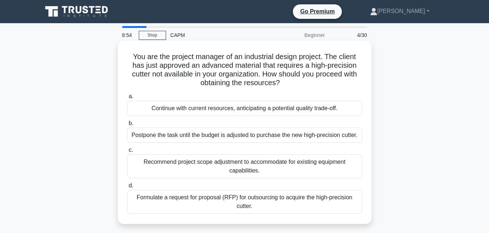
click at [201, 138] on div "Postpone the task until the budget is adjusted to purchase the new high-precisi…" at bounding box center [244, 135] width 235 height 15
click at [127, 126] on input "b. Postpone the task until the budget is adjusted to purchase the new high-prec…" at bounding box center [127, 123] width 0 height 5
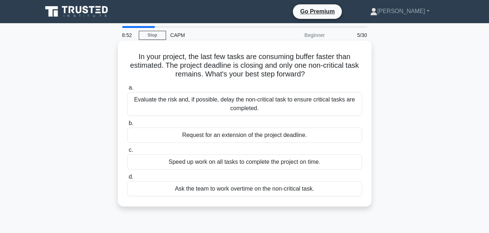
click at [213, 109] on div "Evaluate the risk and, if possible, delay the non-critical task to ensure criti…" at bounding box center [244, 104] width 235 height 24
click at [127, 90] on input "a. Evaluate the risk and, if possible, delay the non-critical task to ensure cr…" at bounding box center [127, 87] width 0 height 5
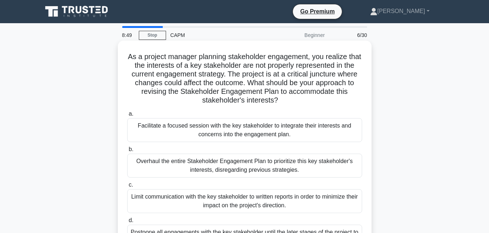
click at [200, 167] on div "Overhaul the entire Stakeholder Engagement Plan to prioritize this key stakehol…" at bounding box center [244, 166] width 235 height 24
click at [127, 152] on input "b. Overhaul the entire Stakeholder Engagement Plan to prioritize this key stake…" at bounding box center [127, 149] width 0 height 5
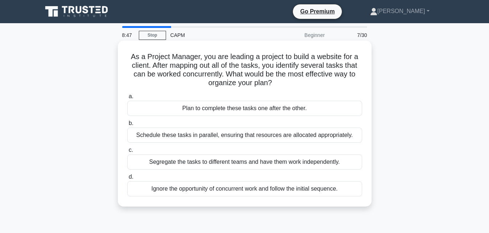
click at [205, 136] on div "Schedule these tasks in parallel, ensuring that resources are allocated appropr…" at bounding box center [244, 135] width 235 height 15
click at [127, 126] on input "b. Schedule these tasks in parallel, ensuring that resources are allocated appr…" at bounding box center [127, 123] width 0 height 5
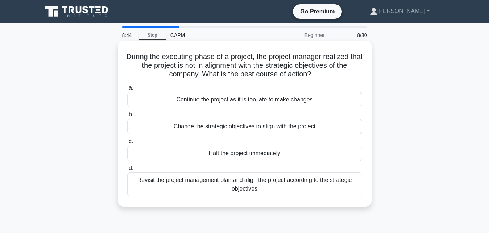
click at [214, 126] on div "Change the strategic objectives to align with the project" at bounding box center [244, 126] width 235 height 15
click at [127, 117] on input "b. Change the strategic objectives to align with the project" at bounding box center [127, 114] width 0 height 5
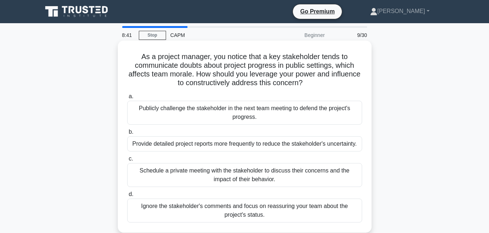
click at [200, 147] on div "Provide detailed project reports more frequently to reduce the stakeholder's un…" at bounding box center [244, 143] width 235 height 15
click at [127, 134] on input "b. Provide detailed project reports more frequently to reduce the stakeholder's…" at bounding box center [127, 132] width 0 height 5
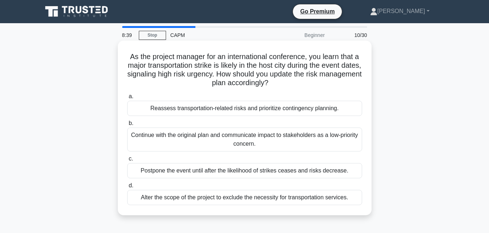
click at [221, 135] on div "Continue with the original plan and communicate impact to stakeholders as a low…" at bounding box center [244, 140] width 235 height 24
click at [127, 126] on input "b. Continue with the original plan and communicate impact to stakeholders as a …" at bounding box center [127, 123] width 0 height 5
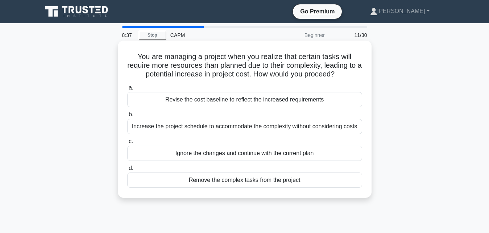
click at [221, 125] on div "Increase the project schedule to accommodate the complexity without considering…" at bounding box center [244, 126] width 235 height 15
click at [127, 117] on input "b. Increase the project schedule to accommodate the complexity without consider…" at bounding box center [127, 114] width 0 height 5
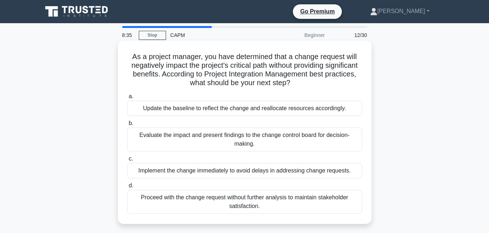
click at [226, 168] on div "Implement the change immediately to avoid delays in addressing change requests." at bounding box center [244, 170] width 235 height 15
click at [127, 161] on input "c. Implement the change immediately to avoid delays in addressing change reques…" at bounding box center [127, 158] width 0 height 5
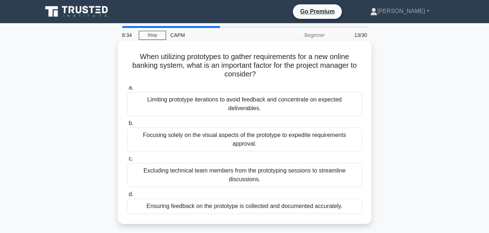
click at [236, 110] on div "Limiting prototype iterations to avoid feedback and concentrate on expected del…" at bounding box center [244, 104] width 235 height 24
click at [127, 90] on input "a. Limiting prototype iterations to avoid feedback and concentrate on expected …" at bounding box center [127, 87] width 0 height 5
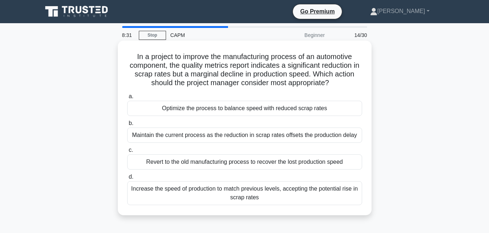
click at [231, 135] on div "Maintain the current process as the reduction in scrap rates offsets the produc…" at bounding box center [244, 135] width 235 height 15
click at [127, 126] on input "b. Maintain the current process as the reduction in scrap rates offsets the pro…" at bounding box center [127, 123] width 0 height 5
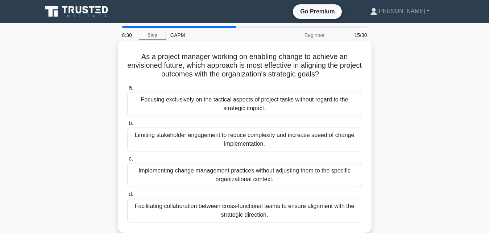
click at [242, 101] on div "Focusing exclusively on the tactical aspects of project tasks without regard to…" at bounding box center [244, 104] width 235 height 24
click at [127, 90] on input "a. Focusing exclusively on the tactical aspects of project tasks without regard…" at bounding box center [127, 87] width 0 height 5
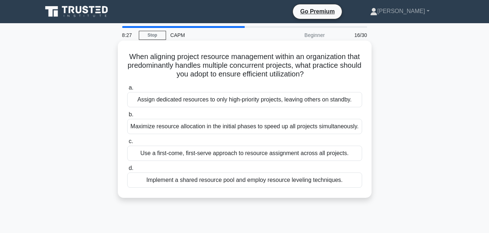
click at [246, 128] on div "Maximize resource allocation in the initial phases to speed up all projects sim…" at bounding box center [244, 126] width 235 height 15
click at [127, 117] on input "b. Maximize resource allocation in the initial phases to speed up all projects …" at bounding box center [127, 114] width 0 height 5
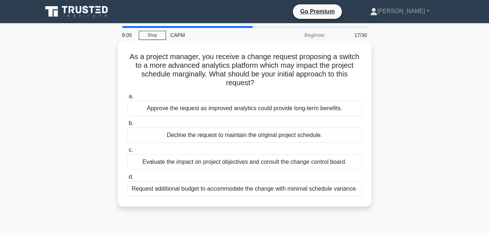
click at [273, 112] on div "Approve the request as improved analytics could provide long-term benefits." at bounding box center [244, 108] width 235 height 15
click at [127, 99] on input "a. Approve the request as improved analytics could provide long-term benefits." at bounding box center [127, 96] width 0 height 5
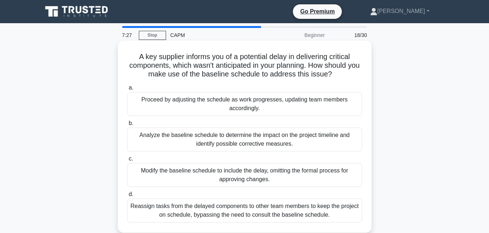
click at [299, 109] on div "Proceed by adjusting the schedule as work progresses, updating team members acc…" at bounding box center [244, 104] width 235 height 24
click at [127, 90] on input "a. Proceed by adjusting the schedule as work progresses, updating team members …" at bounding box center [127, 87] width 0 height 5
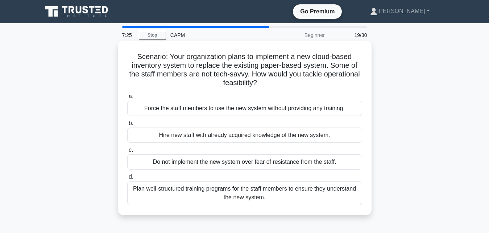
click at [279, 138] on div "Hire new staff with already acquired knowledge of the new system." at bounding box center [244, 135] width 235 height 15
click at [127, 126] on input "b. Hire new staff with already acquired knowledge of the new system." at bounding box center [127, 123] width 0 height 5
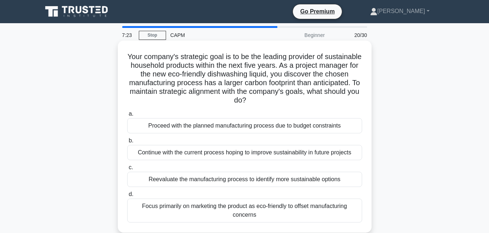
click at [265, 151] on div "Continue with the current process hoping to improve sustainability in future pr…" at bounding box center [244, 152] width 235 height 15
click input "b. Continue with the current process hoping to improve sustainability in future…"
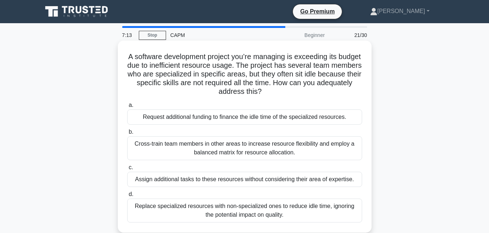
click div "Cross-train team members in other areas to increase resource flexibility and em…"
click input "b. Cross-train team members in other areas to increase resource flexibility and…"
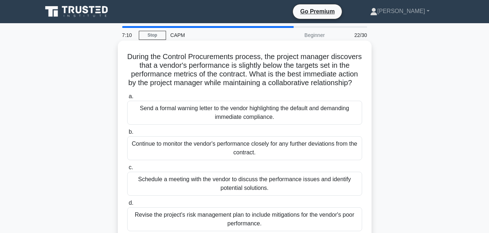
click div "Send a formal warning letter to the vendor highlighting the default and demandi…"
click input "a. Send a formal warning letter to the vendor highlighting the default and dema…"
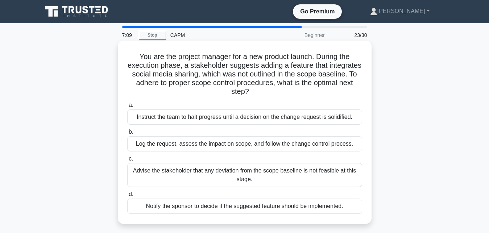
click div "Log the request, assess the impact on scope, and follow the change control proc…"
click input "b. Log the request, assess the impact on scope, and follow the change control p…"
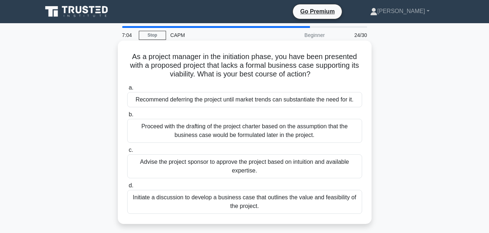
click div "Proceed with the drafting of the project charter based on the assumption that t…"
click input "b. Proceed with the drafting of the project charter based on the assumption tha…"
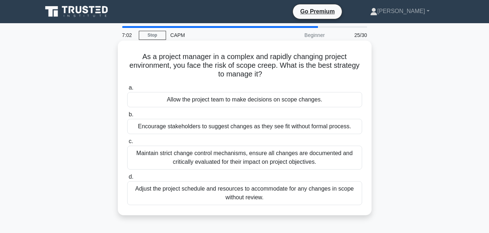
click div "Encourage stakeholders to suggest changes as they see fit without formal proces…"
click input "b. Encourage stakeholders to suggest changes as they see fit without formal pro…"
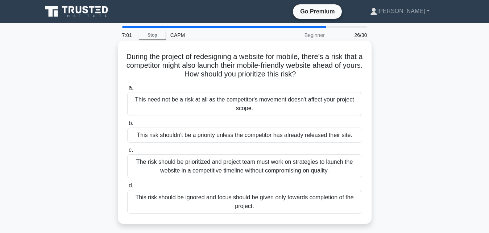
click div "The risk should be prioritized and project team must work on strategies to laun…"
click input "c. The risk should be prioritized and project team must work on strategies to l…"
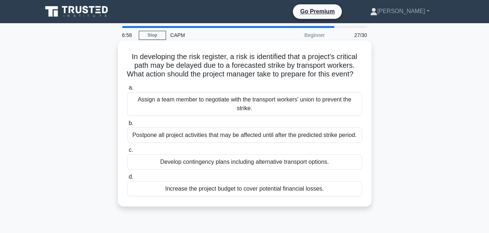
click div "Postpone all project activities that may be affected until after the predicted …"
click input "b. Postpone all project activities that may be affected until after the predict…"
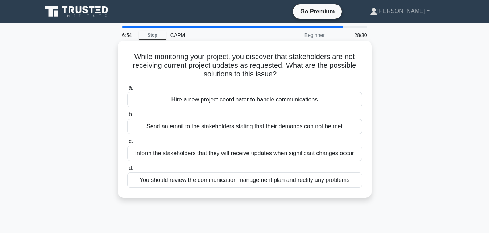
click div "Send an email to the stakeholders stating that their demands can not be met"
click input "b. Send an email to the stakeholders stating that their demands can not be met"
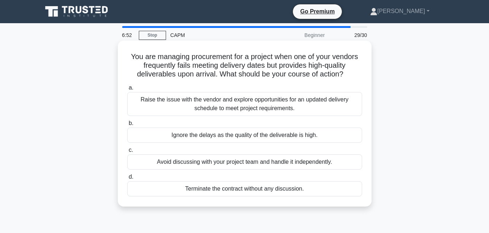
click div "Raise the issue with the vendor and explore opportunities for an updated delive…"
click input "a. Raise the issue with the vendor and explore opportunities for an updated del…"
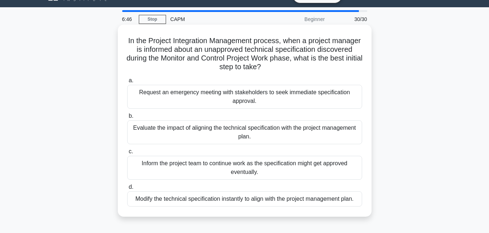
scroll to position [18, 0]
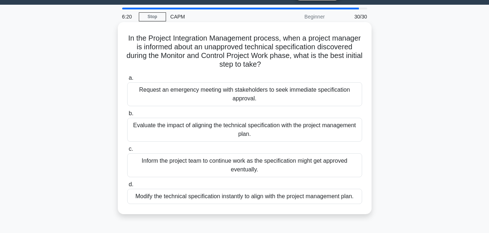
drag, startPoint x: 268, startPoint y: 93, endPoint x: 277, endPoint y: 91, distance: 8.9
click div "Request an emergency meeting with stakeholders to seek immediate specification …"
click input "a. Request an emergency meeting with stakeholders to seek immediate specificati…"
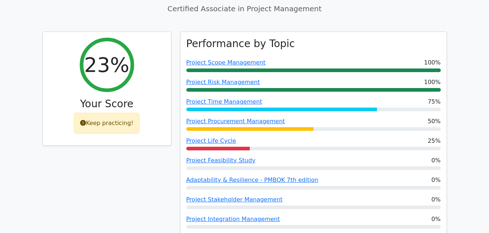
scroll to position [277, 0]
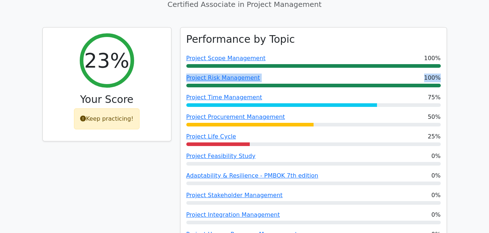
drag, startPoint x: 484, startPoint y: 53, endPoint x: 474, endPoint y: 20, distance: 34.1
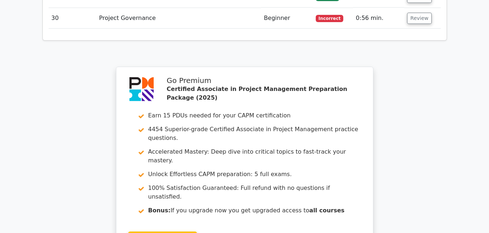
scroll to position [1838, 0]
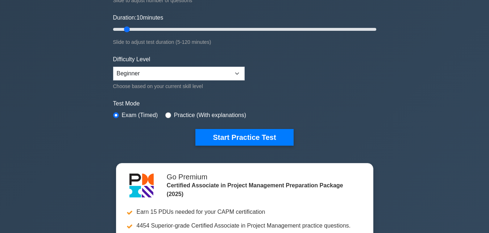
scroll to position [129, 0]
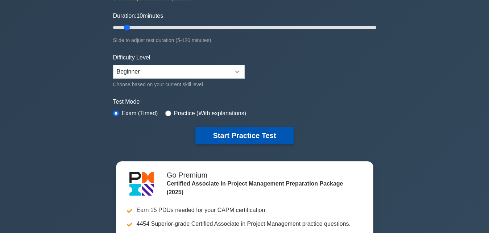
click at [245, 139] on button "Start Practice Test" at bounding box center [244, 135] width 98 height 17
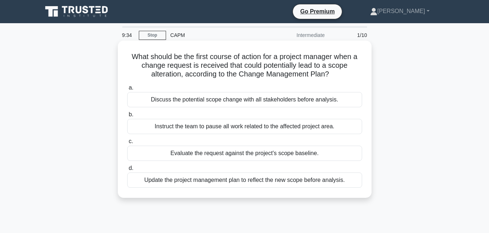
click at [269, 100] on div "Discuss the potential scope change with all stakeholders before analysis." at bounding box center [244, 99] width 235 height 15
click at [127, 90] on input "a. Discuss the potential scope change with all stakeholders before analysis." at bounding box center [127, 87] width 0 height 5
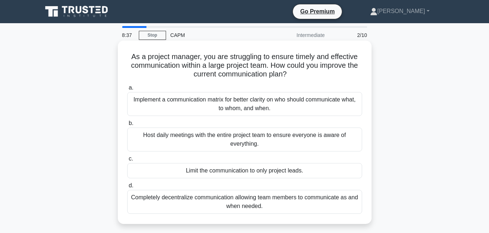
click at [273, 141] on div "Host daily meetings with the entire project team to ensure everyone is aware of…" at bounding box center [244, 140] width 235 height 24
click at [127, 126] on input "b. Host daily meetings with the entire project team to ensure everyone is aware…" at bounding box center [127, 123] width 0 height 5
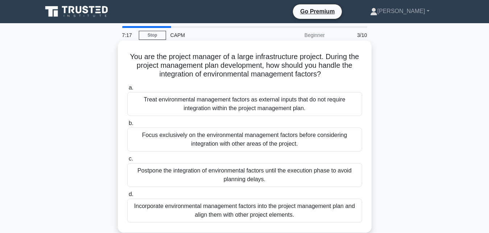
click at [267, 140] on div "Focus exclusively on the environmental management factors before considering in…" at bounding box center [244, 140] width 235 height 24
click at [127, 126] on input "b. Focus exclusively on the environmental management factors before considering…" at bounding box center [127, 123] width 0 height 5
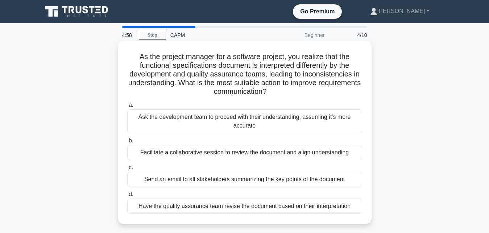
click at [176, 120] on div "Ask the development team to proceed with their understanding, assuming it's mor…" at bounding box center [244, 121] width 235 height 24
click at [127, 108] on input "a. Ask the development team to proceed with their understanding, assuming it's …" at bounding box center [127, 105] width 0 height 5
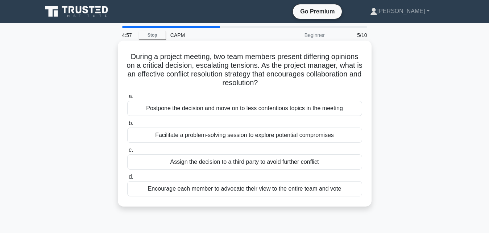
click at [181, 132] on div "Facilitate a problem-solving session to explore potential compromises" at bounding box center [244, 135] width 235 height 15
click at [127, 126] on input "b. Facilitate a problem-solving session to explore potential compromises" at bounding box center [127, 123] width 0 height 5
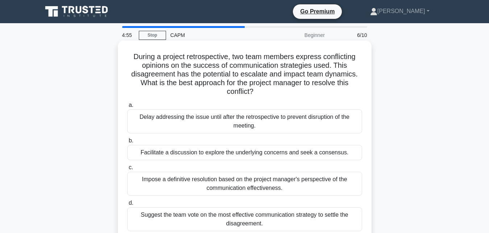
click at [195, 118] on div "Delay addressing the issue until after the retrospective to prevent disruption …" at bounding box center [244, 121] width 235 height 24
click at [127, 108] on input "a. Delay addressing the issue until after the retrospective to prevent disrupti…" at bounding box center [127, 105] width 0 height 5
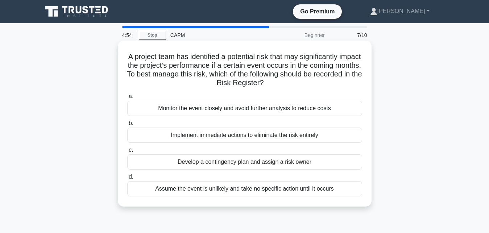
click at [195, 135] on div "Implement immediate actions to eliminate the risk entirely" at bounding box center [244, 135] width 235 height 15
click at [127, 126] on input "b. Implement immediate actions to eliminate the risk entirely" at bounding box center [127, 123] width 0 height 5
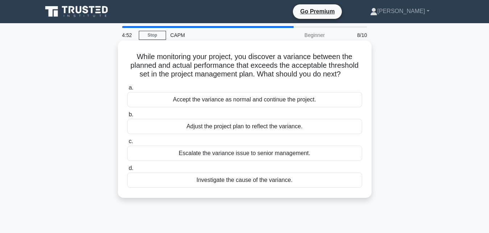
click at [192, 131] on div "Adjust the project plan to reflect the variance." at bounding box center [244, 126] width 235 height 15
click at [127, 117] on input "b. Adjust the project plan to reflect the variance." at bounding box center [127, 114] width 0 height 5
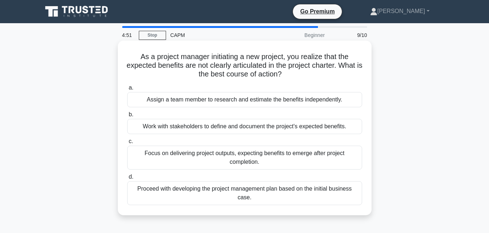
click at [184, 127] on div "Work with stakeholders to define and document the project's expected benefits." at bounding box center [244, 126] width 235 height 15
click at [127, 117] on input "b. Work with stakeholders to define and document the project's expected benefit…" at bounding box center [127, 114] width 0 height 5
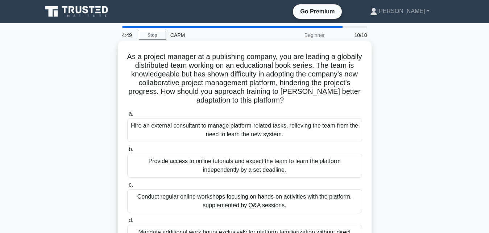
click at [180, 128] on div "Hire an external consultant to manage platform-related tasks, relieving the tea…" at bounding box center [244, 130] width 235 height 24
click at [127, 116] on input "a. Hire an external consultant to manage platform-related tasks, relieving the …" at bounding box center [127, 114] width 0 height 5
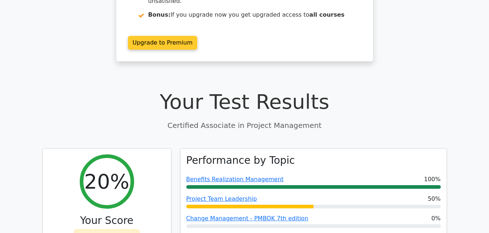
scroll to position [134, 0]
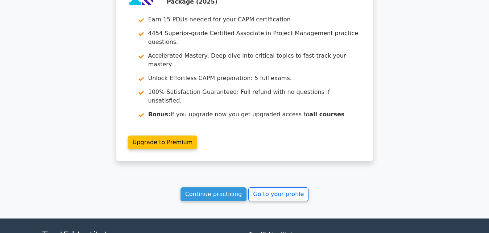
scroll to position [1279, 0]
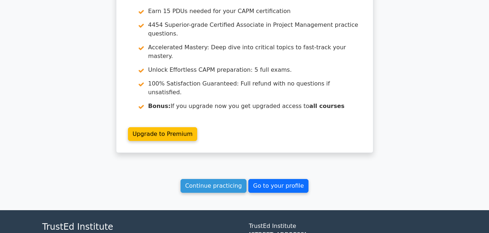
click at [287, 179] on link "Go to your profile" at bounding box center [278, 186] width 60 height 14
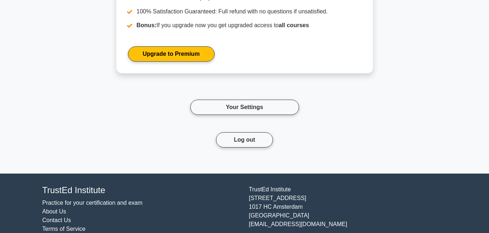
scroll to position [1269, 0]
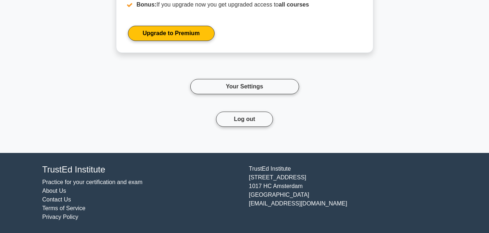
click at [234, 88] on link "Your Settings" at bounding box center [244, 86] width 109 height 15
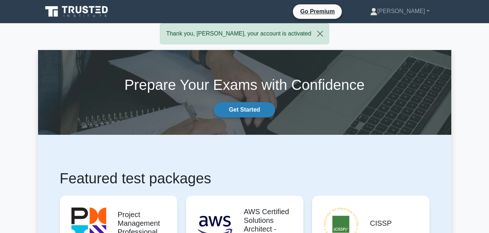
click at [250, 113] on link "Get Started" at bounding box center [244, 109] width 61 height 15
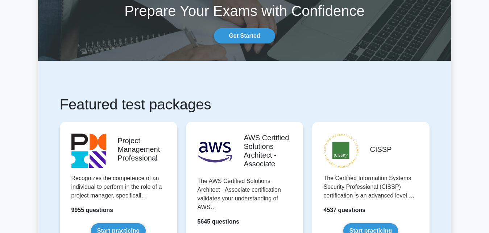
scroll to position [55, 0]
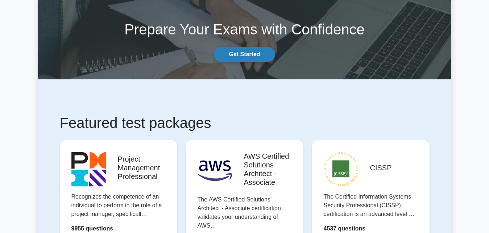
click at [255, 55] on link "Get Started" at bounding box center [244, 54] width 61 height 15
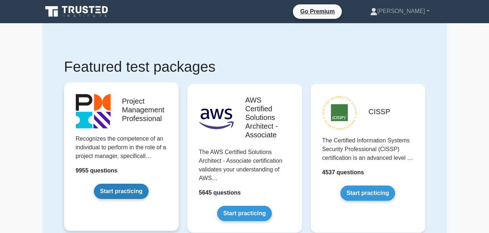
click at [131, 193] on link "Start practicing" at bounding box center [121, 191] width 55 height 15
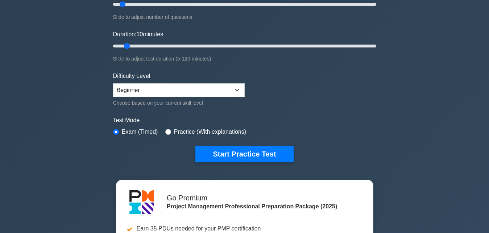
scroll to position [129, 0]
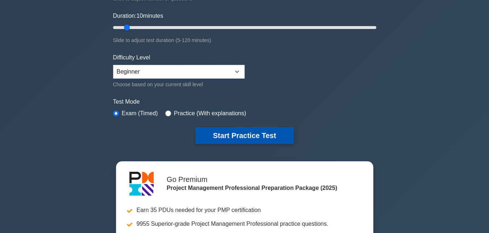
click at [261, 135] on button "Start Practice Test" at bounding box center [244, 135] width 98 height 17
